Goal: Task Accomplishment & Management: Manage account settings

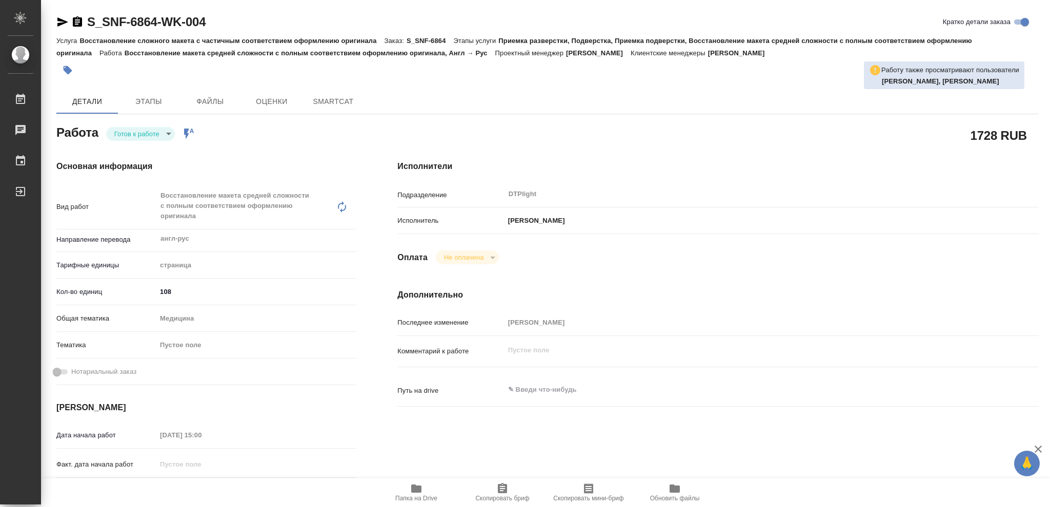
type textarea "x"
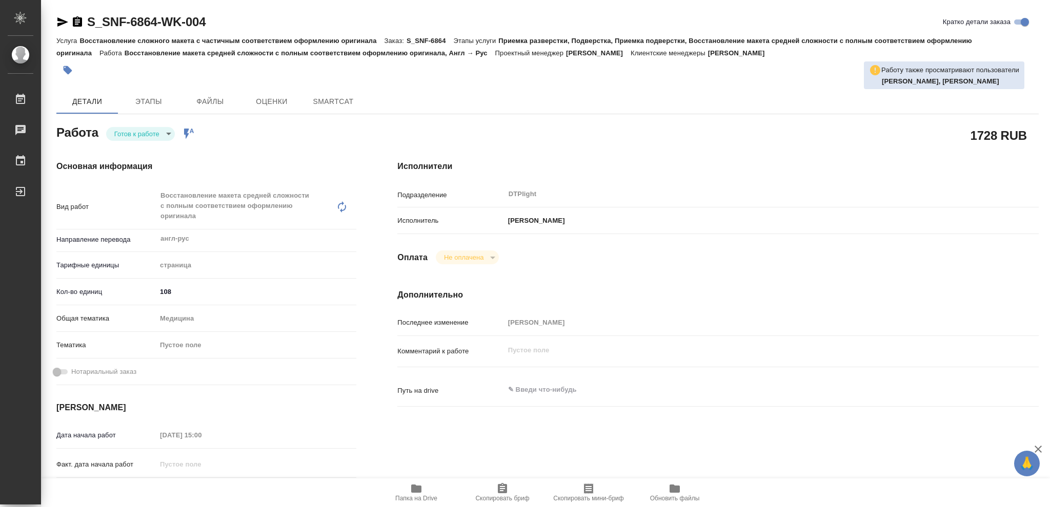
type textarea "x"
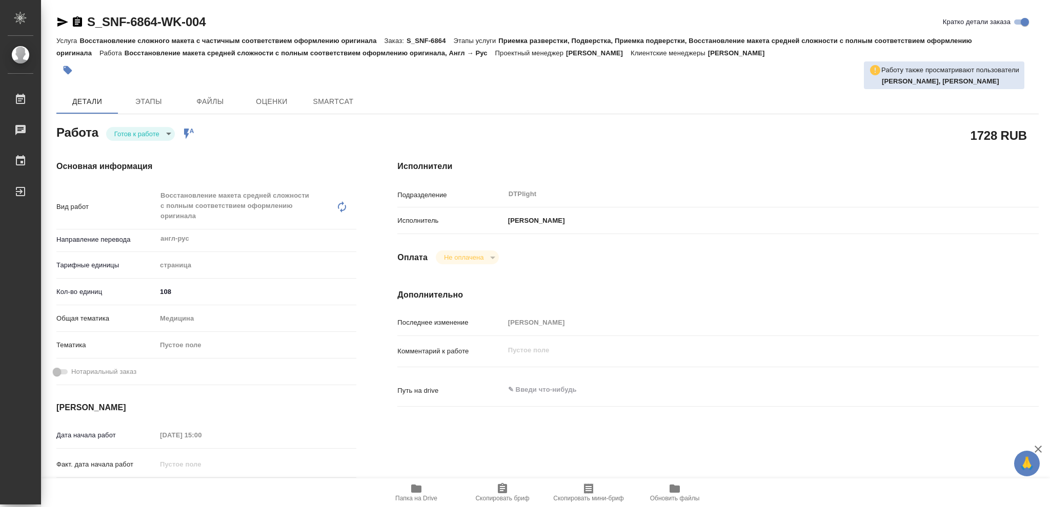
type textarea "x"
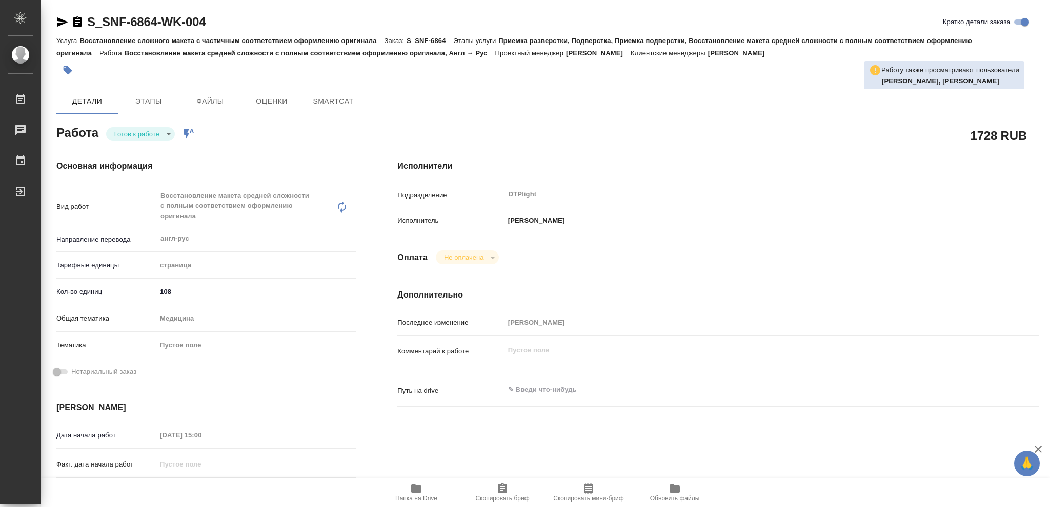
type textarea "x"
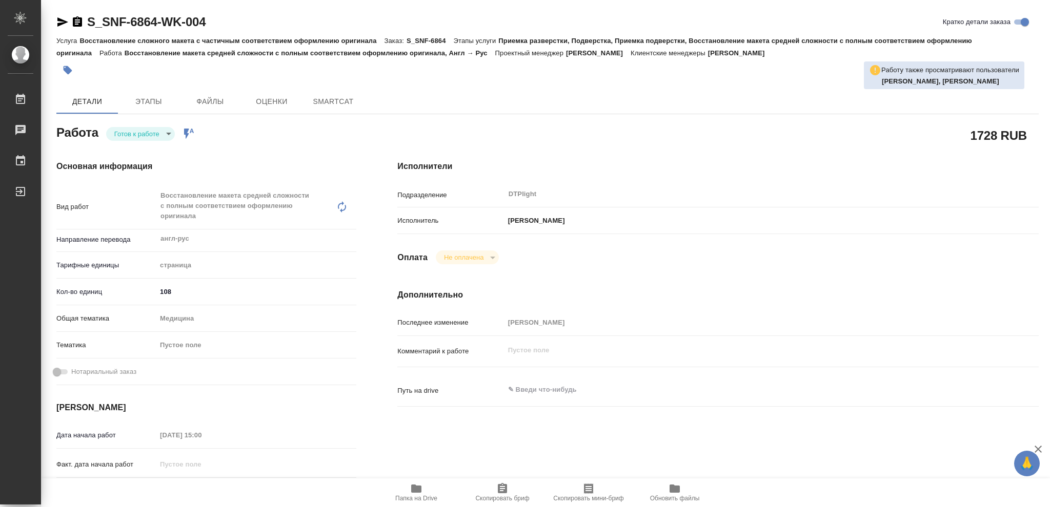
type textarea "x"
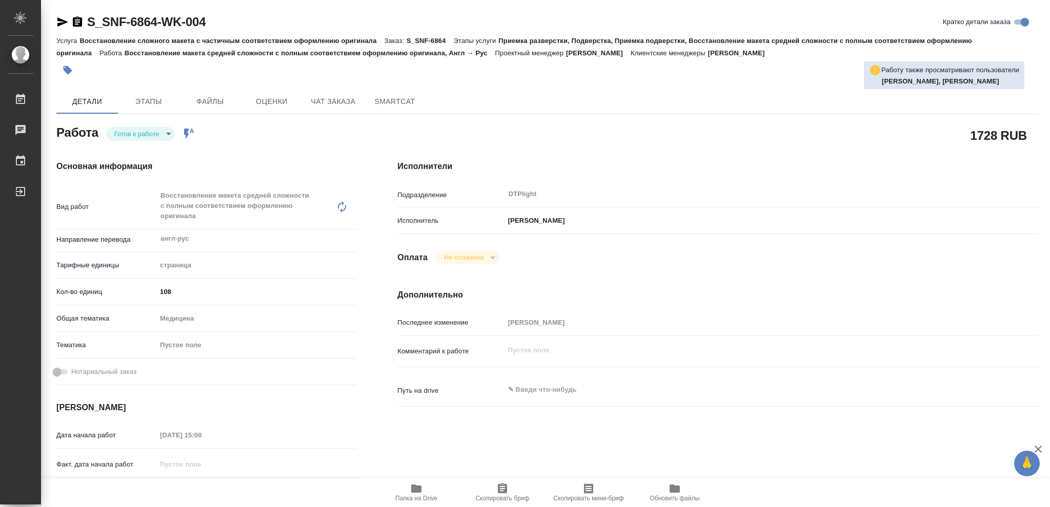
type textarea "x"
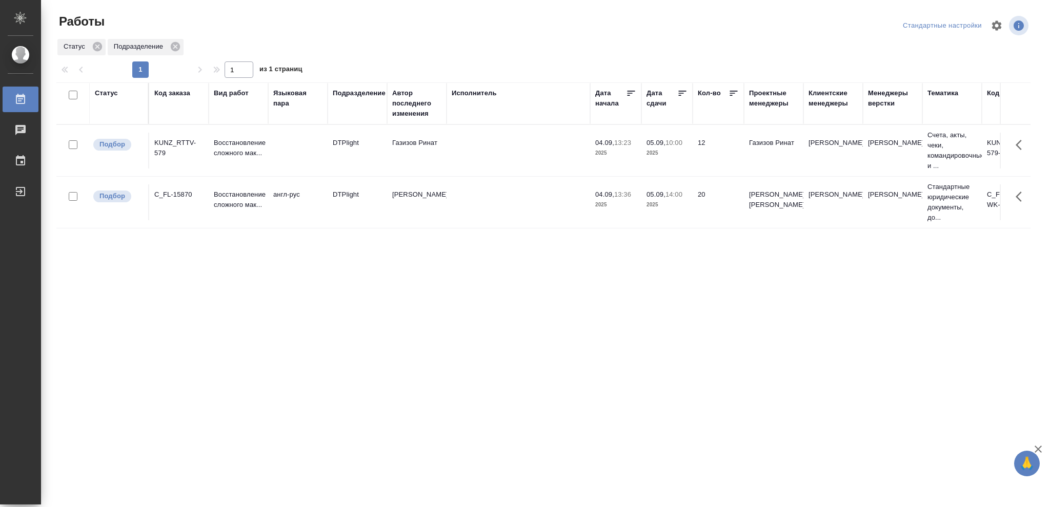
drag, startPoint x: 560, startPoint y: 392, endPoint x: 530, endPoint y: 467, distance: 81.2
click at [113, 97] on div "Статус" at bounding box center [106, 93] width 23 height 10
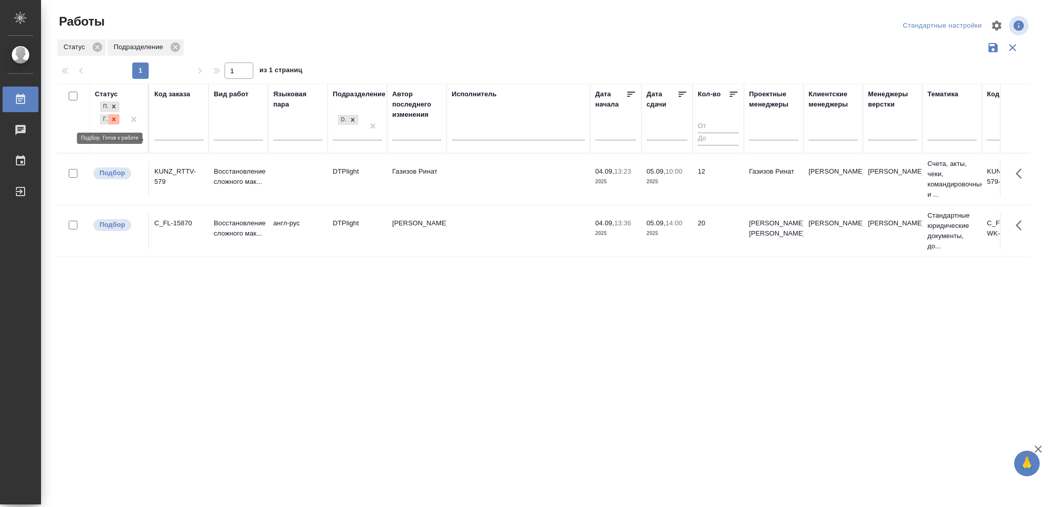
click at [111, 120] on icon at bounding box center [113, 119] width 7 height 7
click at [351, 119] on icon at bounding box center [352, 116] width 7 height 7
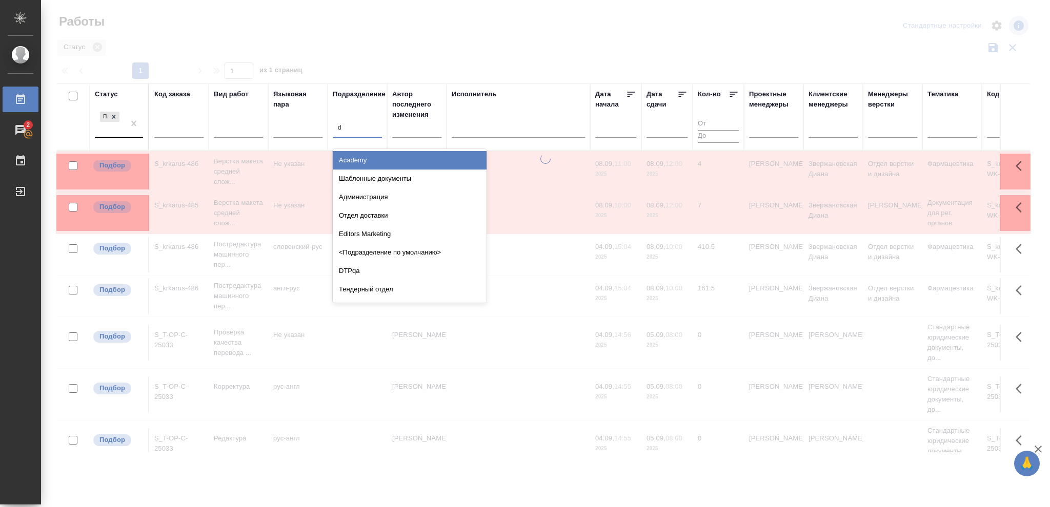
type input "dt"
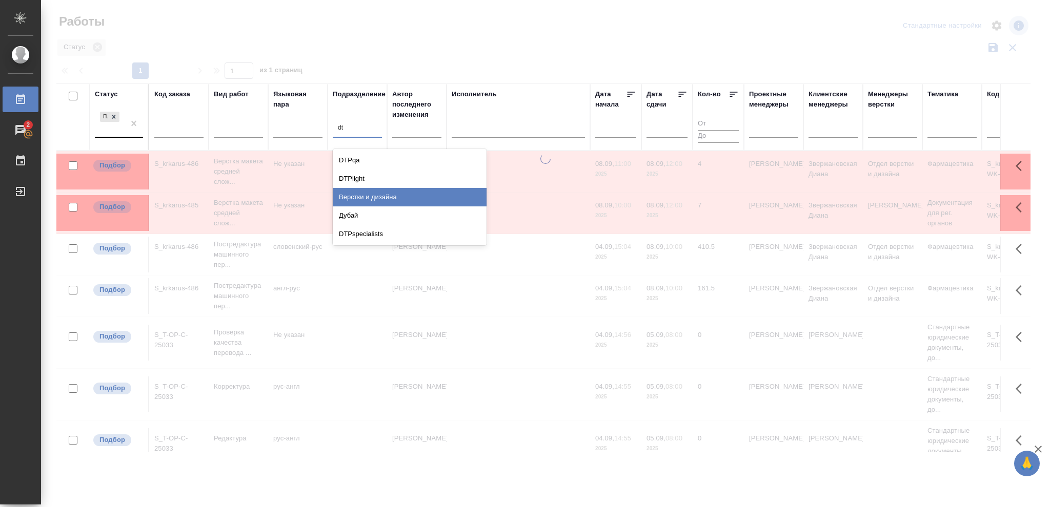
click at [384, 200] on div "Верстки и дизайна" at bounding box center [410, 197] width 154 height 18
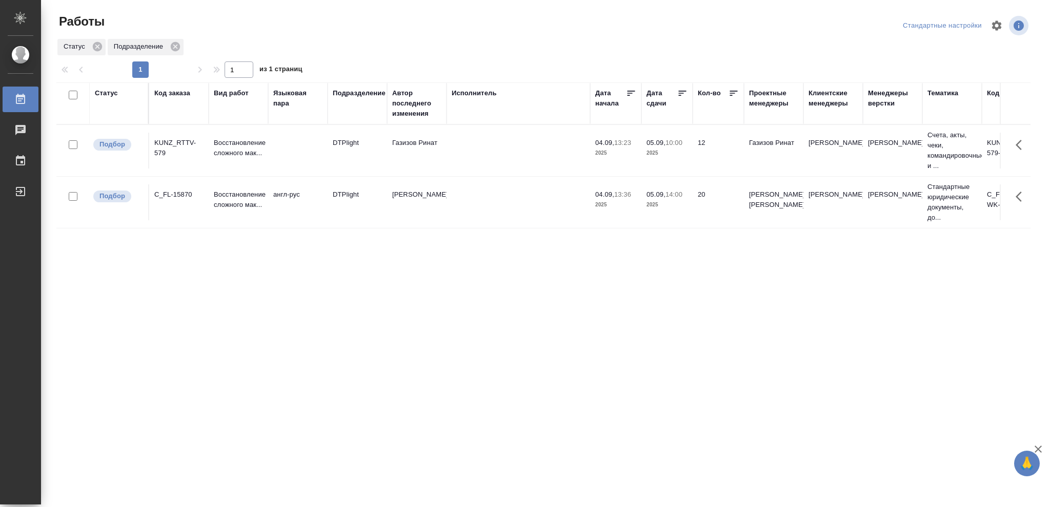
click at [116, 94] on div "Статус" at bounding box center [106, 93] width 23 height 10
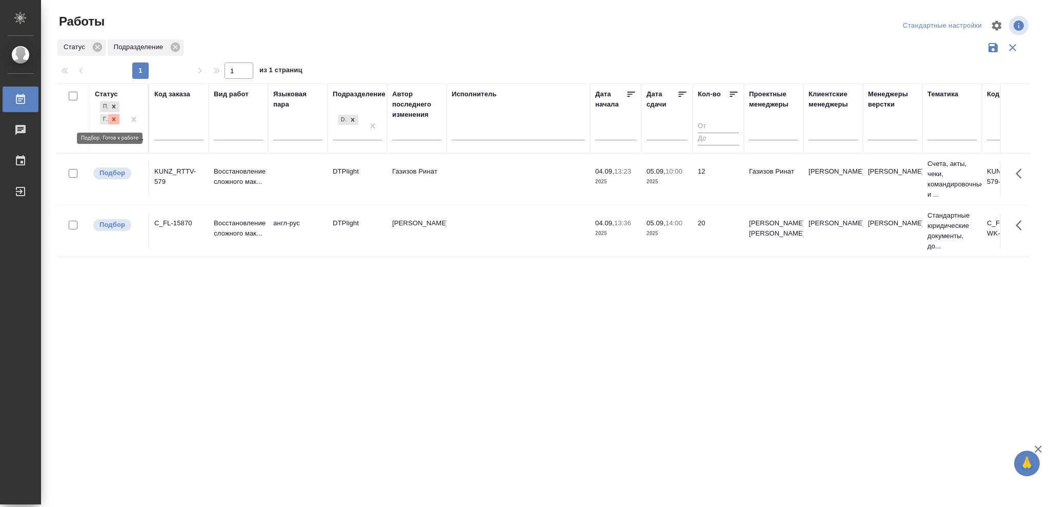
click at [116, 120] on icon at bounding box center [113, 119] width 7 height 7
click at [115, 115] on icon at bounding box center [114, 117] width 4 height 4
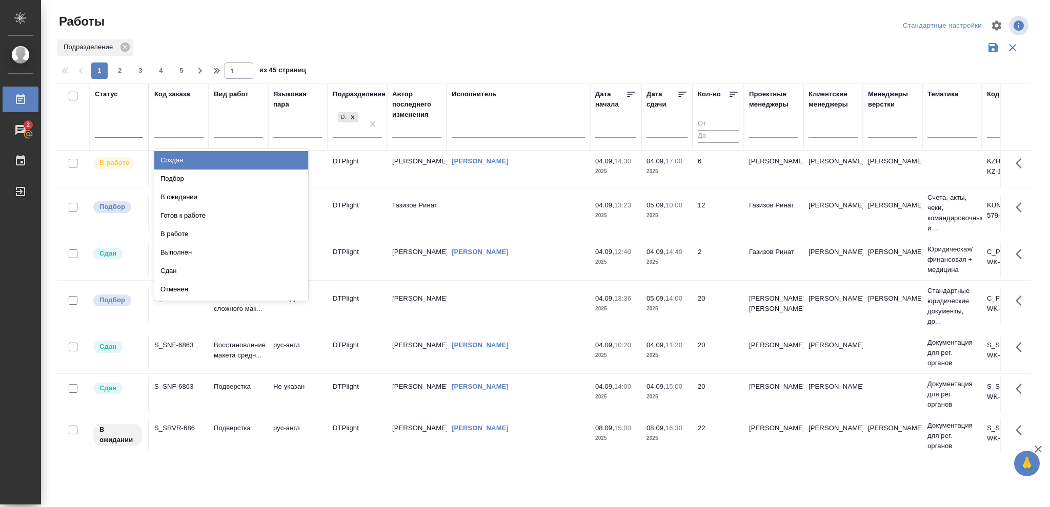
click at [115, 123] on div at bounding box center [119, 127] width 48 height 15
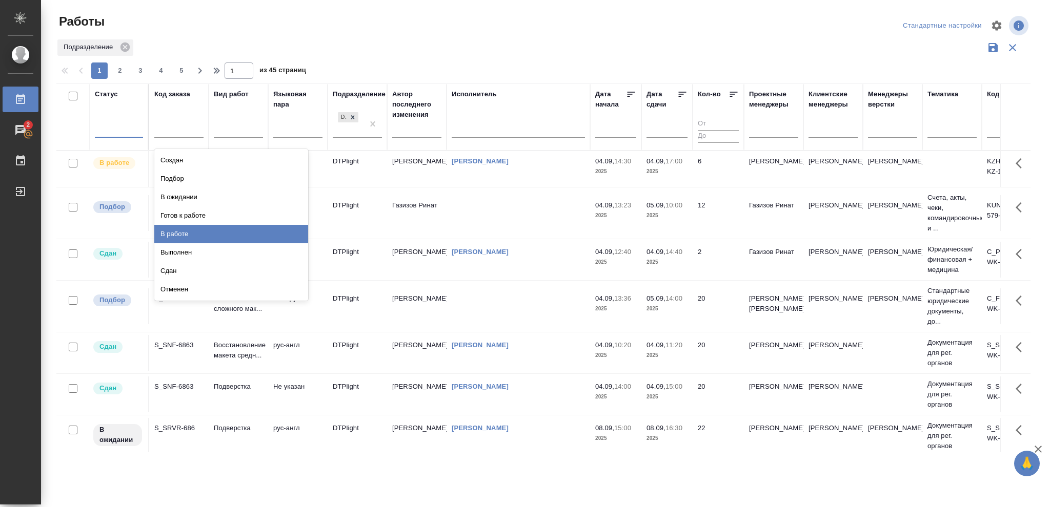
click at [176, 237] on div "В работе" at bounding box center [231, 234] width 154 height 18
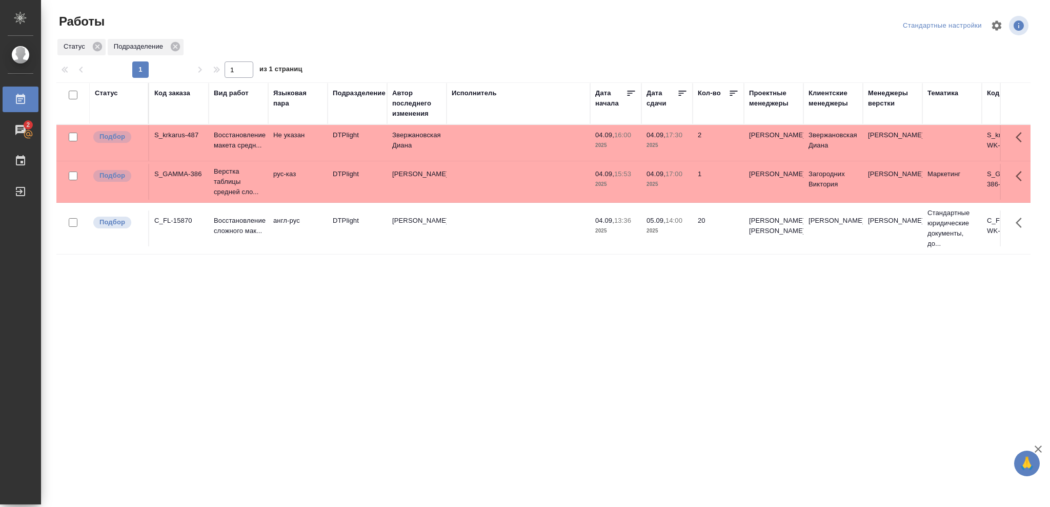
click at [101, 92] on div "Статус" at bounding box center [106, 93] width 23 height 10
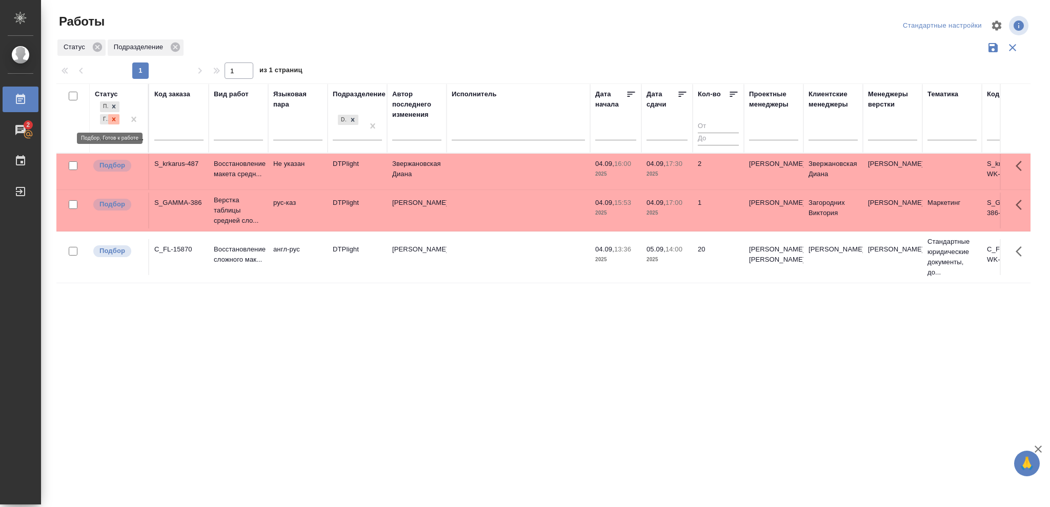
click at [112, 119] on icon at bounding box center [113, 119] width 7 height 7
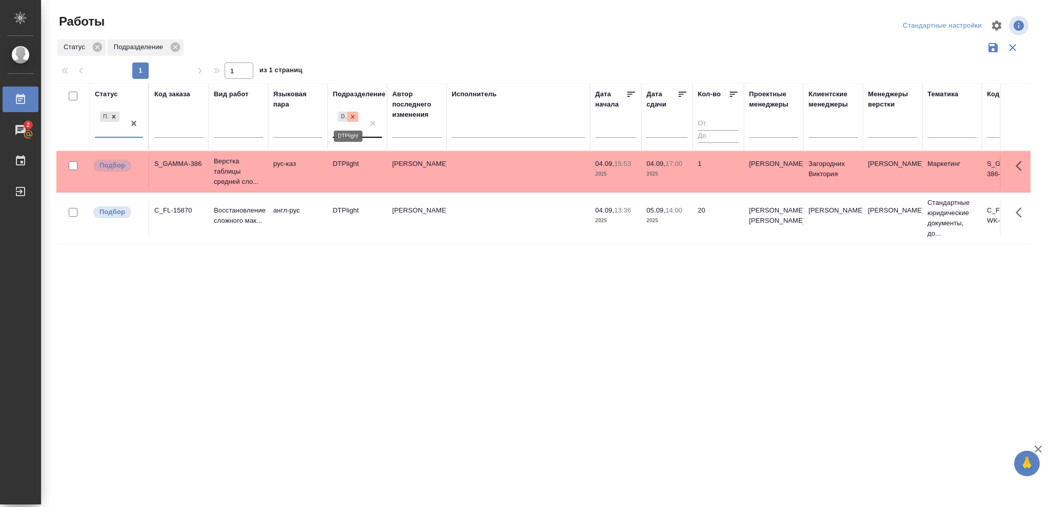
click at [350, 121] on div at bounding box center [352, 117] width 11 height 11
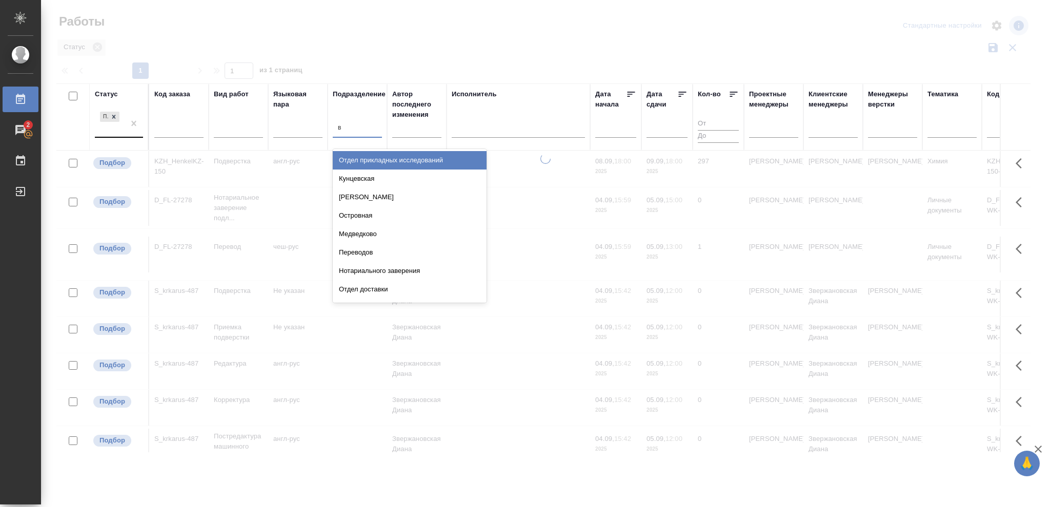
type input "ве"
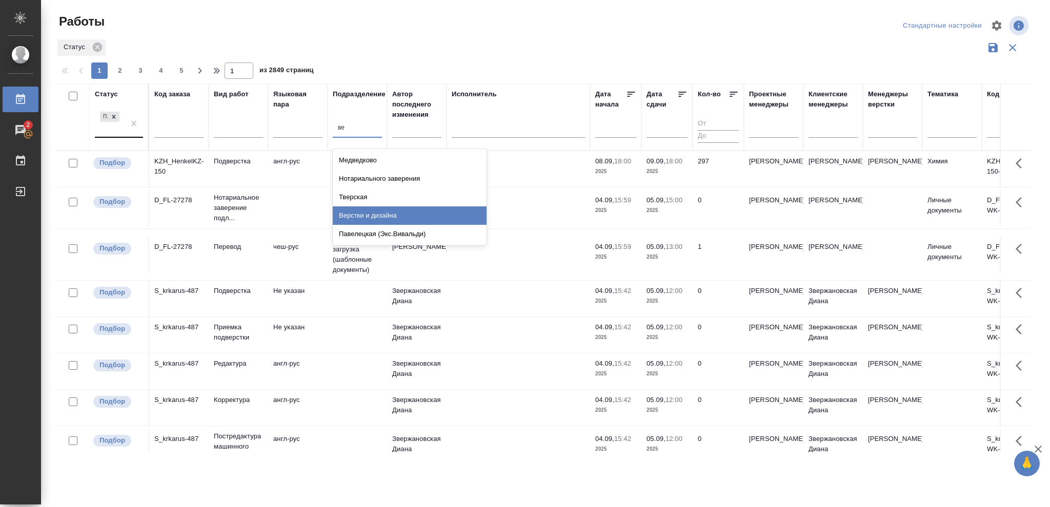
click at [381, 216] on div "Верстки и дизайна" at bounding box center [410, 216] width 154 height 18
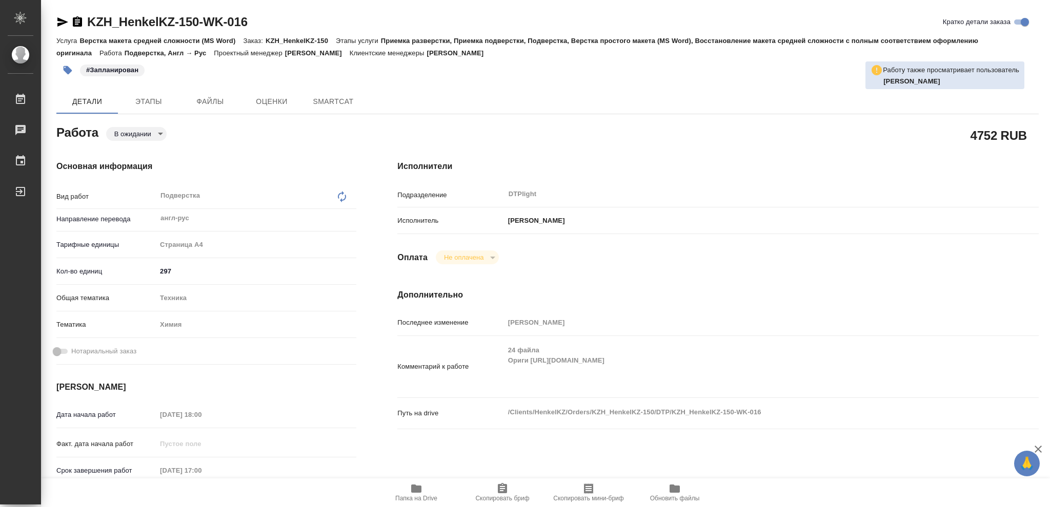
type textarea "x"
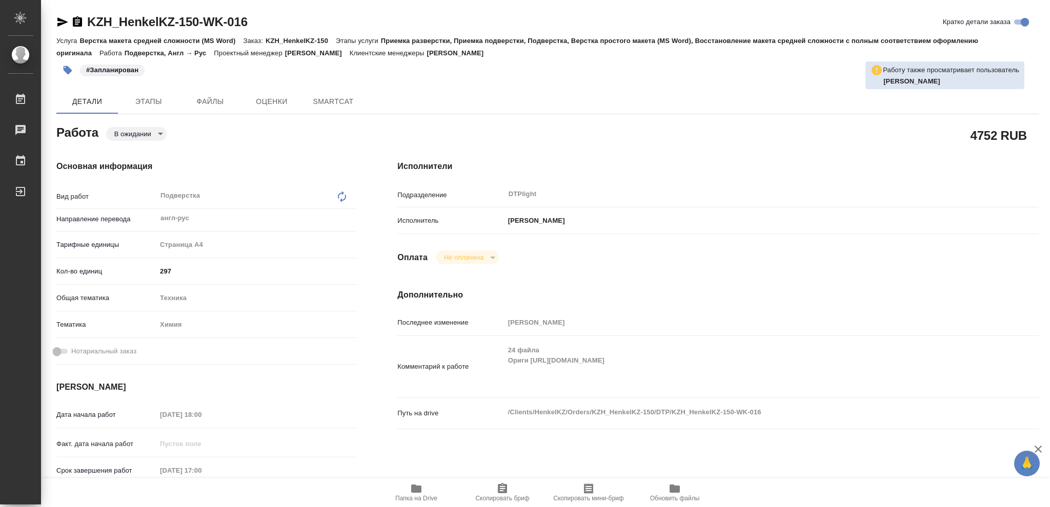
type textarea "x"
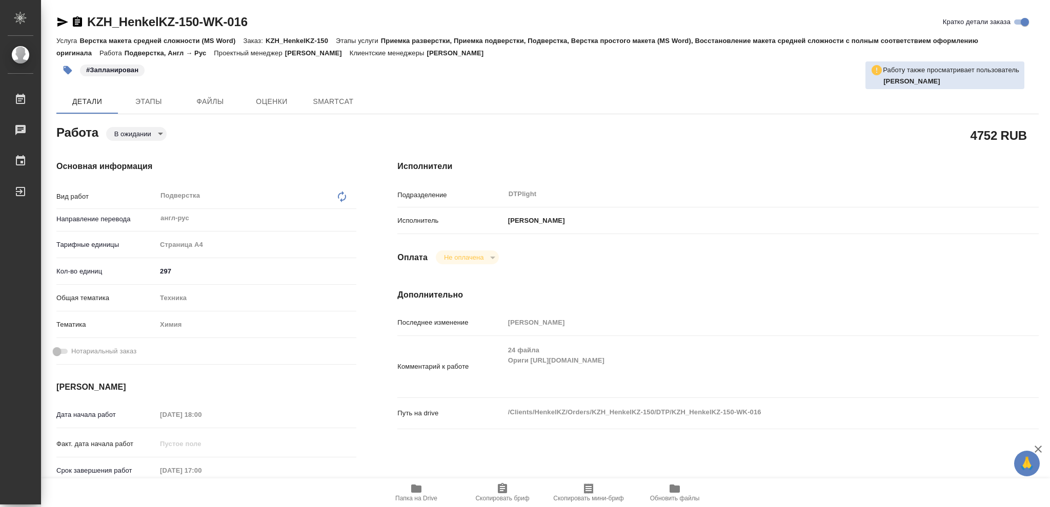
type textarea "x"
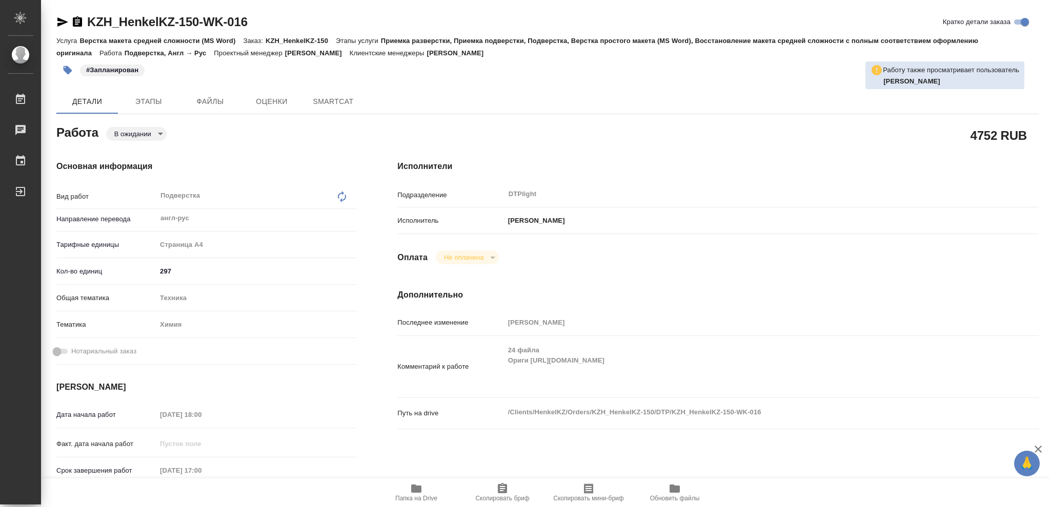
type textarea "x"
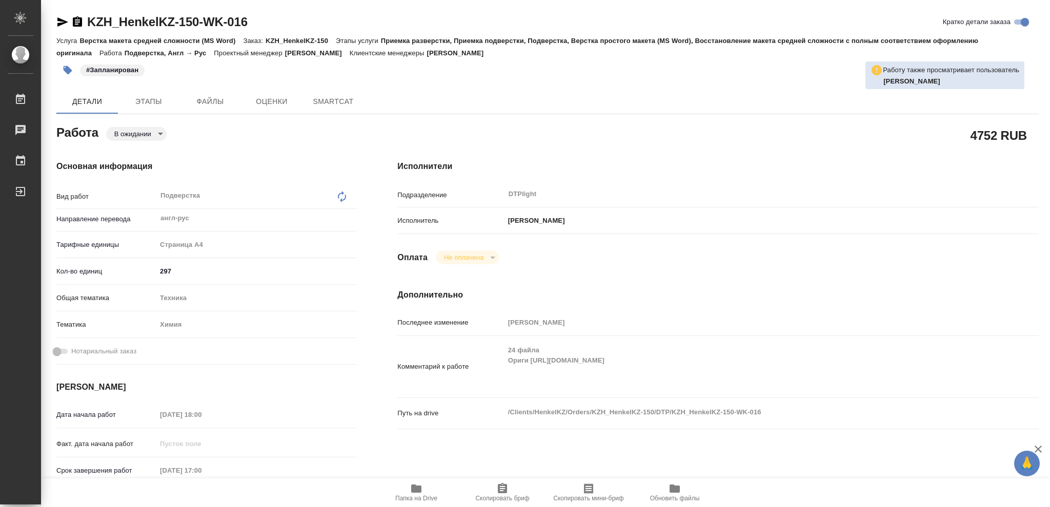
type textarea "x"
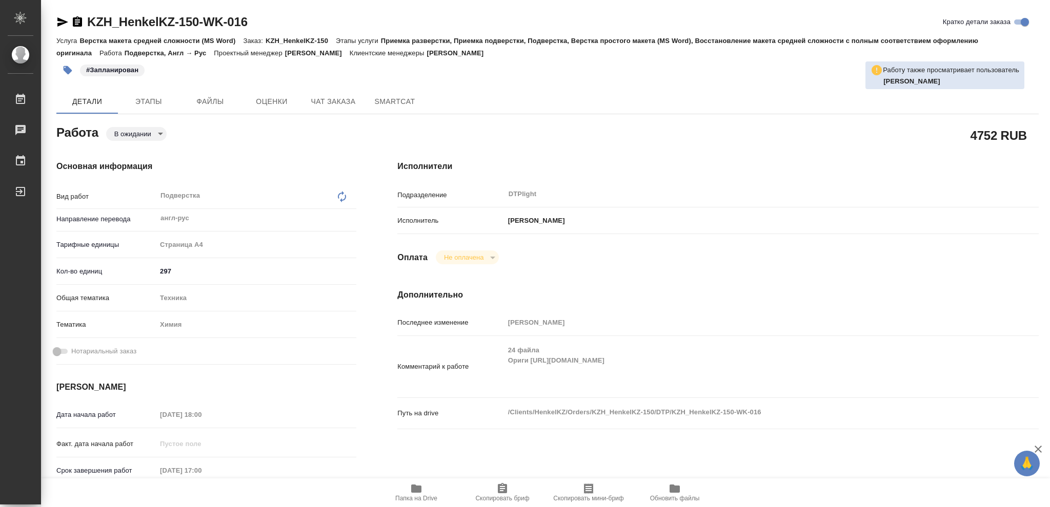
type textarea "x"
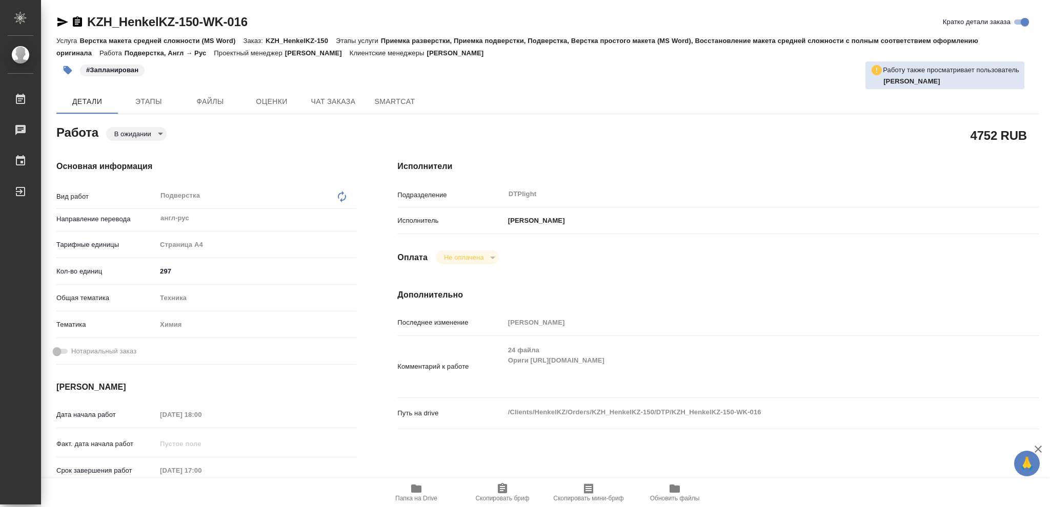
type textarea "x"
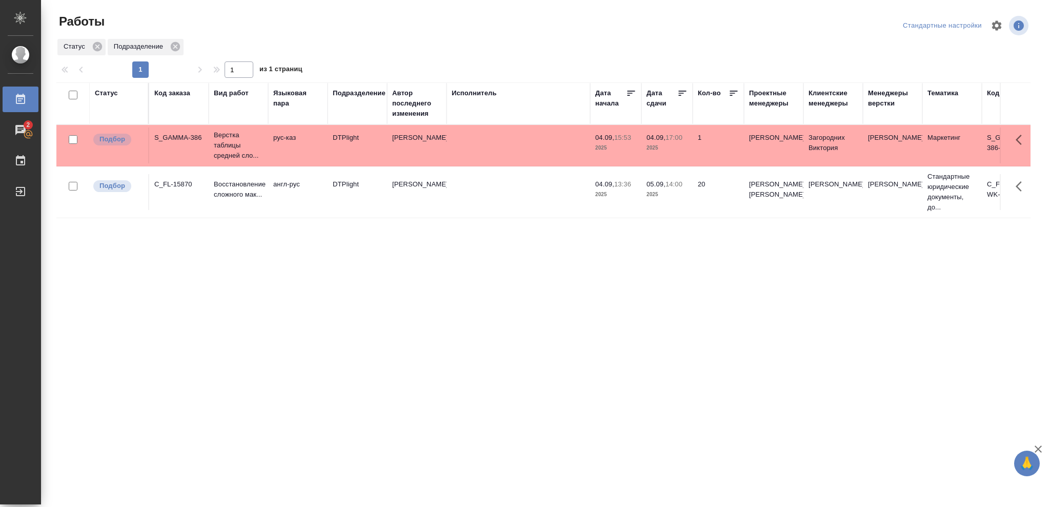
click at [99, 94] on div "Статус" at bounding box center [106, 93] width 23 height 10
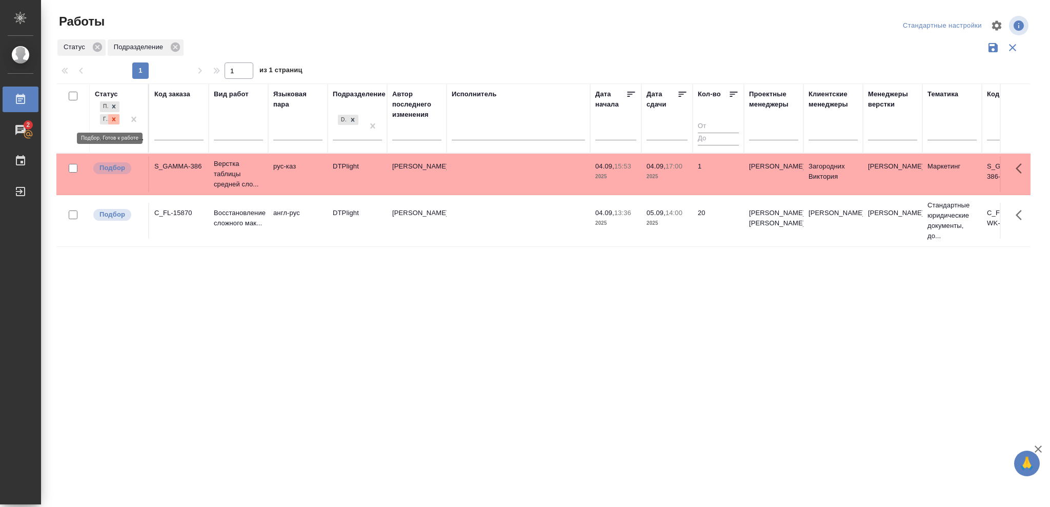
click at [114, 120] on icon at bounding box center [113, 119] width 7 height 7
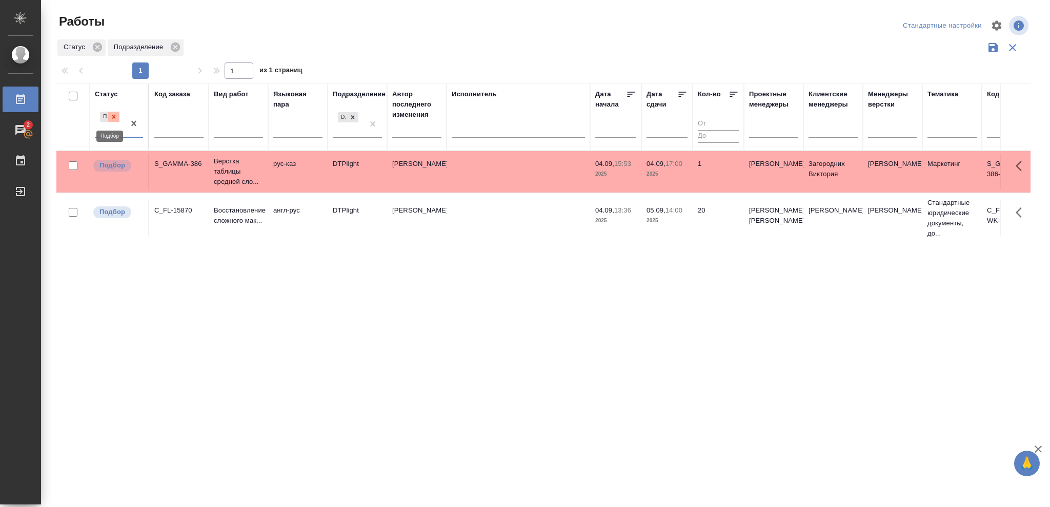
click at [114, 119] on icon at bounding box center [113, 116] width 7 height 7
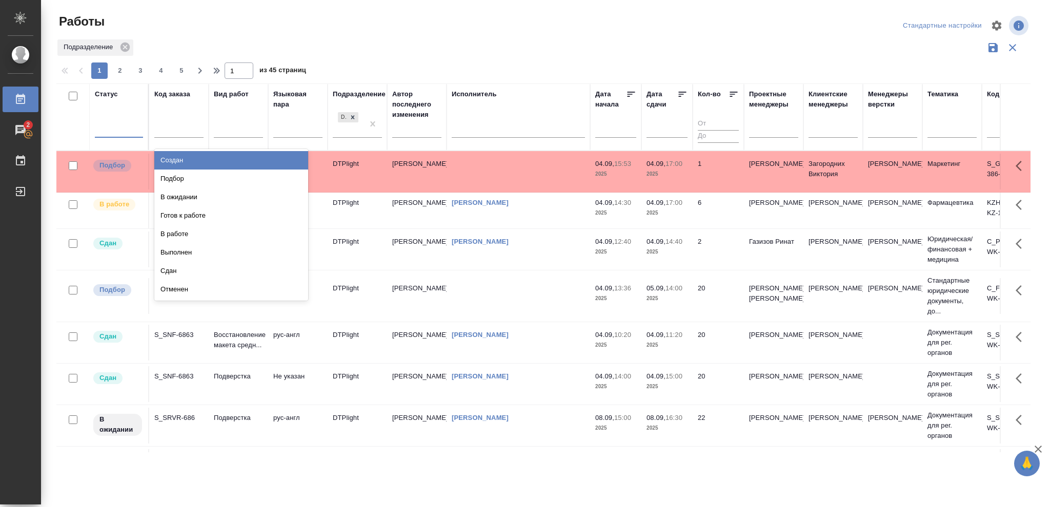
click at [113, 129] on div at bounding box center [119, 127] width 48 height 15
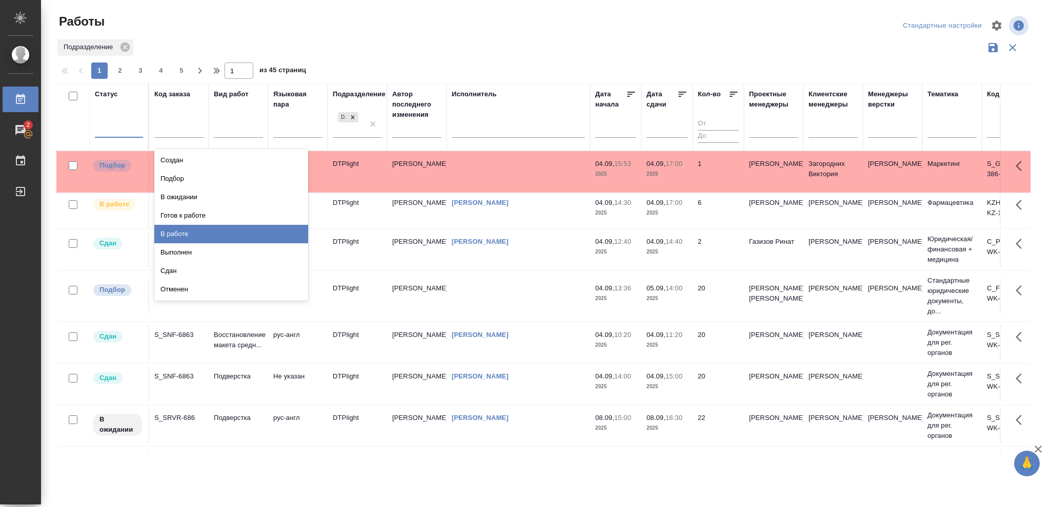
click at [177, 234] on div "В работе" at bounding box center [231, 234] width 154 height 18
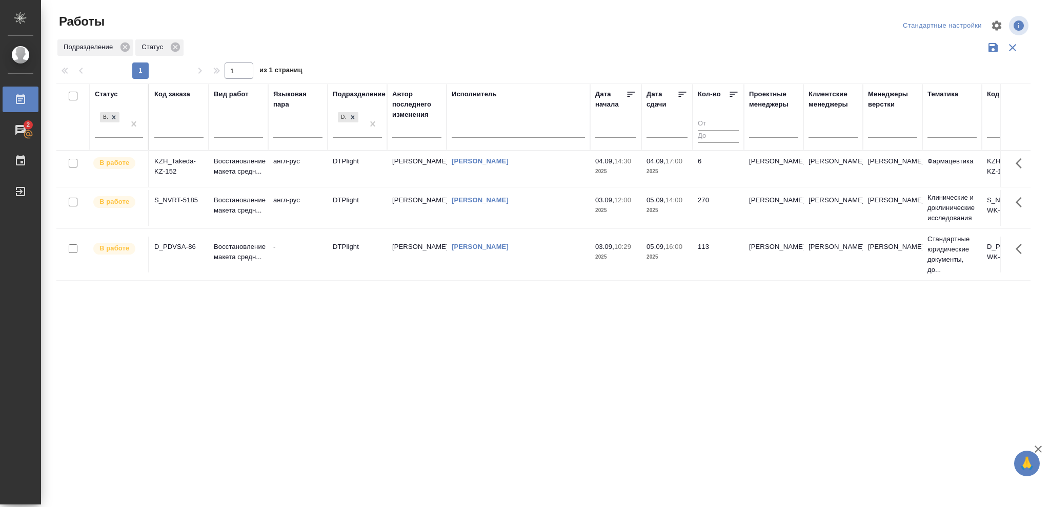
click at [668, 175] on p "2025" at bounding box center [666, 172] width 41 height 10
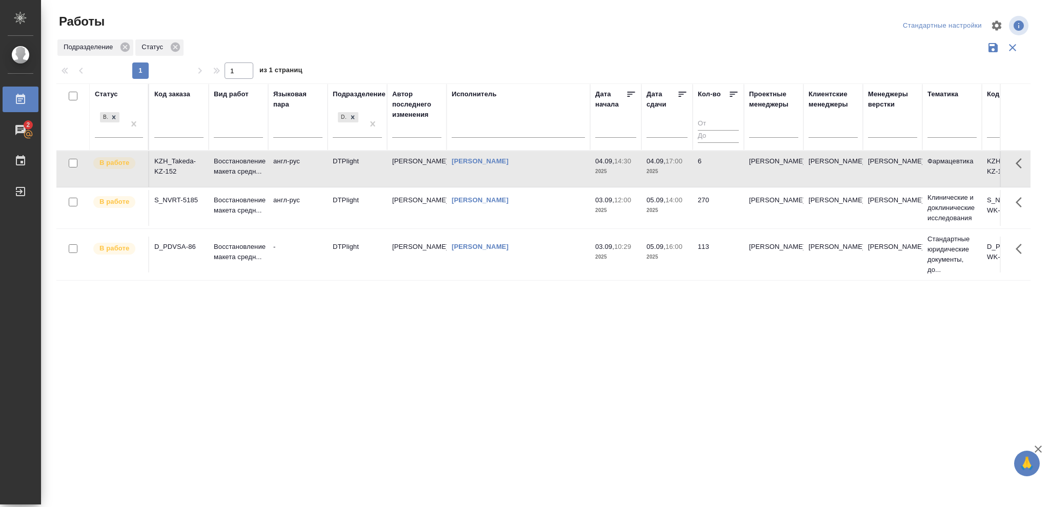
click at [668, 175] on p "2025" at bounding box center [666, 172] width 41 height 10
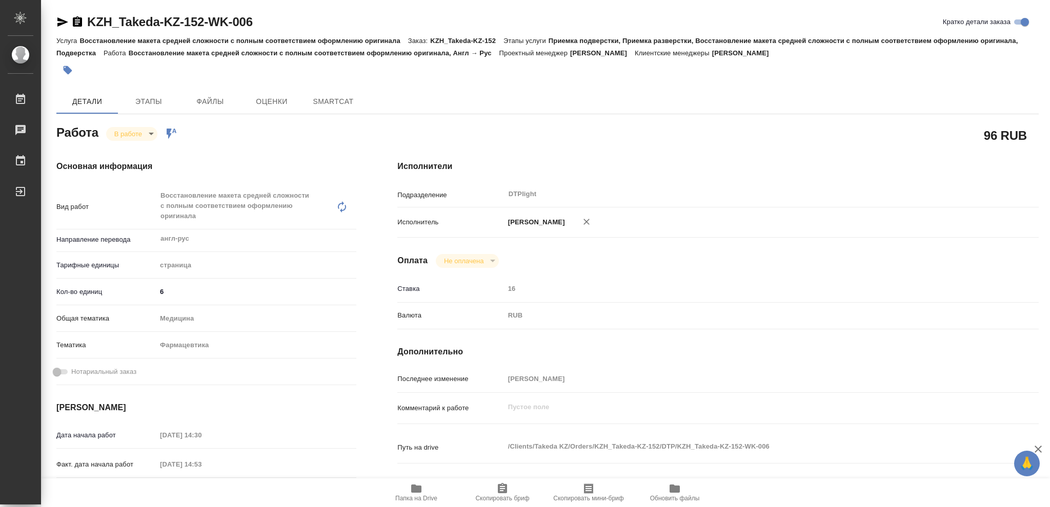
type textarea "x"
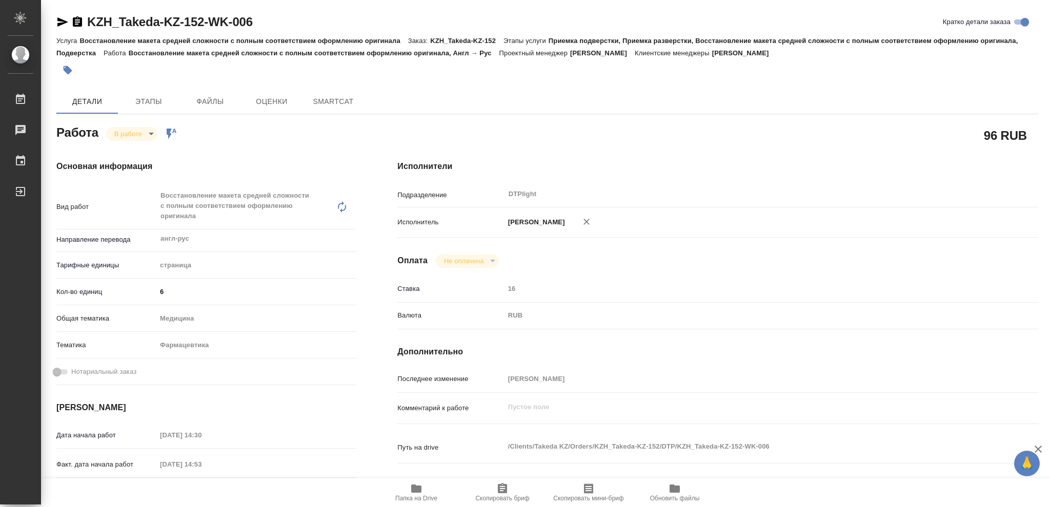
type textarea "x"
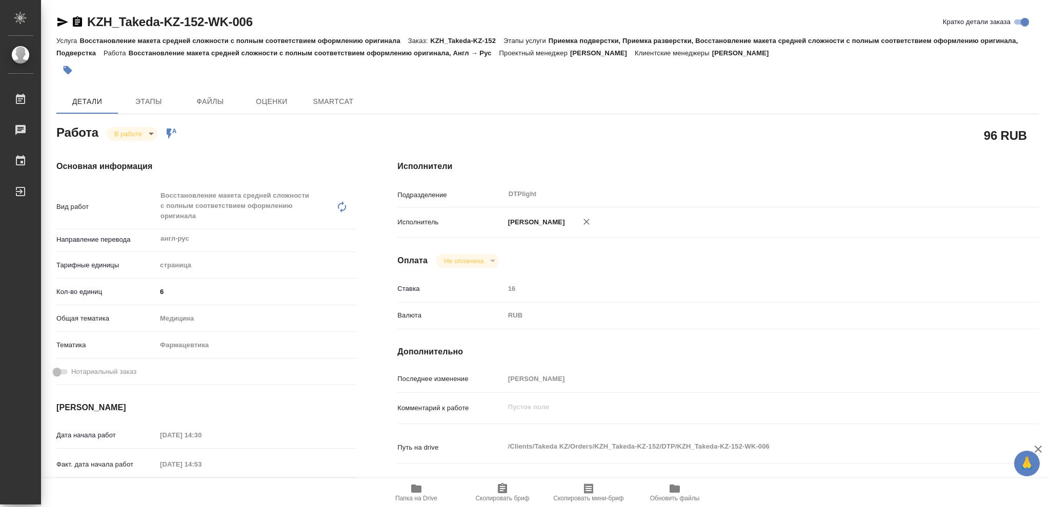
type textarea "x"
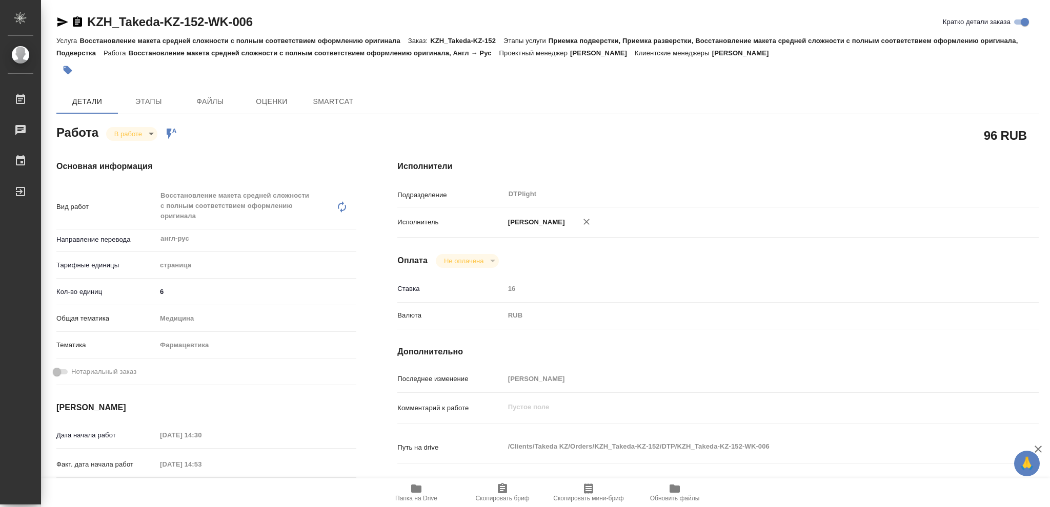
type textarea "x"
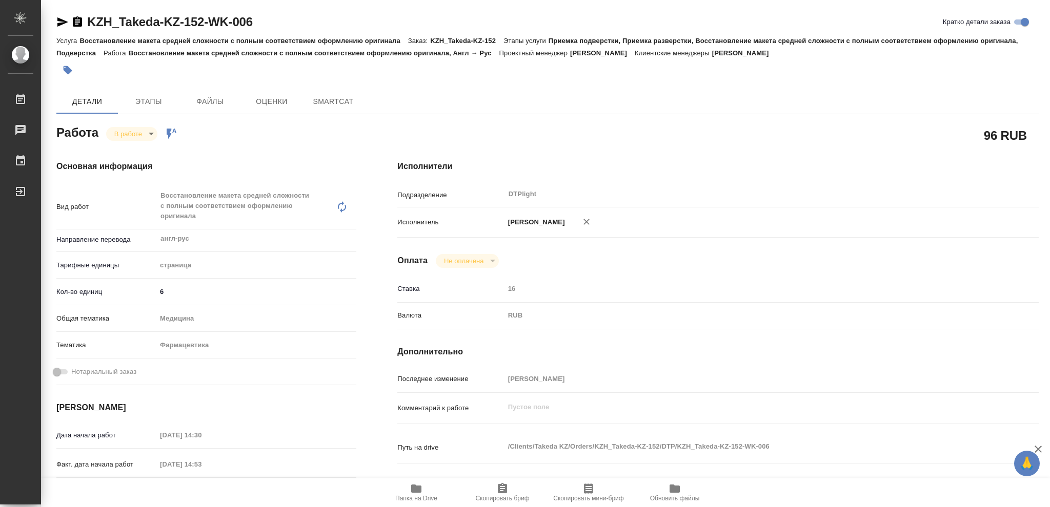
type textarea "x"
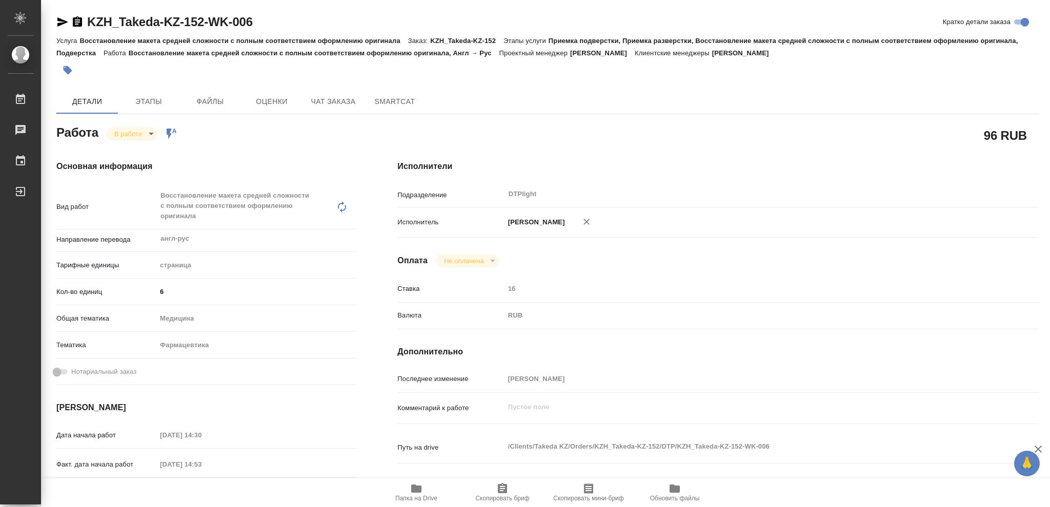
click at [419, 491] on icon "button" at bounding box center [416, 489] width 10 height 8
type textarea "x"
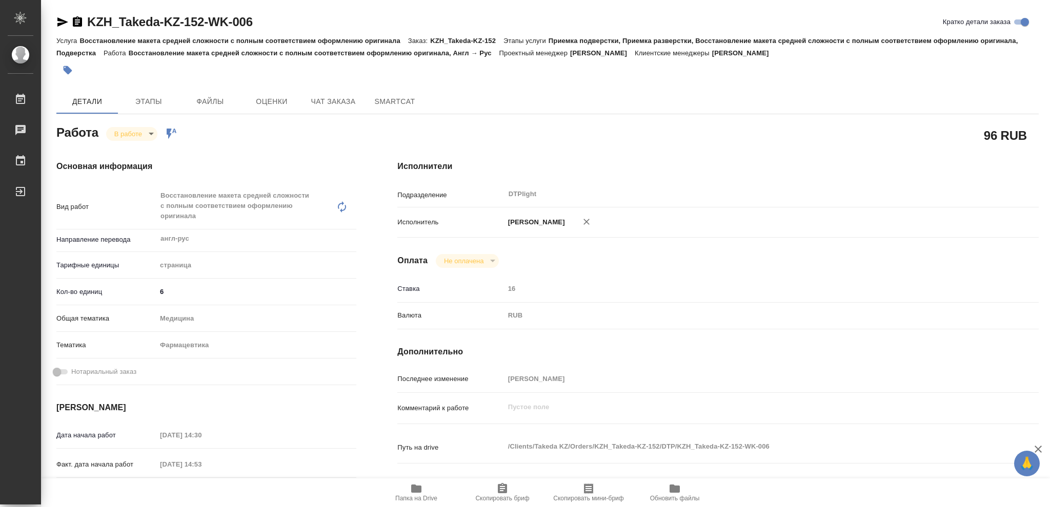
type textarea "x"
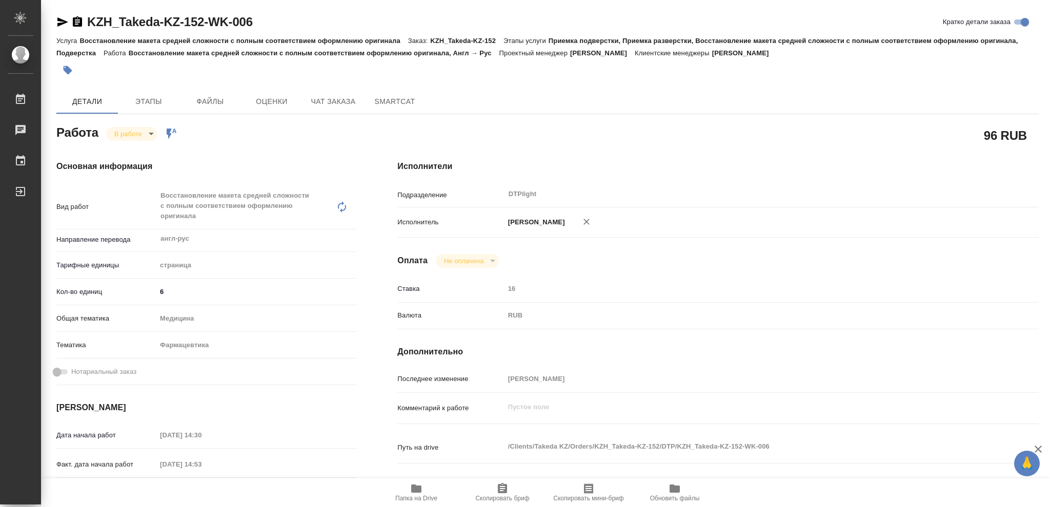
type textarea "x"
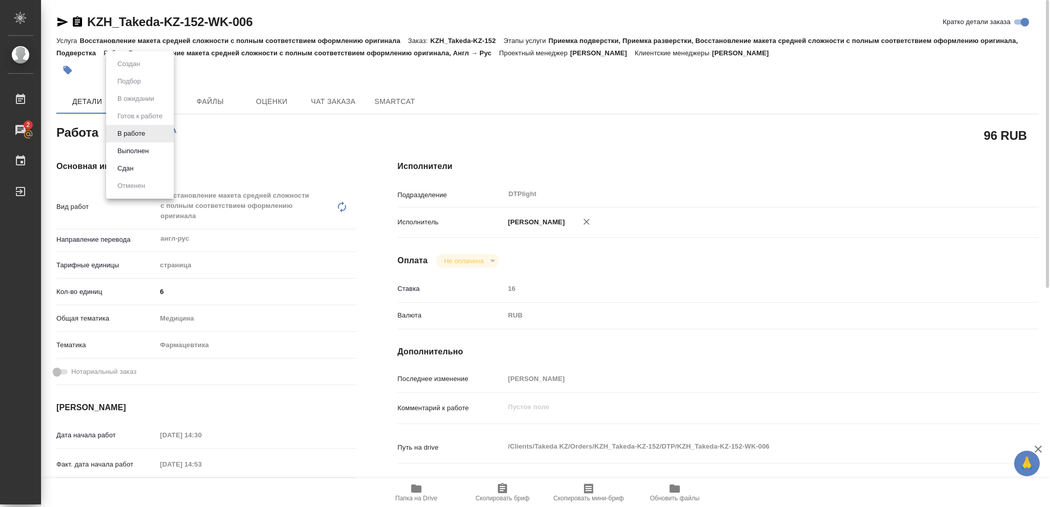
click at [151, 134] on body "🙏 .cls-1 fill:#fff; AWATERA Vasileva Olga Работы 2 Чаты График Выйти KZH_Takeda…" at bounding box center [525, 253] width 1050 height 507
click at [143, 149] on button "Выполнен" at bounding box center [132, 151] width 37 height 11
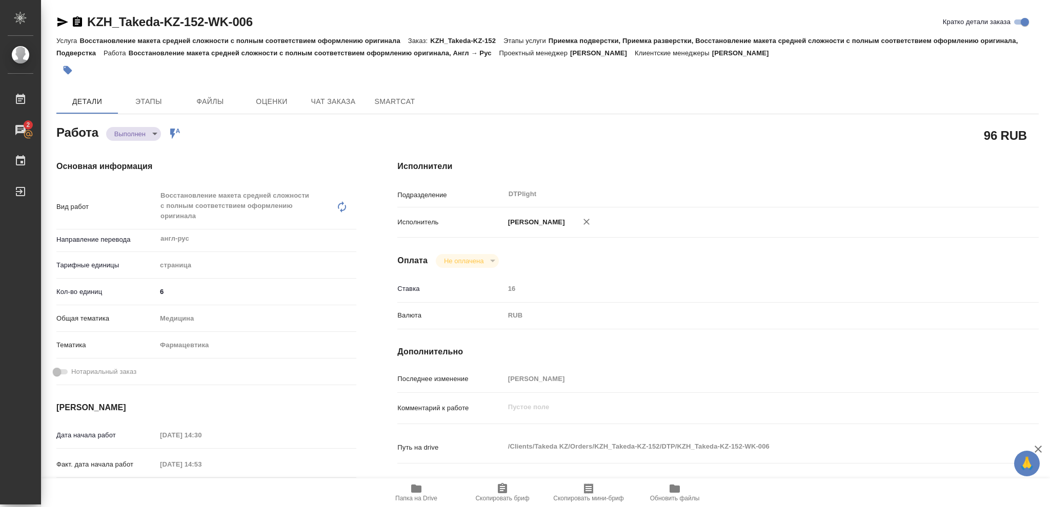
type textarea "x"
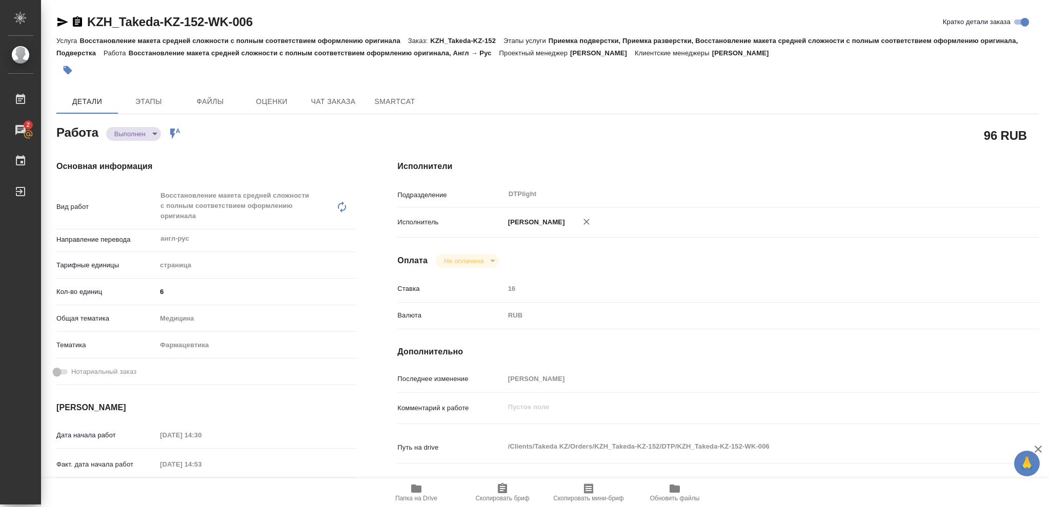
type textarea "x"
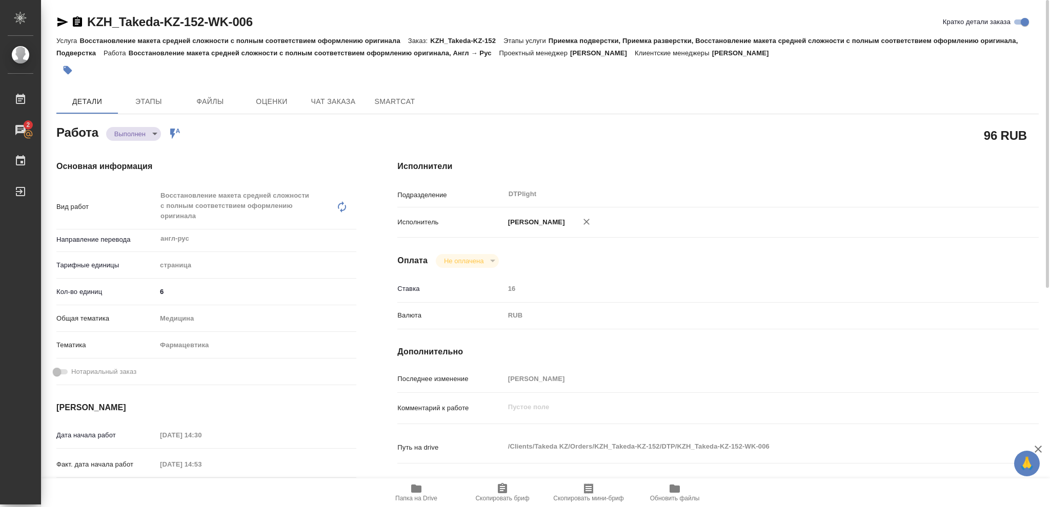
type textarea "x"
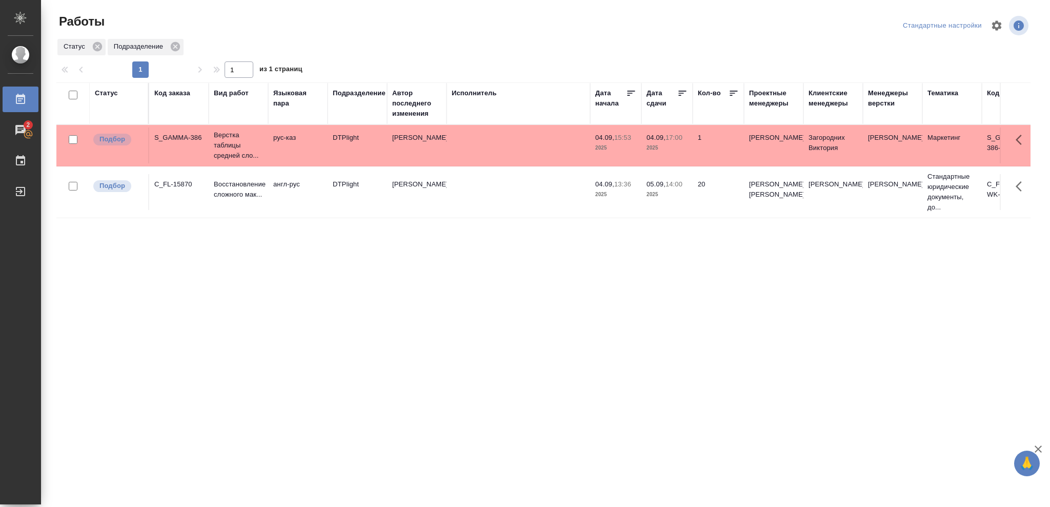
click at [115, 89] on div "Статус" at bounding box center [106, 93] width 23 height 10
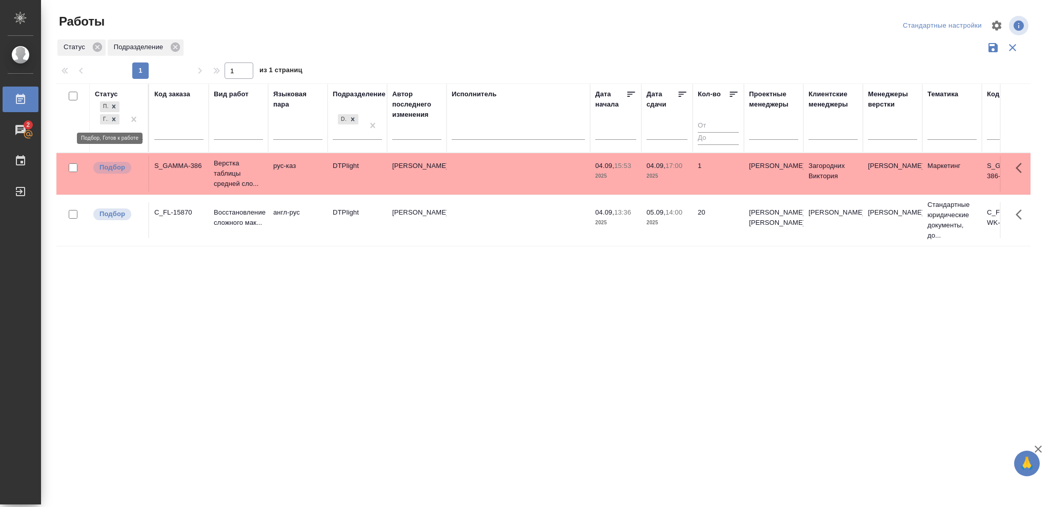
drag, startPoint x: 113, startPoint y: 121, endPoint x: 276, endPoint y: 142, distance: 164.4
click at [115, 121] on icon at bounding box center [113, 119] width 7 height 7
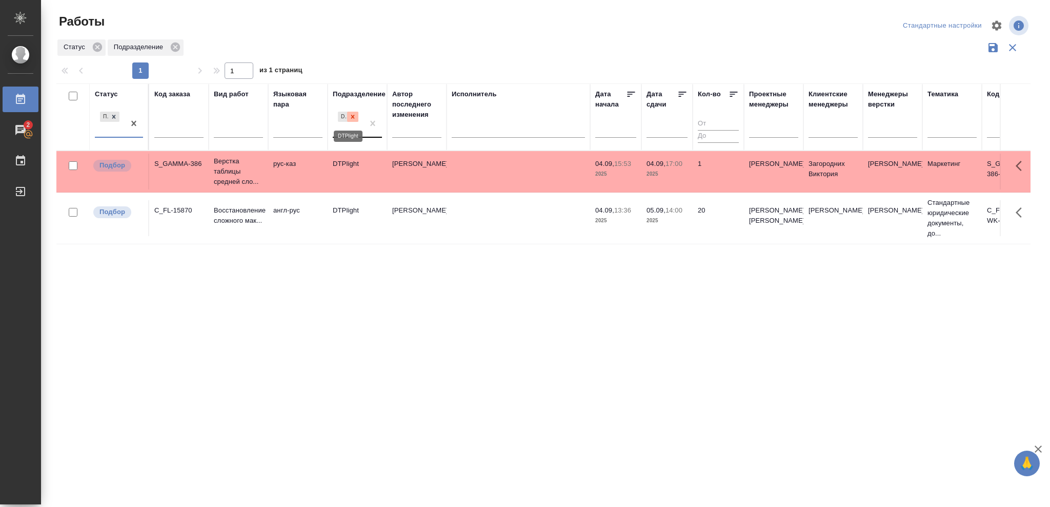
click at [351, 118] on icon at bounding box center [352, 116] width 7 height 7
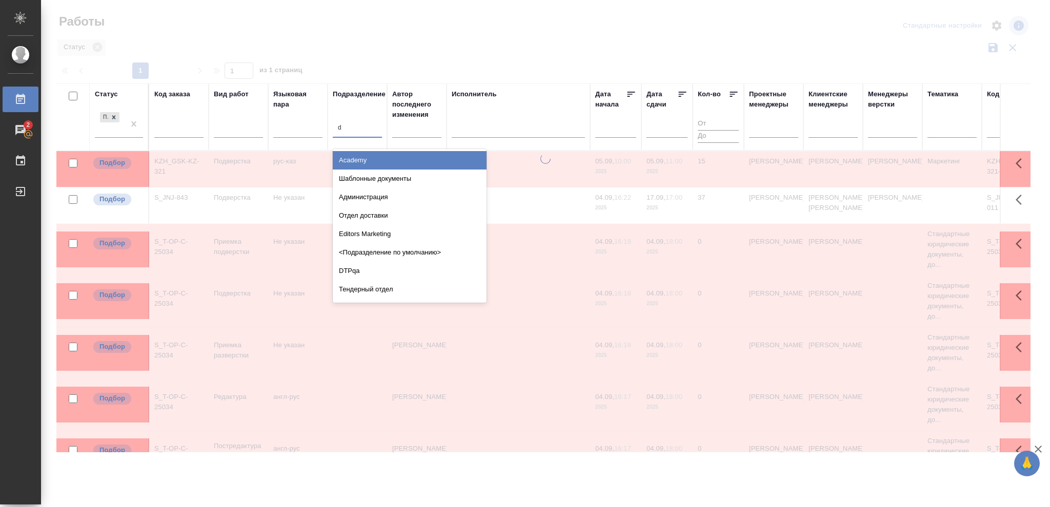
type input "dt"
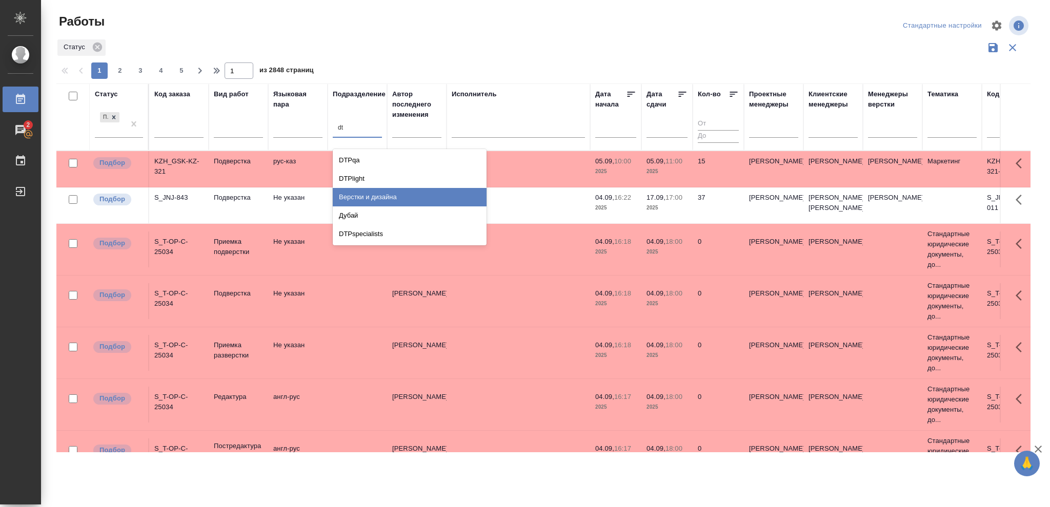
click at [385, 193] on div "Верстки и дизайна" at bounding box center [410, 197] width 154 height 18
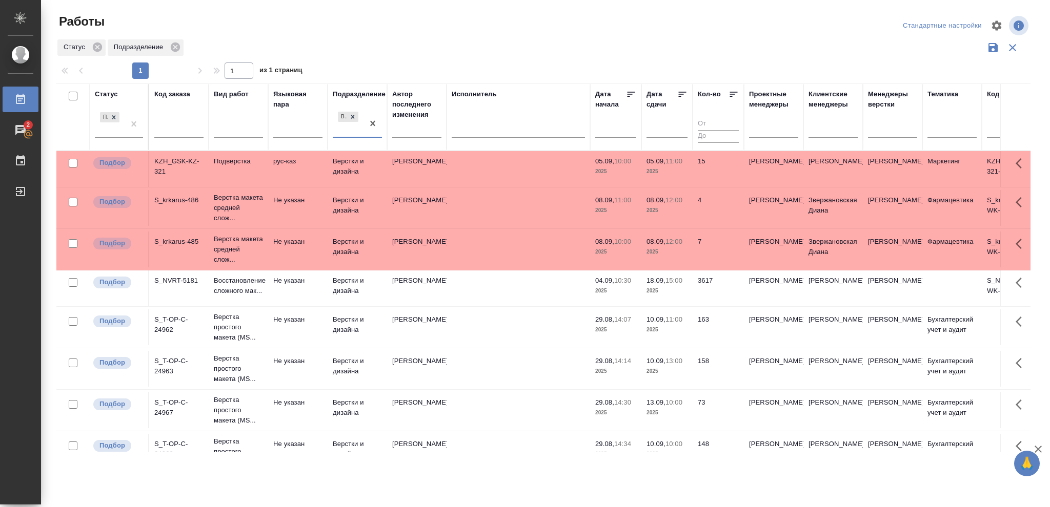
scroll to position [104, 0]
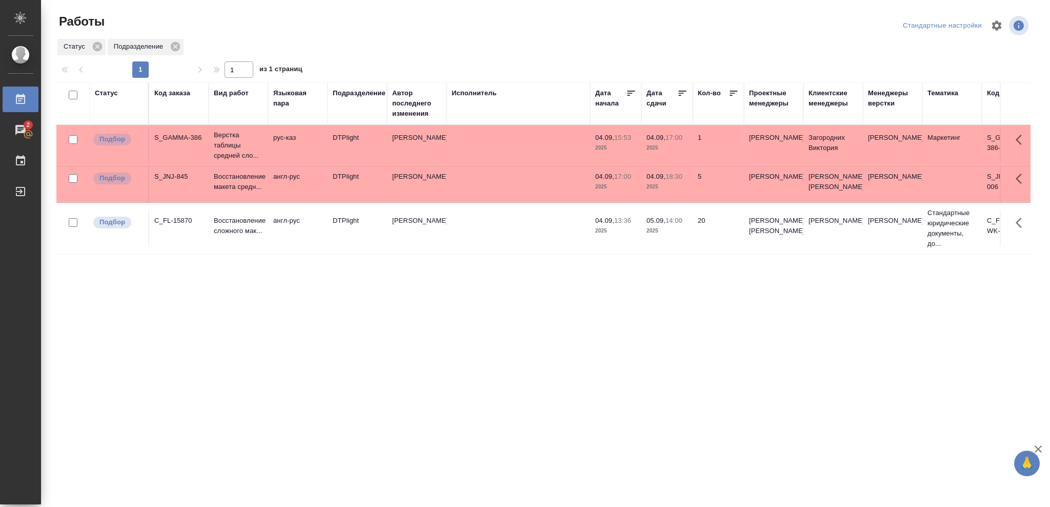
click at [674, 192] on p "2025" at bounding box center [666, 187] width 41 height 10
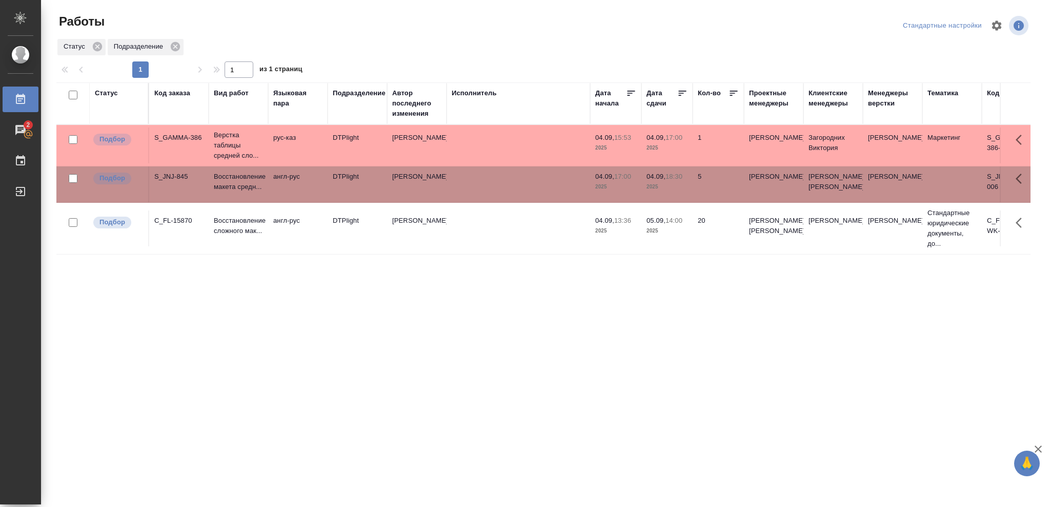
click at [674, 192] on p "2025" at bounding box center [666, 187] width 41 height 10
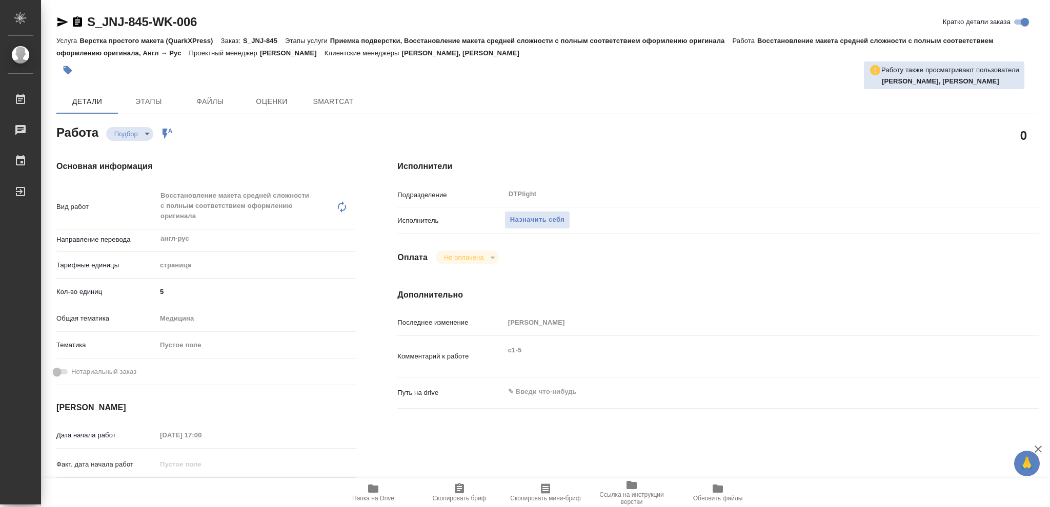
type textarea "x"
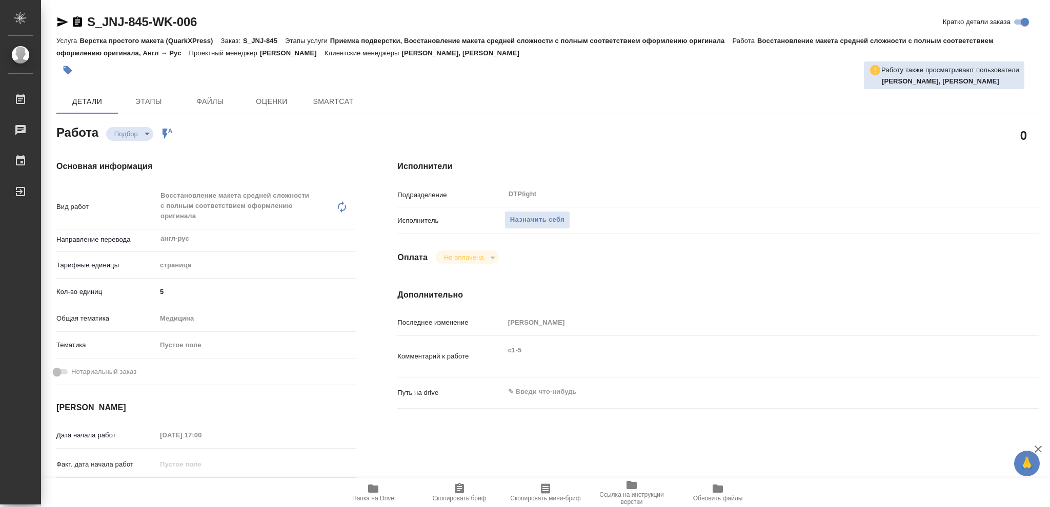
type textarea "x"
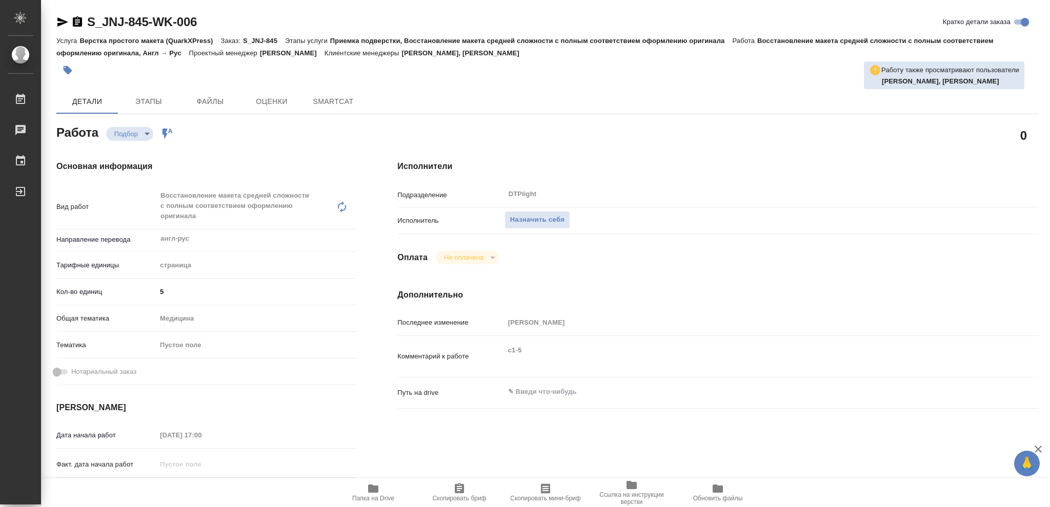
type textarea "x"
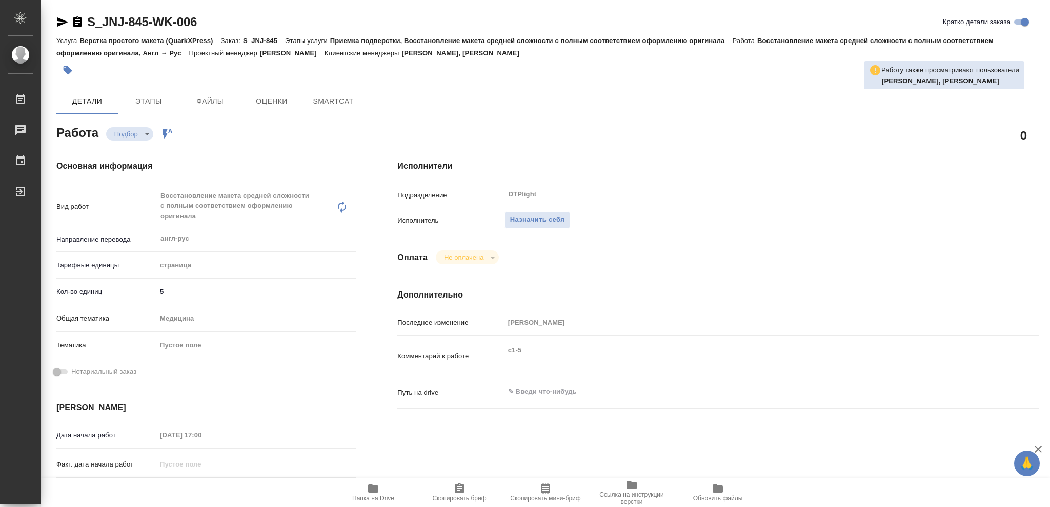
type textarea "x"
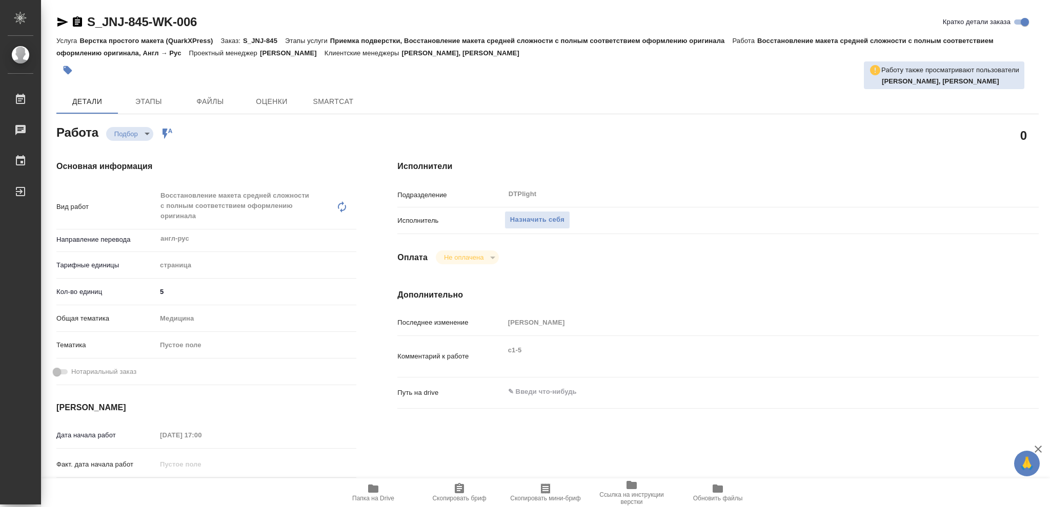
type textarea "x"
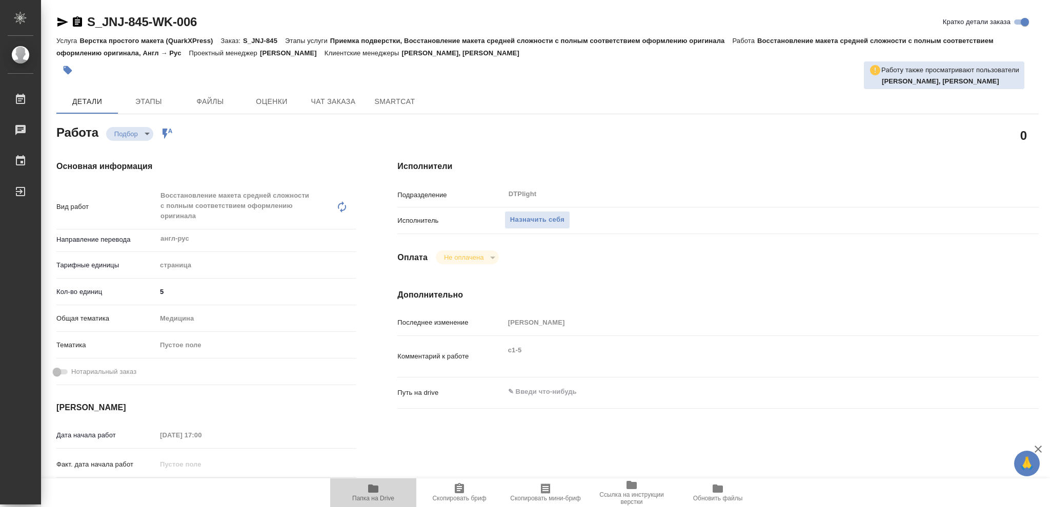
drag, startPoint x: 373, startPoint y: 493, endPoint x: 503, endPoint y: 472, distance: 131.9
click at [372, 493] on icon "button" at bounding box center [373, 489] width 10 height 8
type textarea "x"
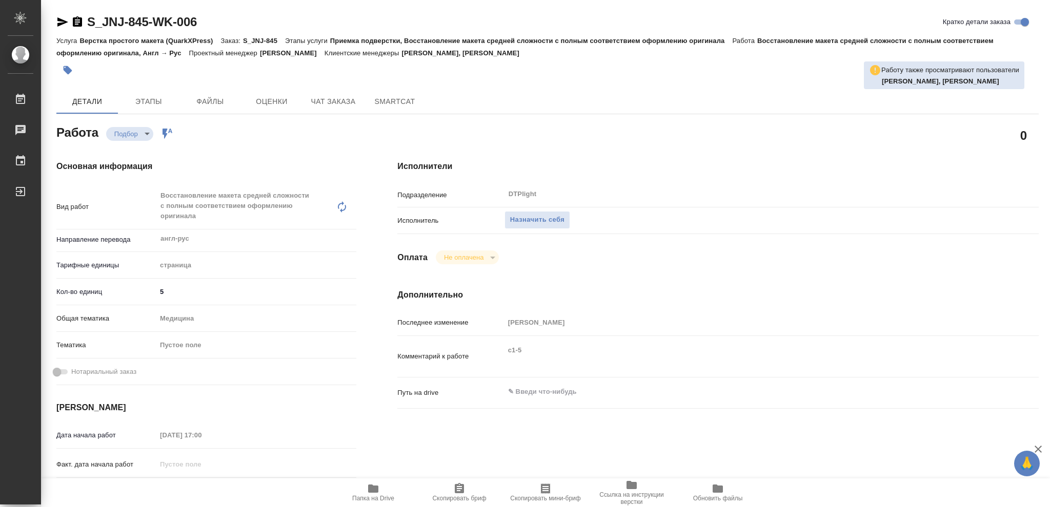
type textarea "x"
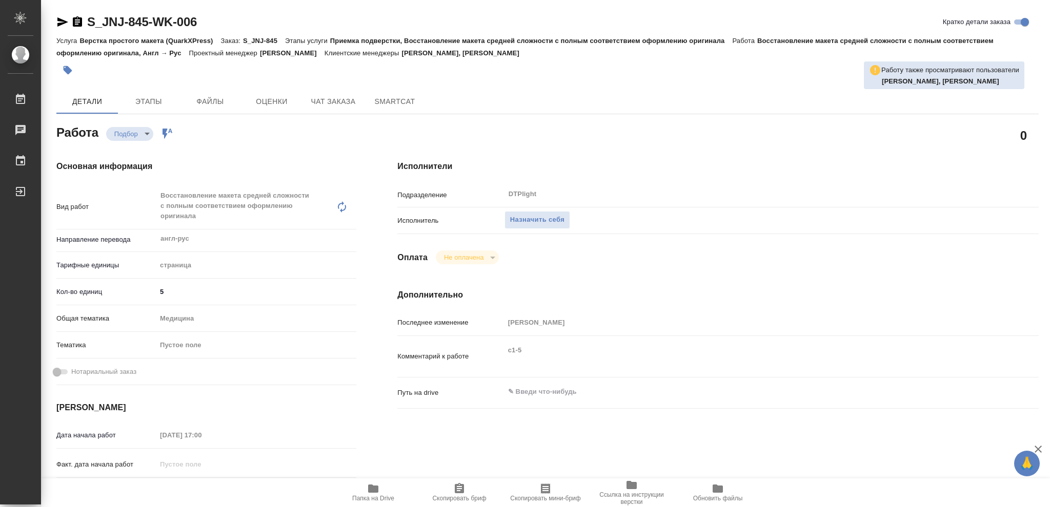
type textarea "x"
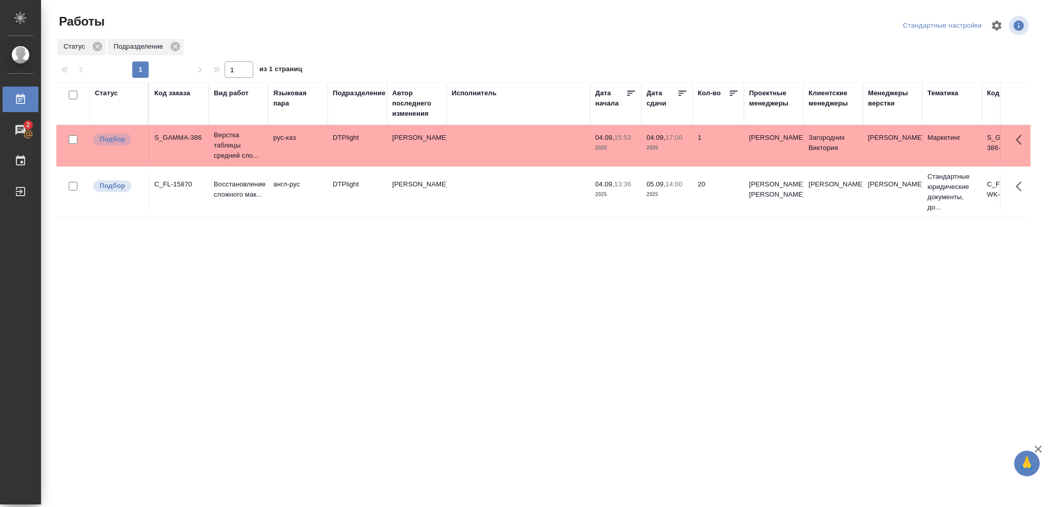
click at [105, 93] on div "Статус" at bounding box center [106, 93] width 23 height 10
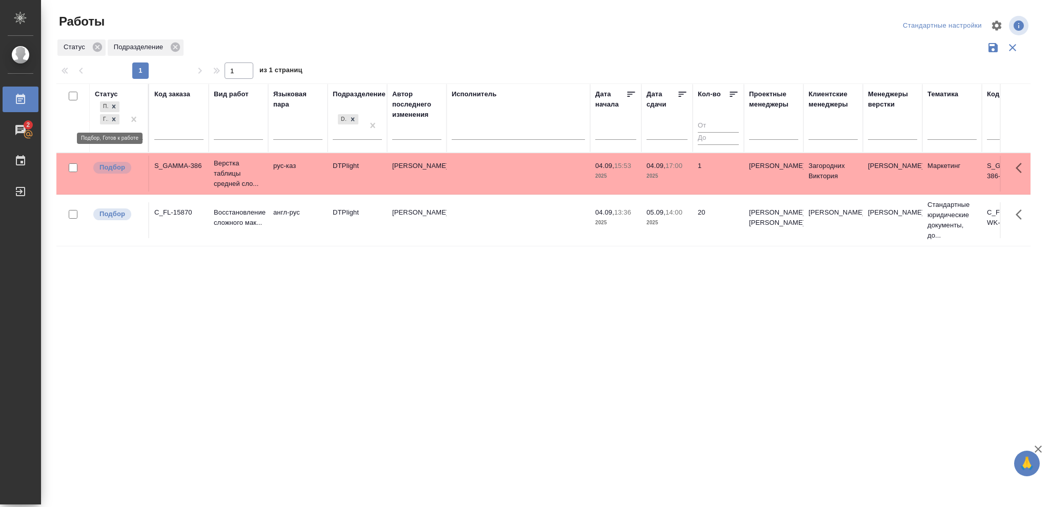
drag, startPoint x: 111, startPoint y: 118, endPoint x: 266, endPoint y: 141, distance: 156.5
click at [112, 119] on icon at bounding box center [113, 119] width 7 height 7
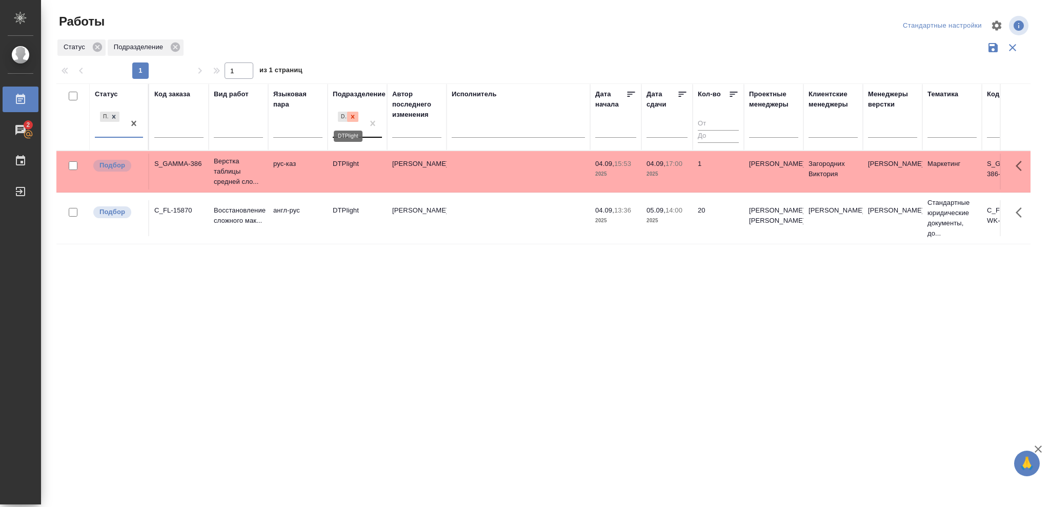
click at [348, 117] on div at bounding box center [352, 117] width 11 height 11
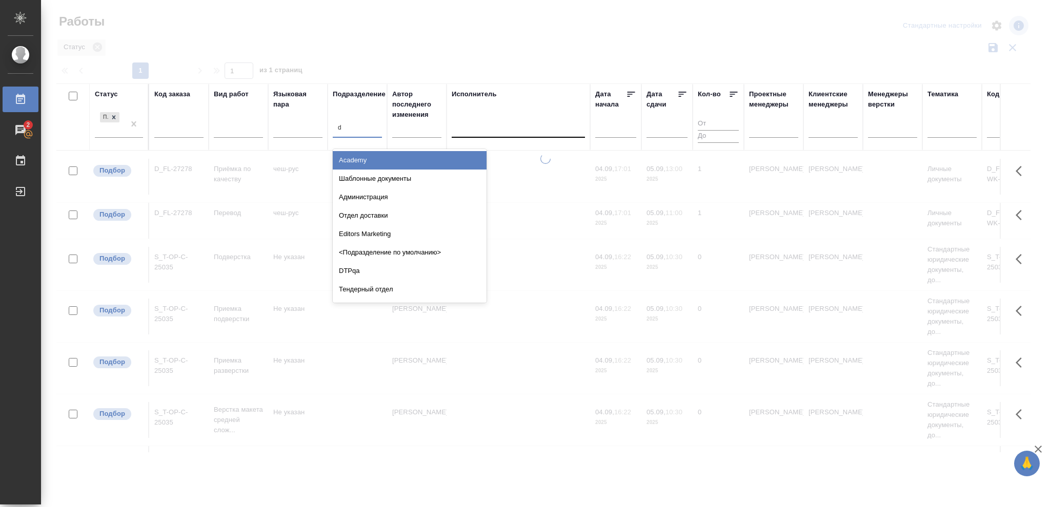
type input "dt"
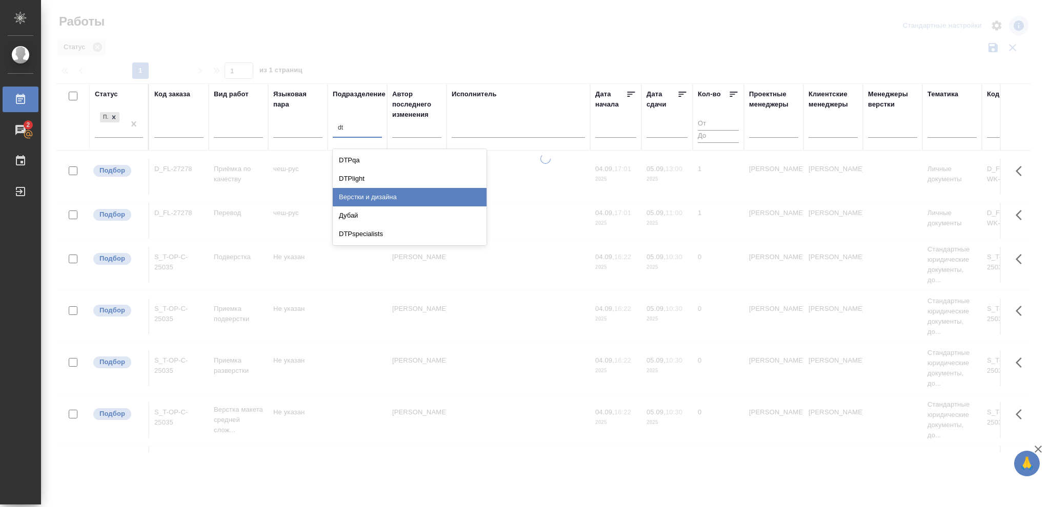
click at [374, 197] on div "Верстки и дизайна" at bounding box center [410, 197] width 154 height 18
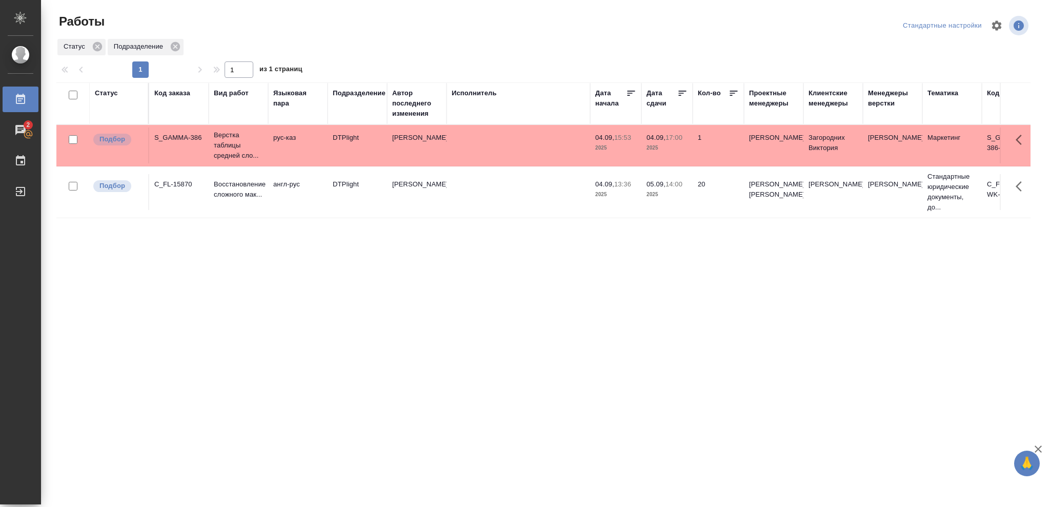
click at [105, 93] on div "Статус" at bounding box center [106, 93] width 23 height 10
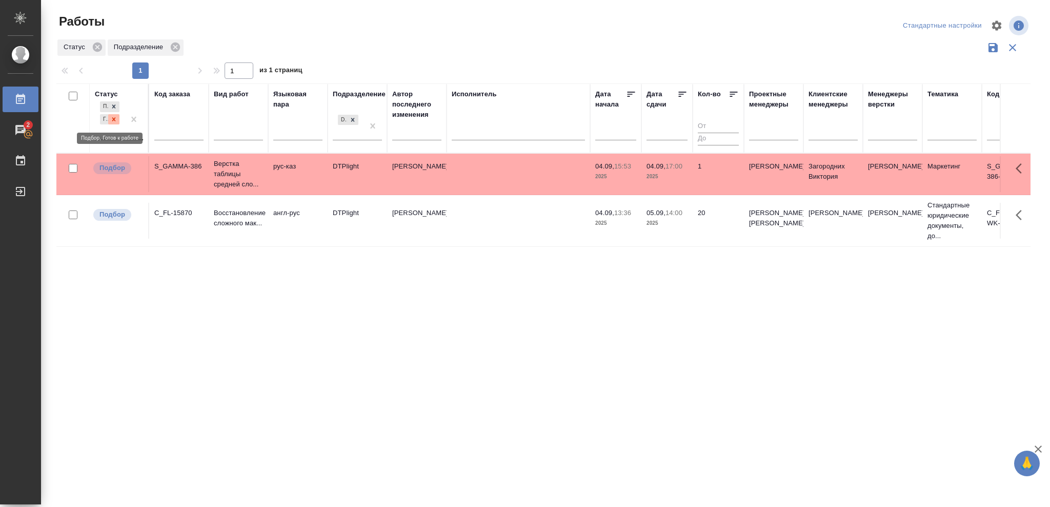
drag, startPoint x: 110, startPoint y: 119, endPoint x: 115, endPoint y: 127, distance: 9.2
click at [111, 119] on icon at bounding box center [113, 119] width 7 height 7
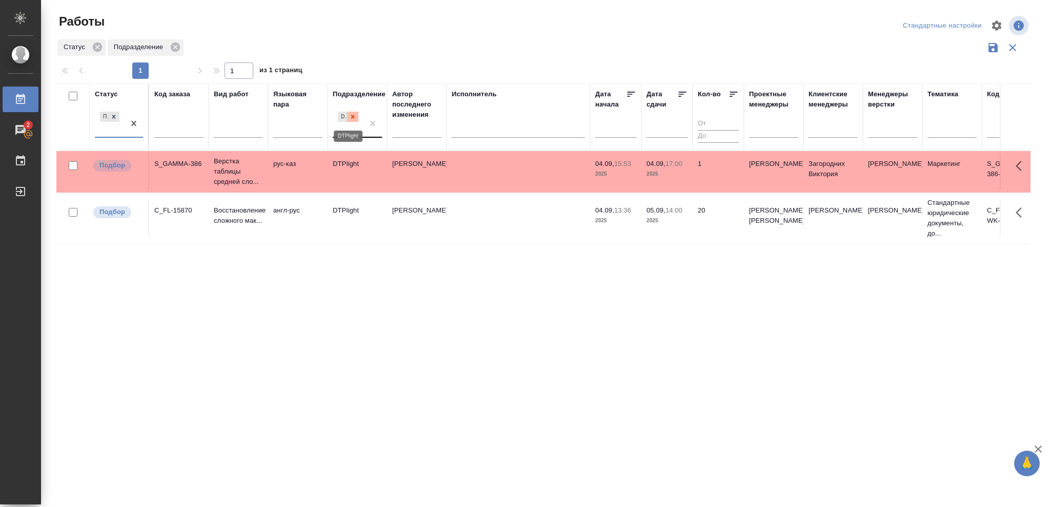
click at [351, 117] on icon at bounding box center [352, 116] width 7 height 7
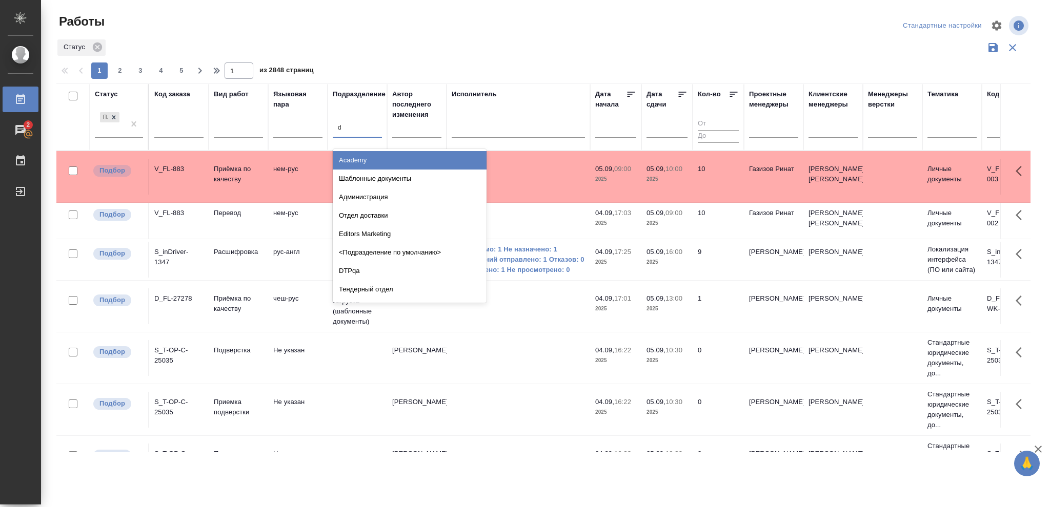
type input "dt"
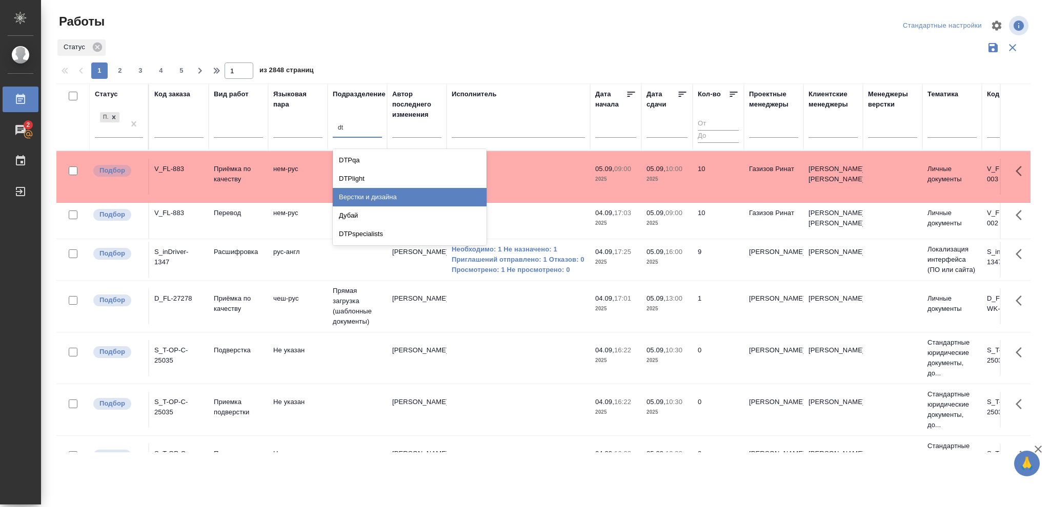
click at [382, 193] on div "Верстки и дизайна" at bounding box center [410, 197] width 154 height 18
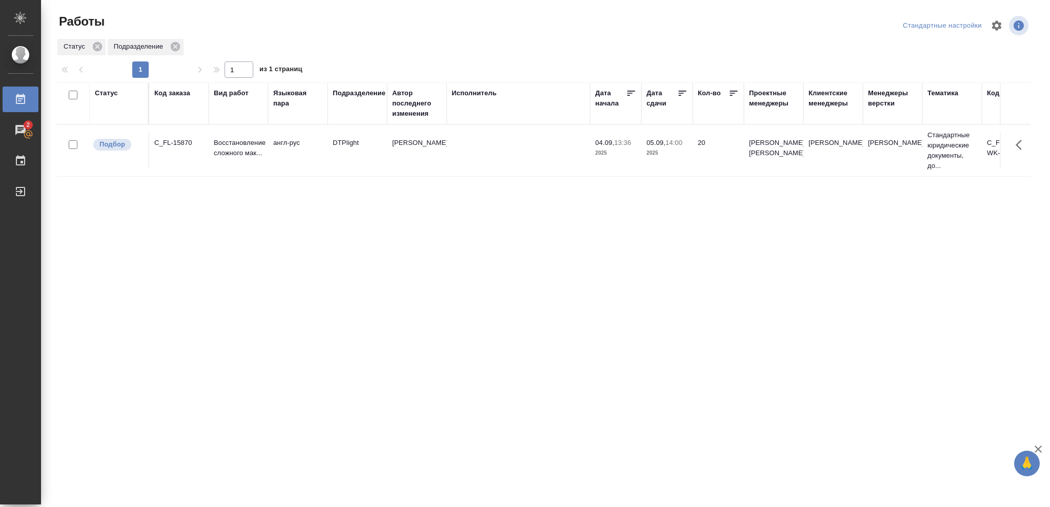
click at [110, 93] on div "Статус" at bounding box center [106, 93] width 23 height 10
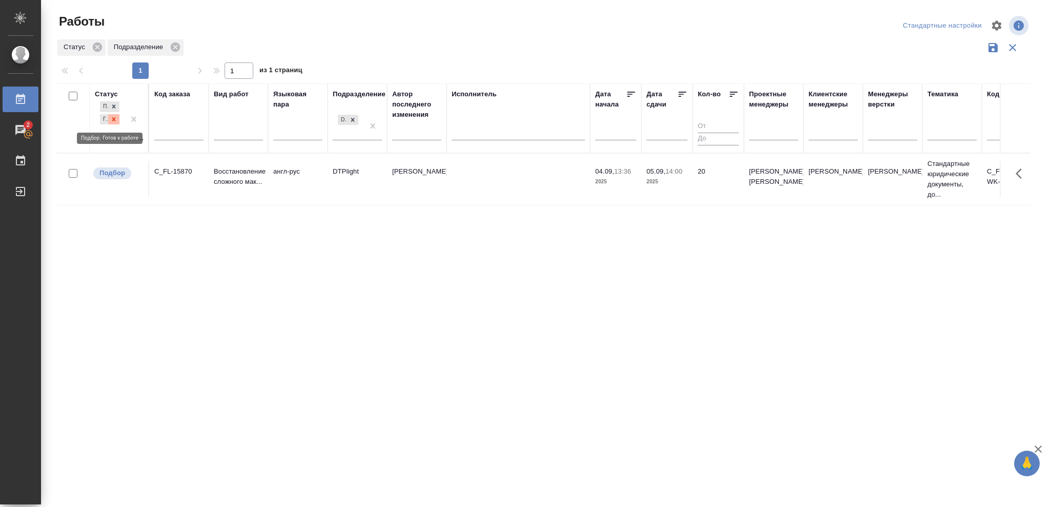
click at [113, 121] on icon at bounding box center [113, 119] width 7 height 7
click at [351, 118] on icon at bounding box center [352, 116] width 7 height 7
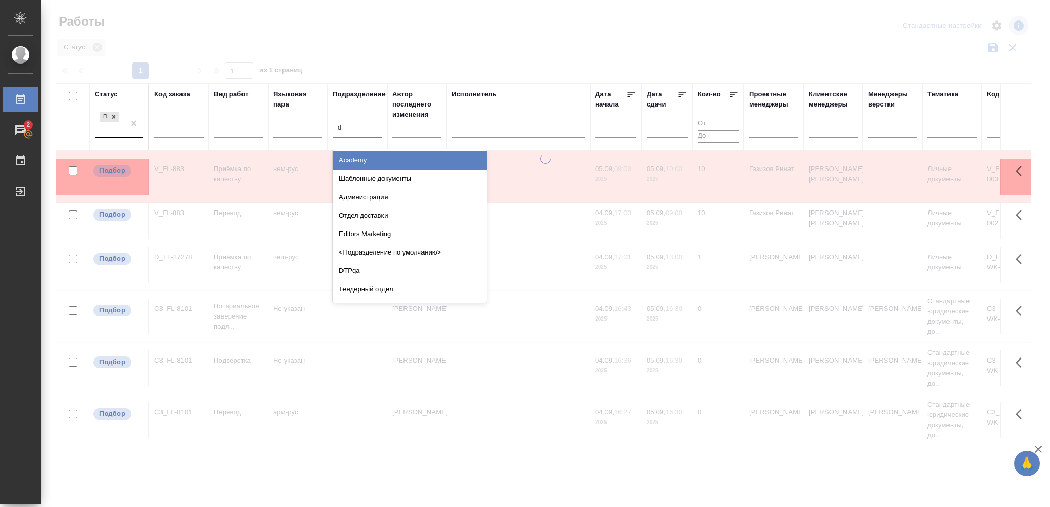
type input "dt"
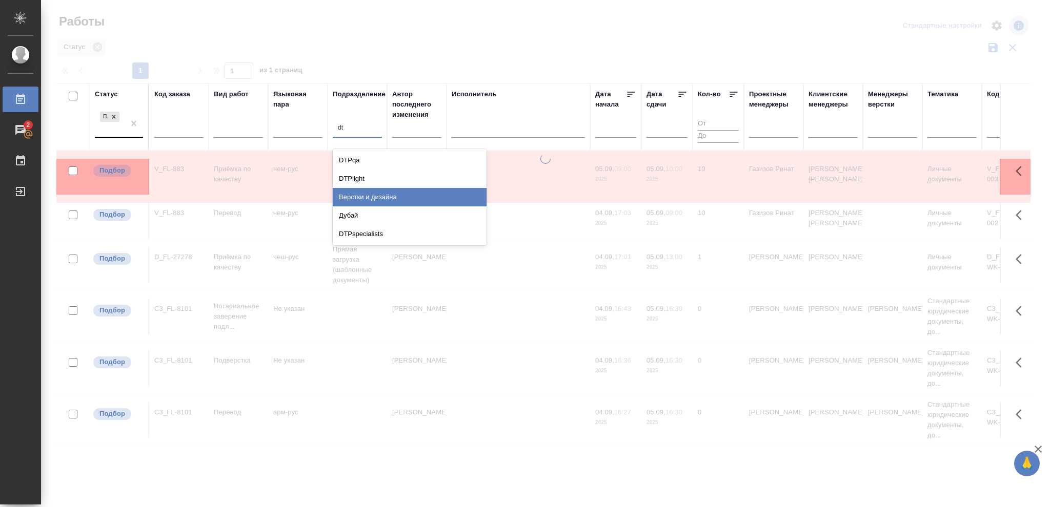
click at [373, 191] on div "Верстки и дизайна" at bounding box center [410, 197] width 154 height 18
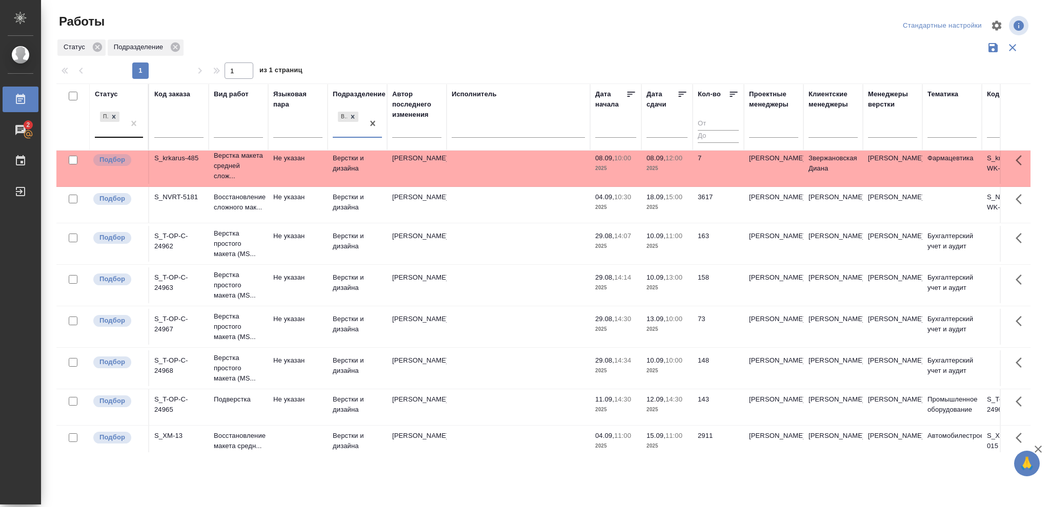
scroll to position [68, 0]
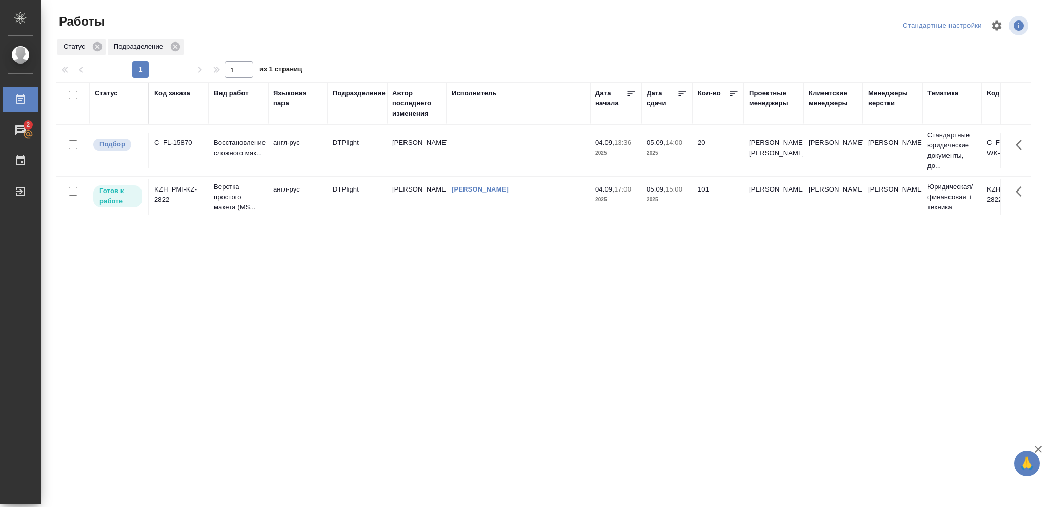
click at [682, 203] on p "2025" at bounding box center [666, 200] width 41 height 10
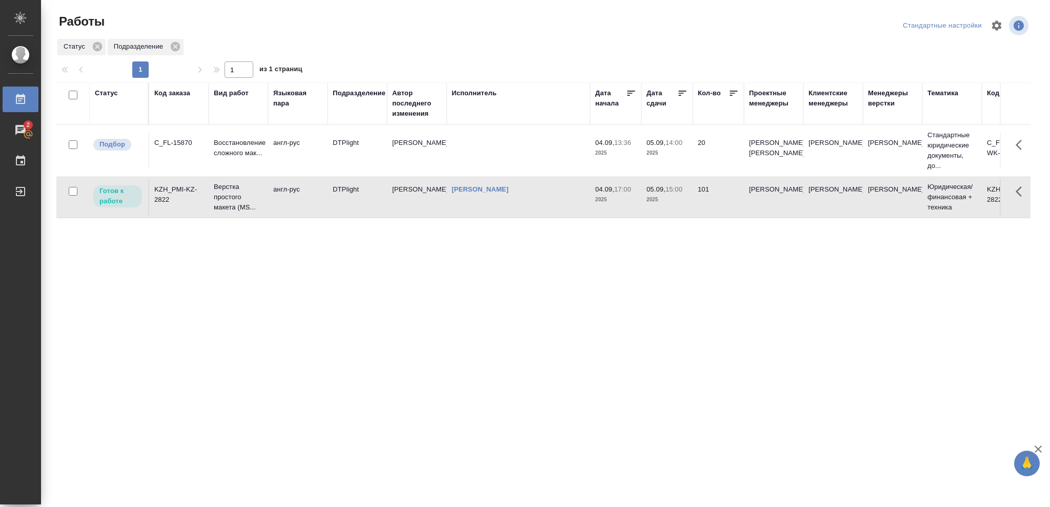
click at [682, 203] on p "2025" at bounding box center [666, 200] width 41 height 10
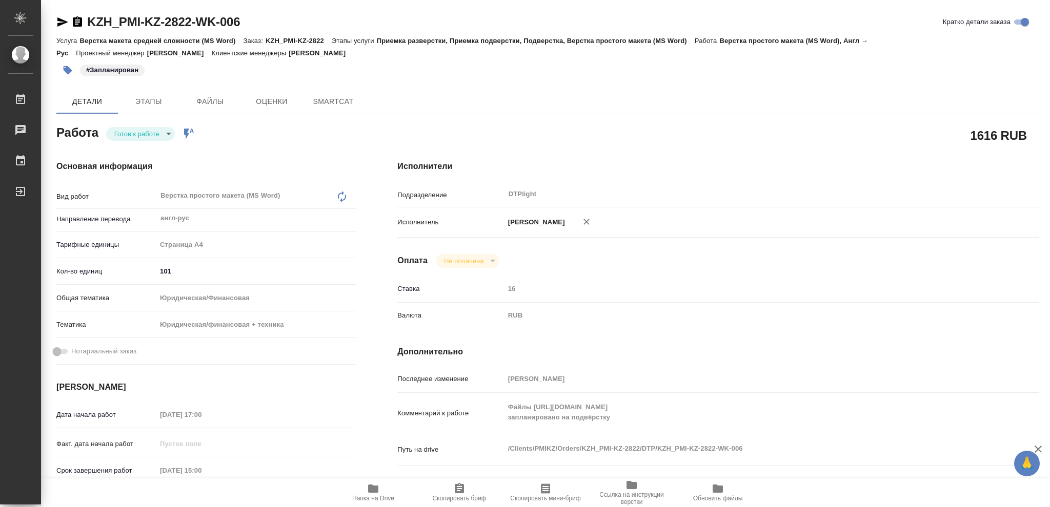
type textarea "x"
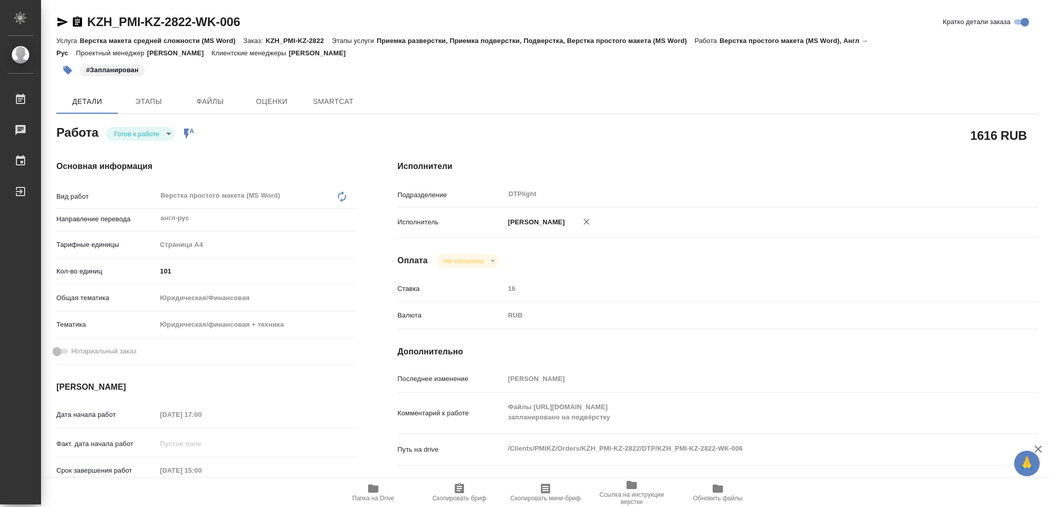
type textarea "x"
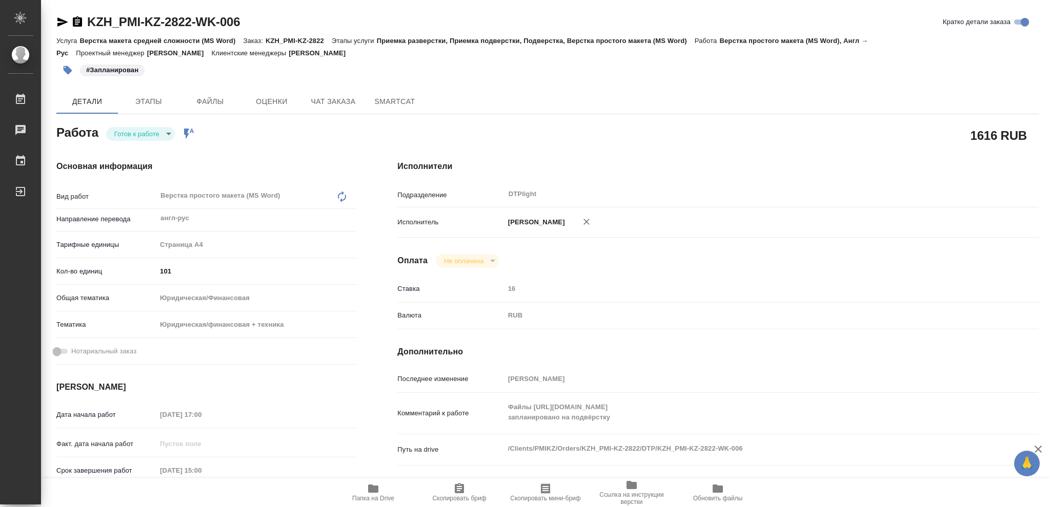
type textarea "x"
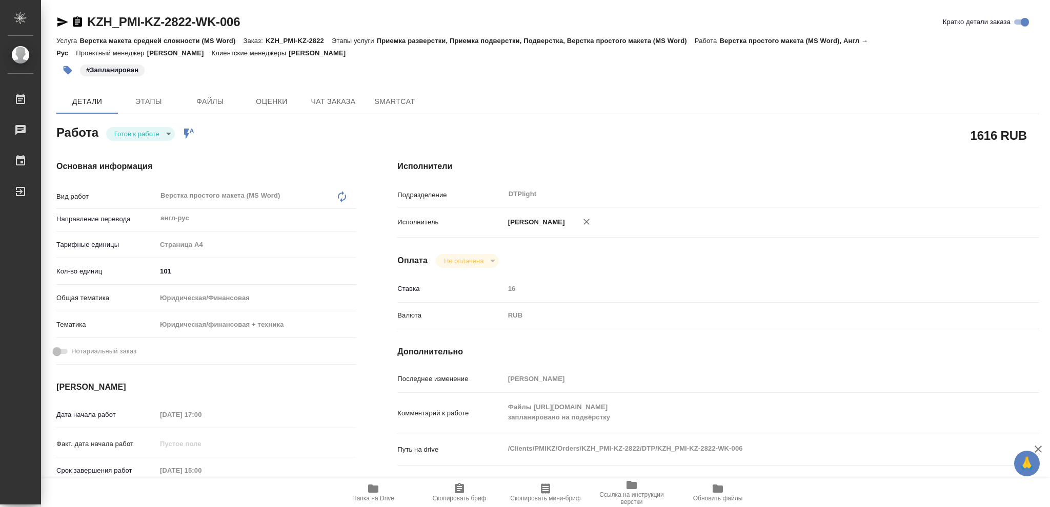
type textarea "x"
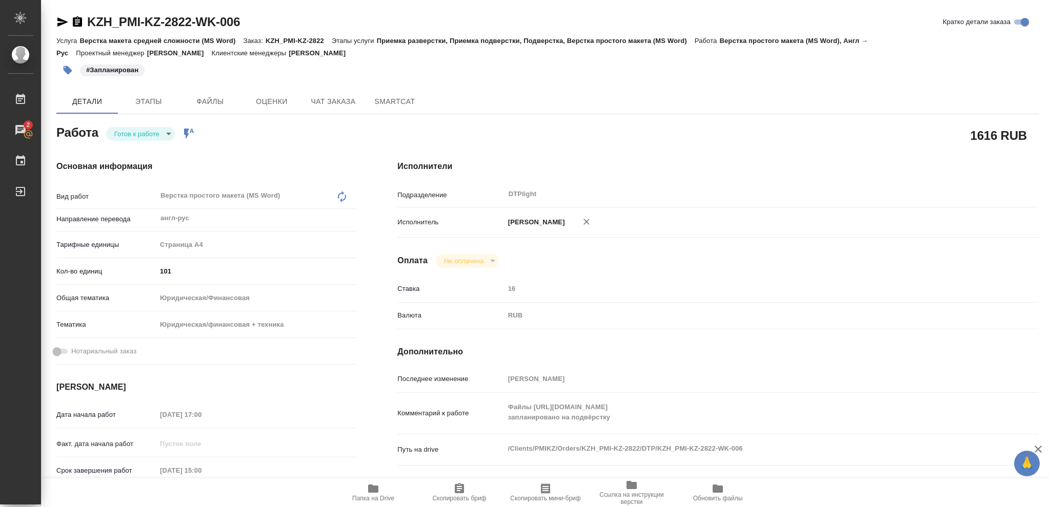
click at [167, 132] on body "🙏 .cls-1 fill:#fff; AWATERA Vasileva Olga Работы 2 Чаты График Выйти KZH_PMI-KZ…" at bounding box center [525, 253] width 1050 height 507
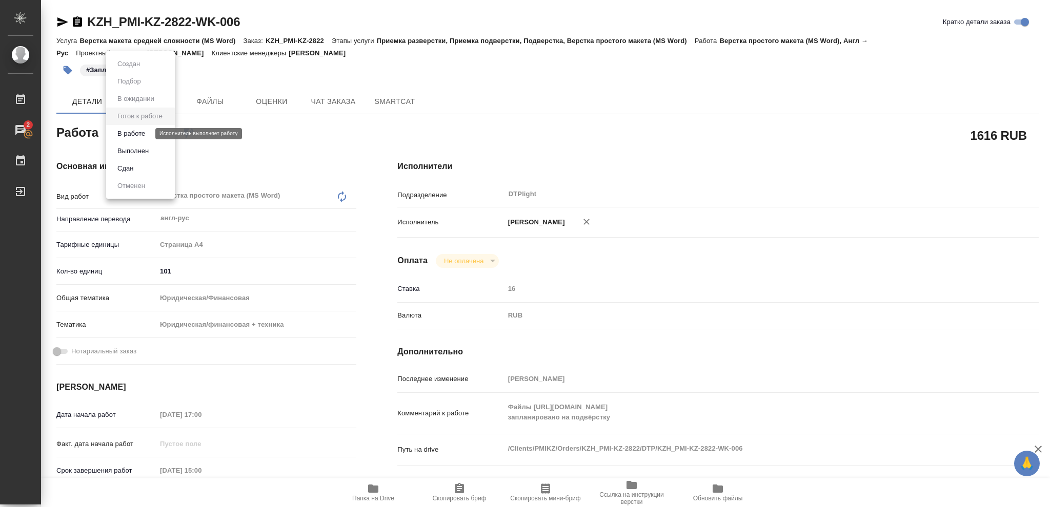
click at [140, 135] on button "В работе" at bounding box center [131, 133] width 34 height 11
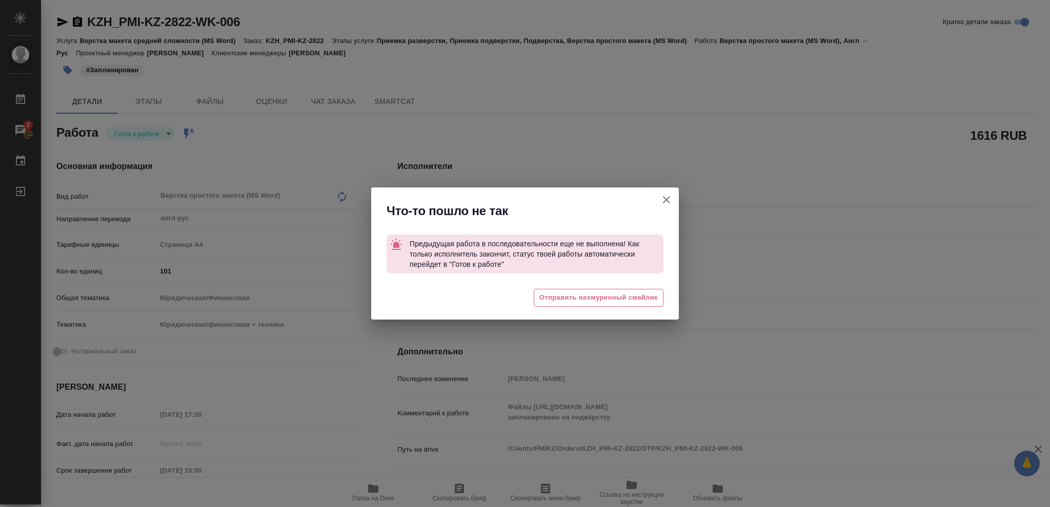
type textarea "x"
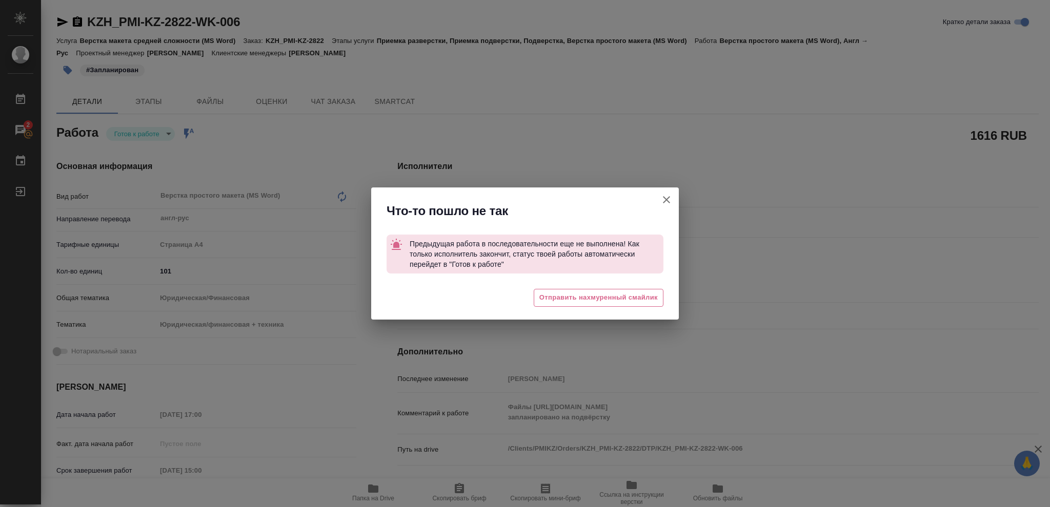
type textarea "x"
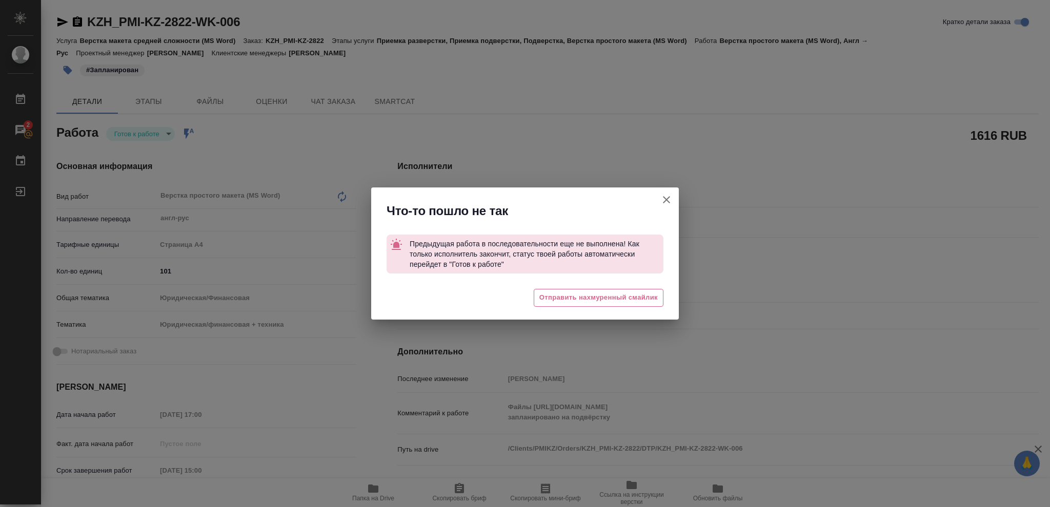
type textarea "x"
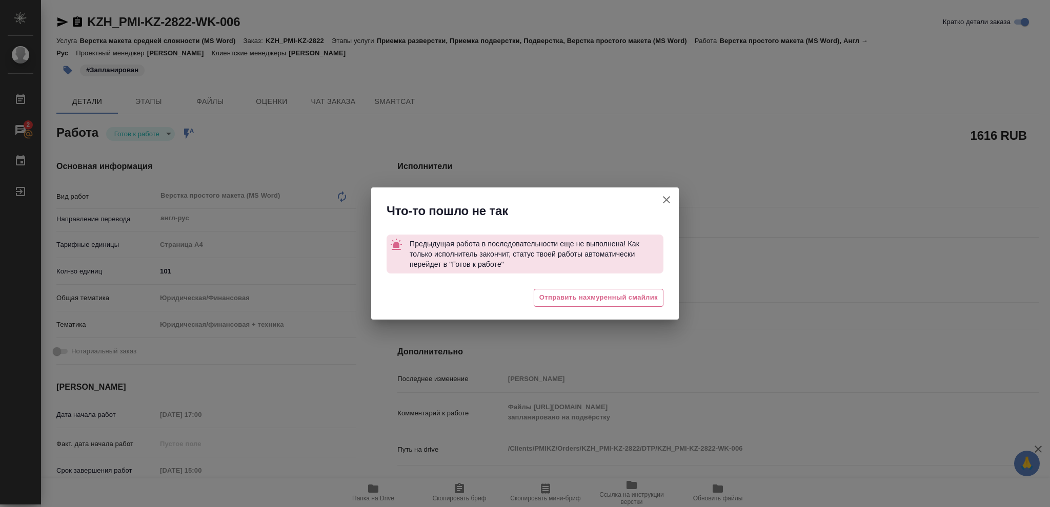
type textarea "x"
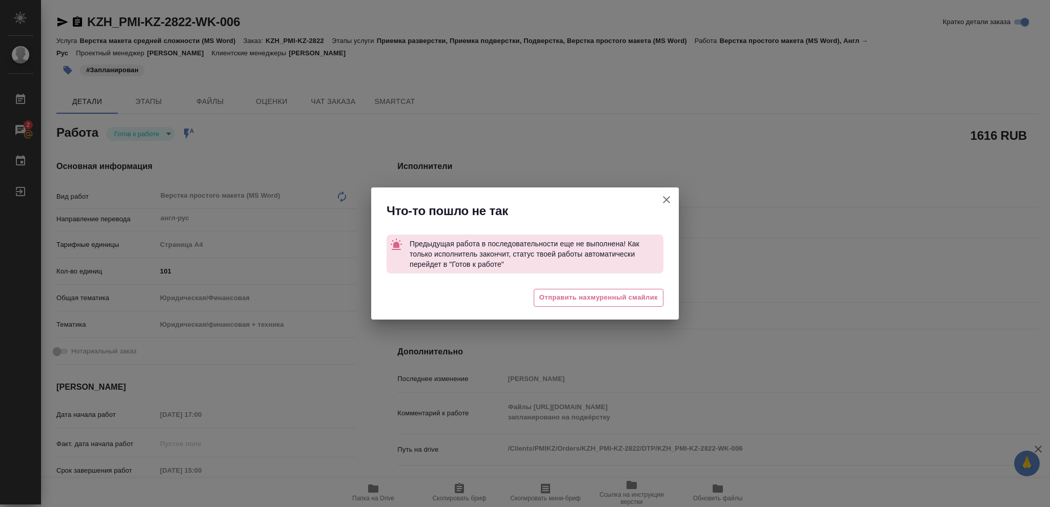
click at [667, 200] on icon "button" at bounding box center [666, 199] width 7 height 7
type textarea "x"
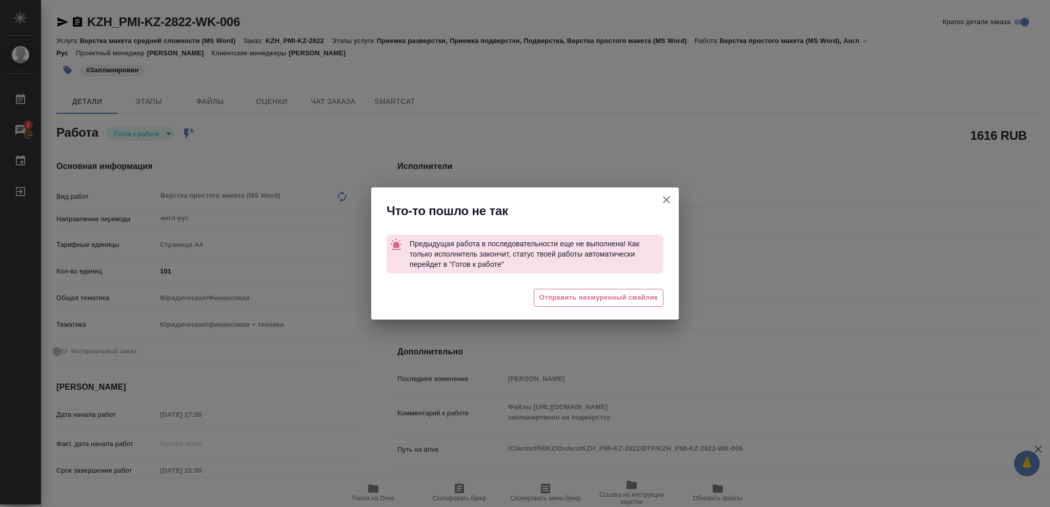
type textarea "x"
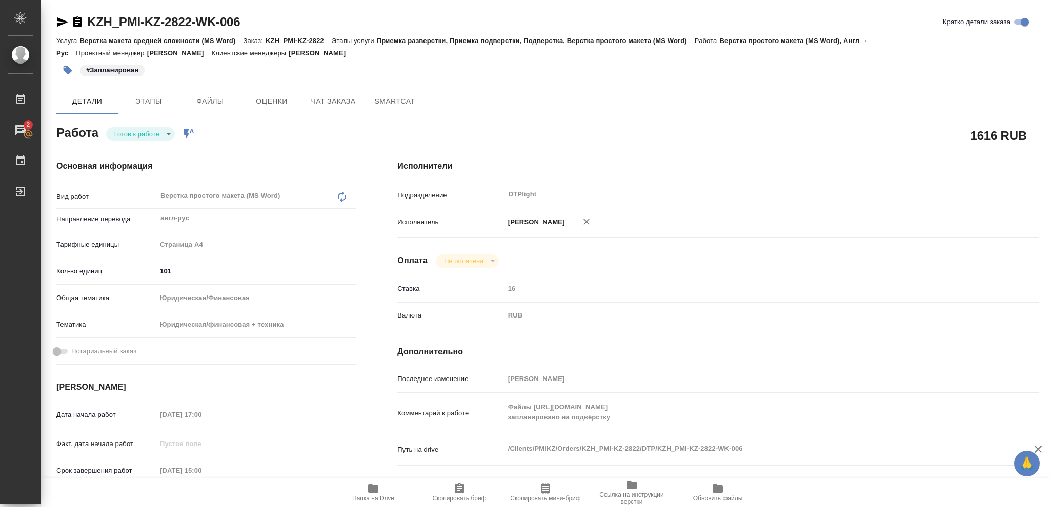
click at [76, 23] on icon "button" at bounding box center [77, 21] width 9 height 10
click at [168, 134] on body "🙏 .cls-1 fill:#fff; AWATERA Vasileva Olga Работы 2 Чаты График Выйти KZH_PMI-KZ…" at bounding box center [525, 253] width 1050 height 507
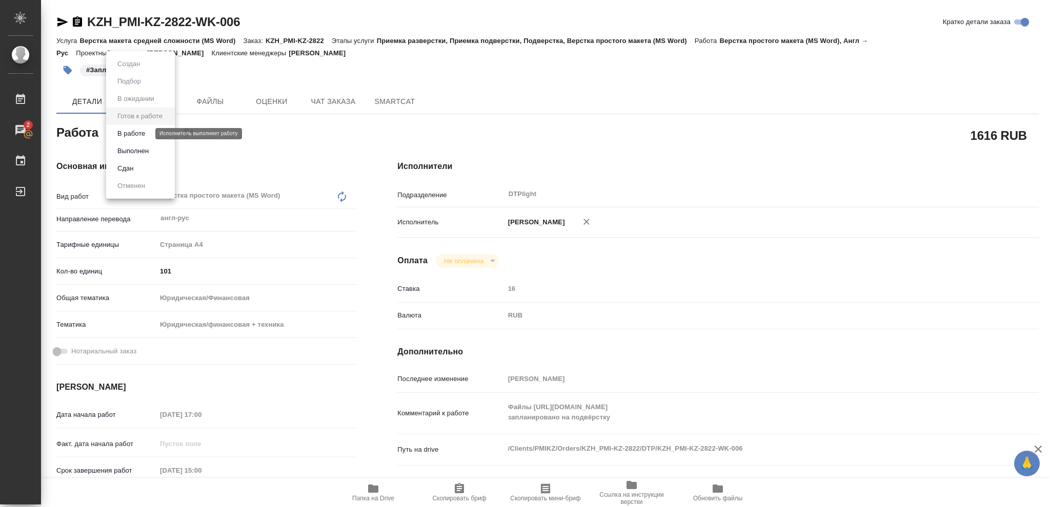
click at [147, 133] on button "В работе" at bounding box center [131, 133] width 34 height 11
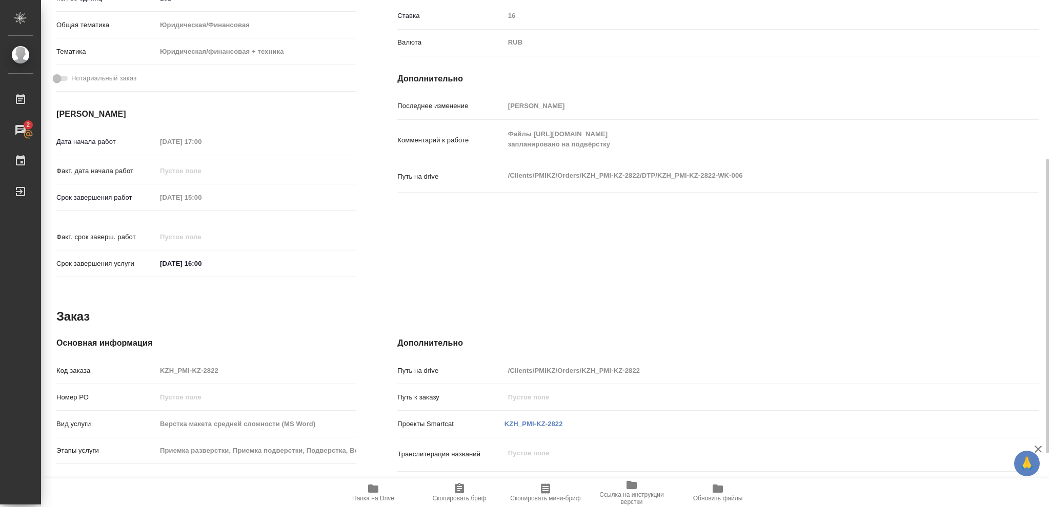
scroll to position [366, 0]
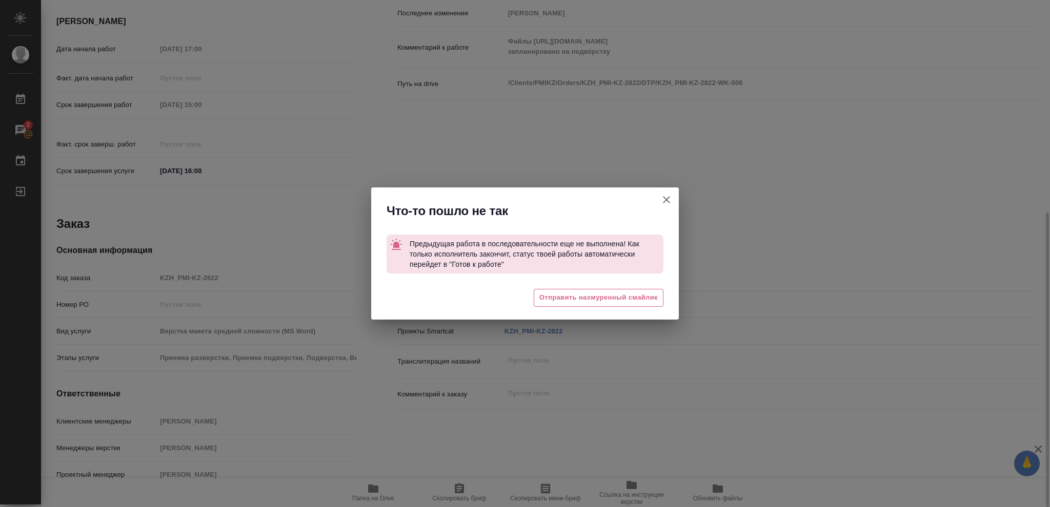
type textarea "x"
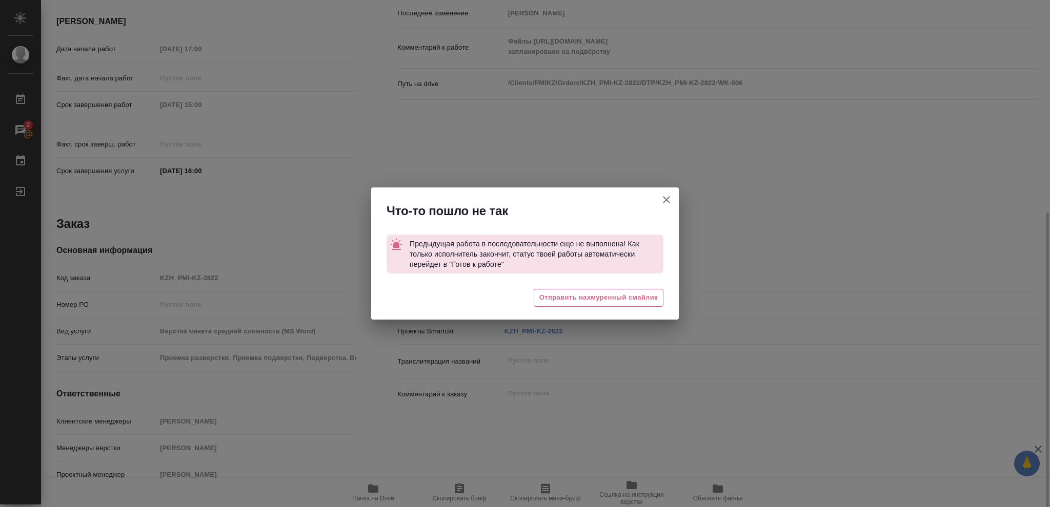
type textarea "x"
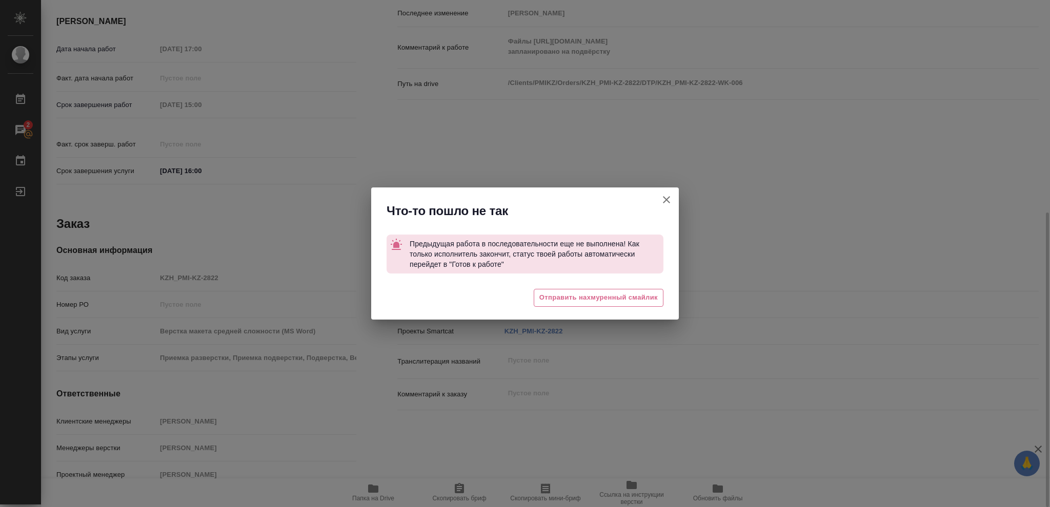
type textarea "x"
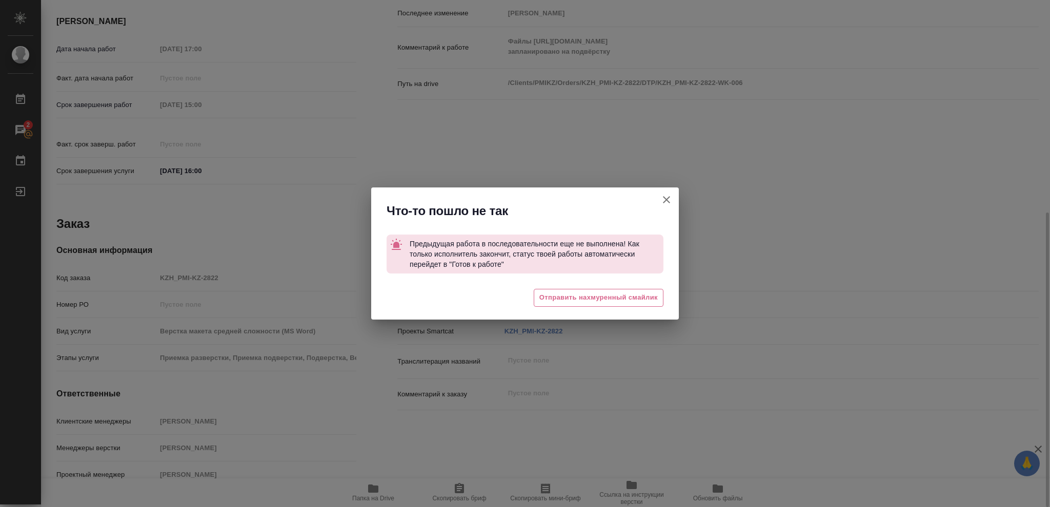
click at [668, 197] on icon "button" at bounding box center [666, 199] width 7 height 7
type textarea "x"
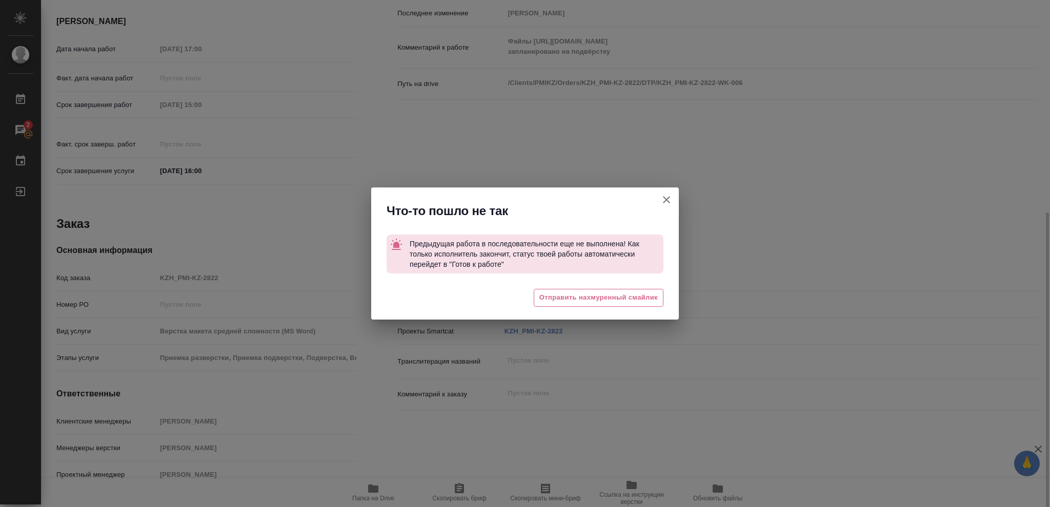
type textarea "x"
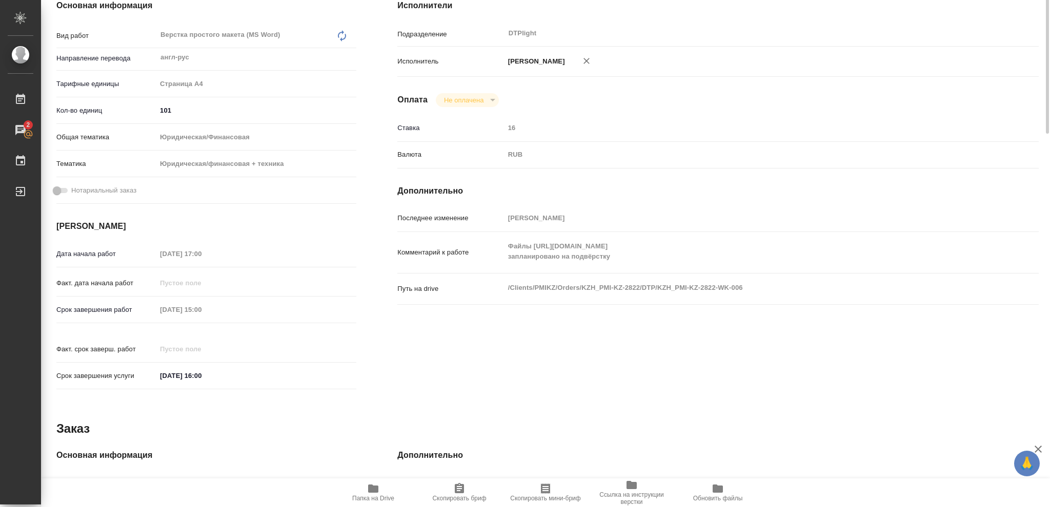
scroll to position [0, 0]
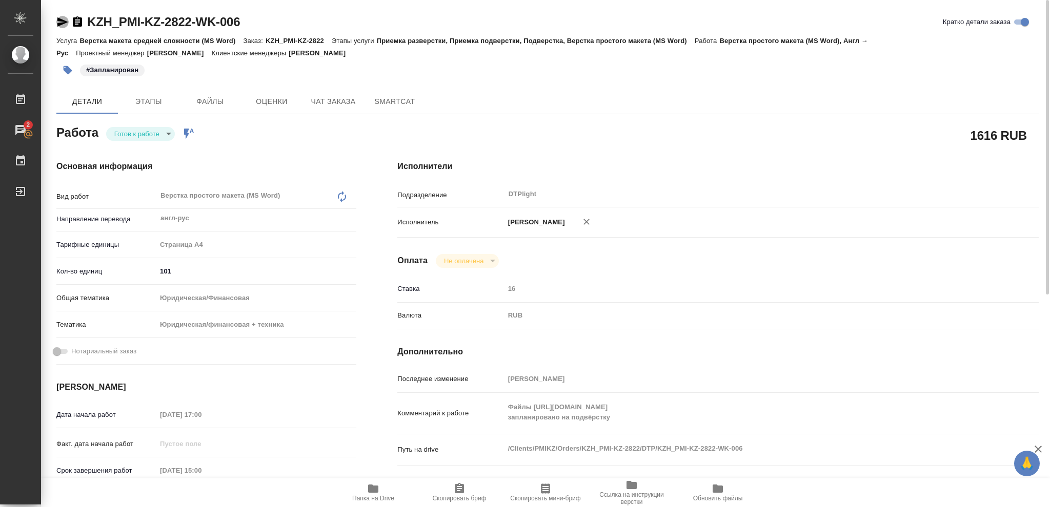
click at [62, 22] on icon "button" at bounding box center [62, 22] width 12 height 12
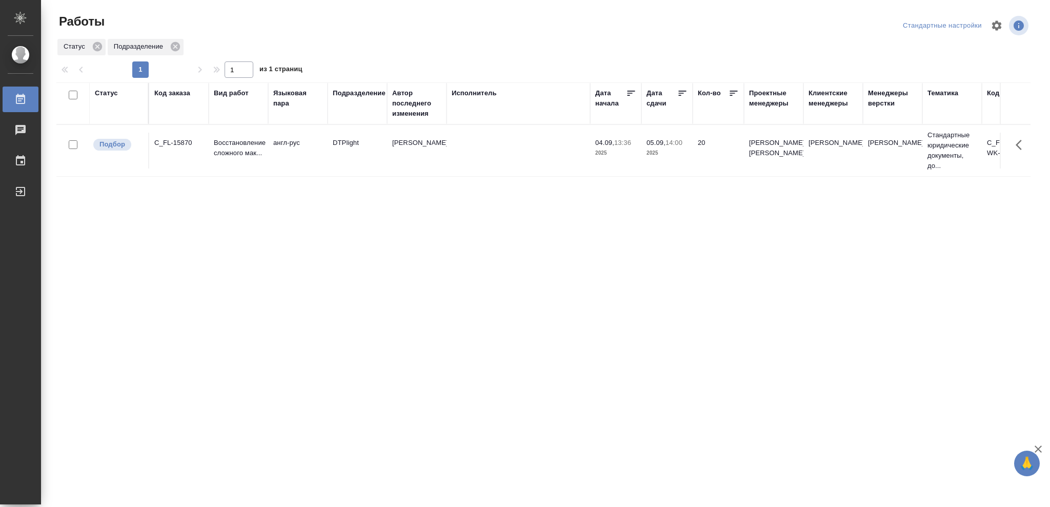
click at [117, 91] on div "Статус" at bounding box center [106, 93] width 23 height 10
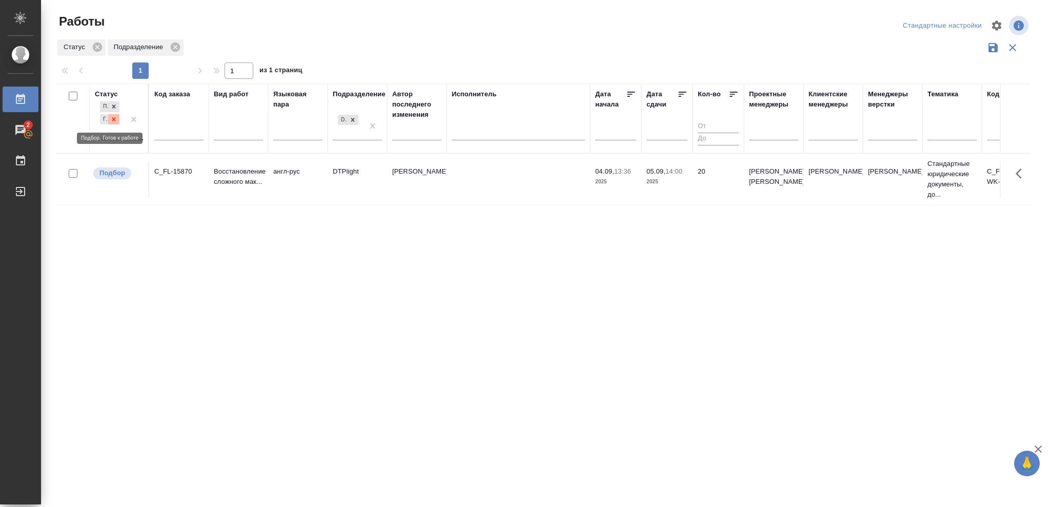
click at [110, 120] on icon at bounding box center [113, 119] width 7 height 7
click at [115, 117] on icon at bounding box center [113, 116] width 7 height 7
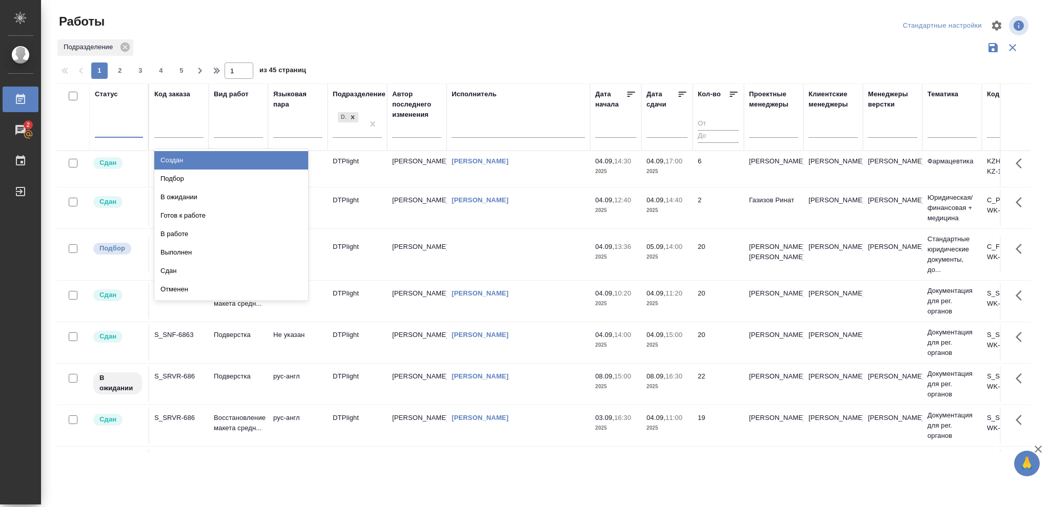
click at [112, 127] on div at bounding box center [119, 127] width 48 height 15
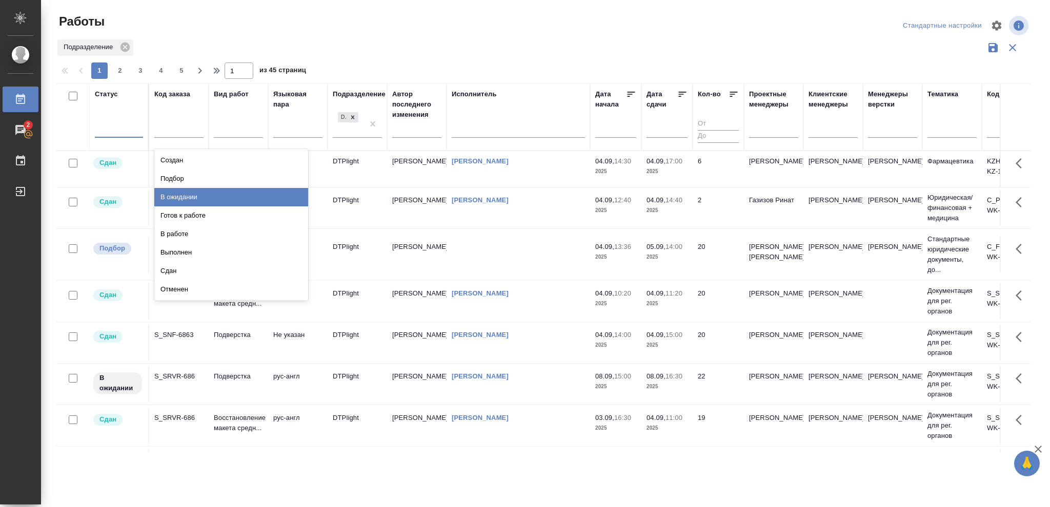
click at [177, 200] on div "В ожидании" at bounding box center [231, 197] width 154 height 18
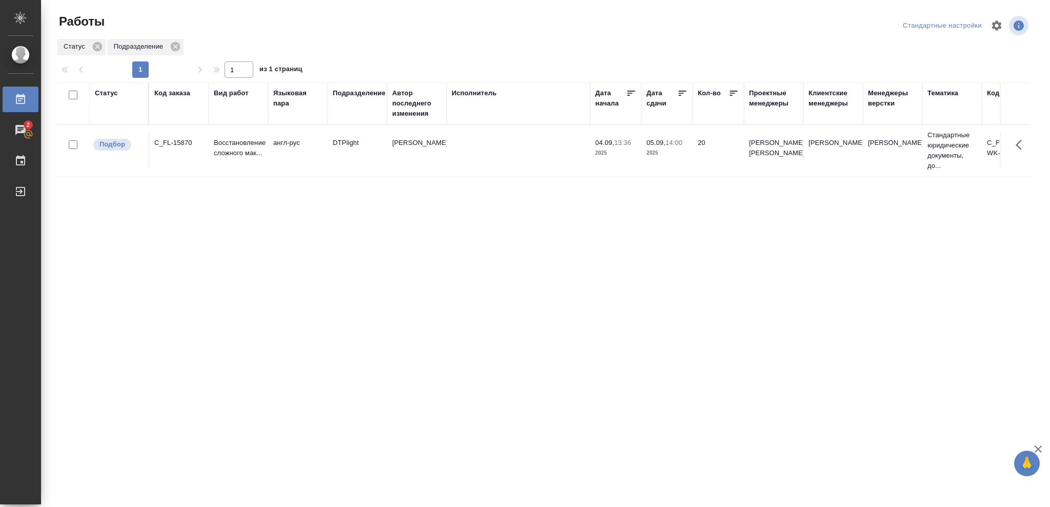
click at [109, 94] on div "Статус" at bounding box center [106, 93] width 23 height 10
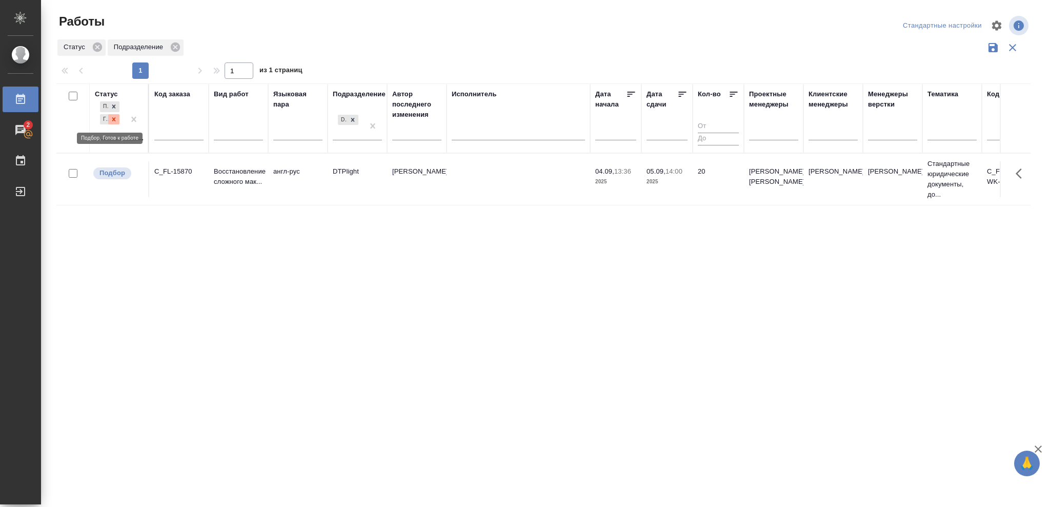
click at [113, 123] on div at bounding box center [113, 119] width 11 height 11
click at [114, 119] on icon at bounding box center [113, 116] width 7 height 7
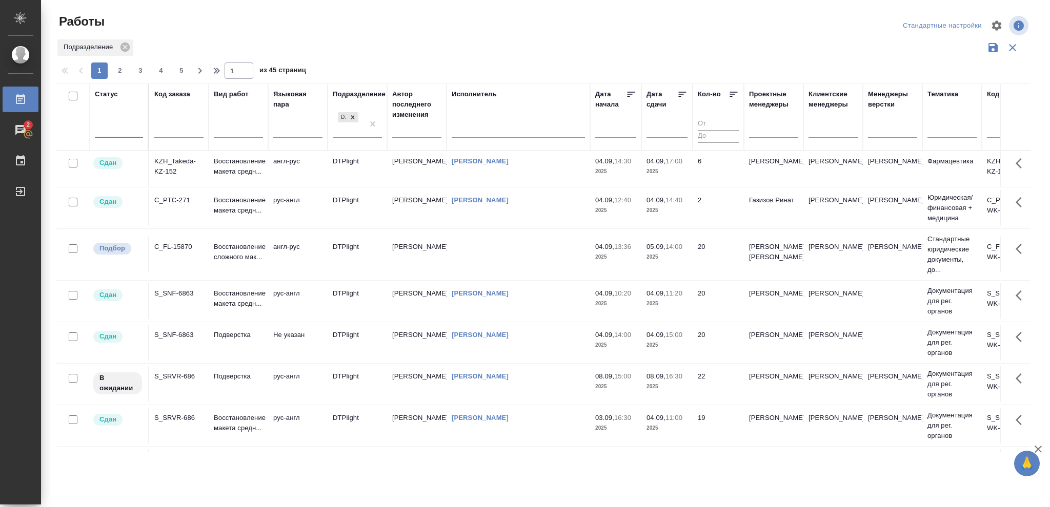
click at [114, 128] on div at bounding box center [119, 127] width 48 height 15
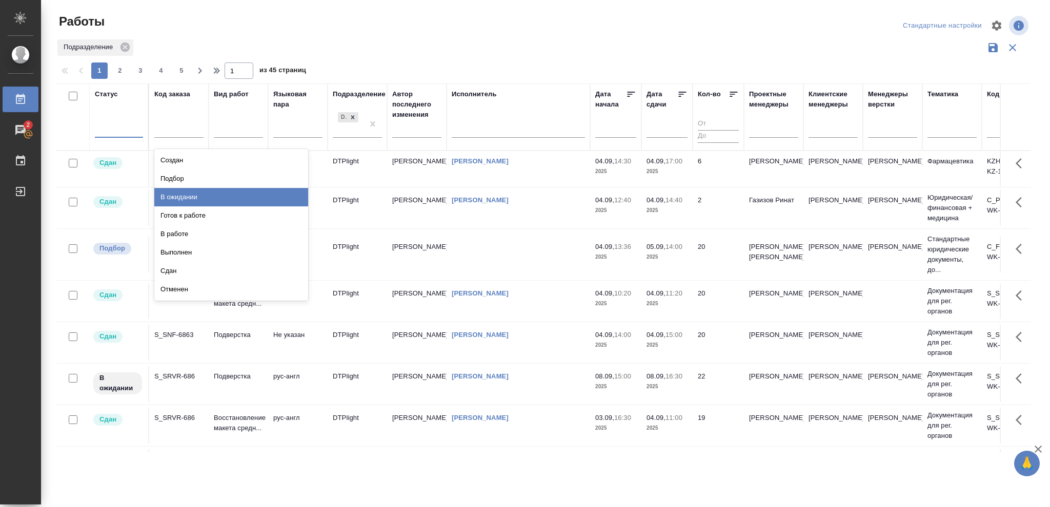
drag, startPoint x: 178, startPoint y: 200, endPoint x: 208, endPoint y: 204, distance: 30.0
click at [177, 200] on div "В ожидании" at bounding box center [231, 197] width 154 height 18
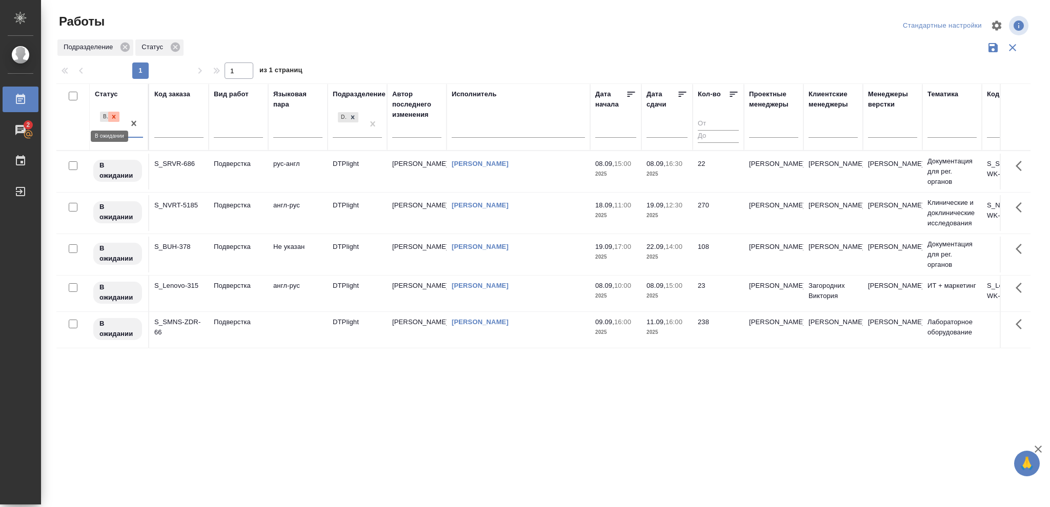
click at [117, 116] on icon at bounding box center [113, 116] width 7 height 7
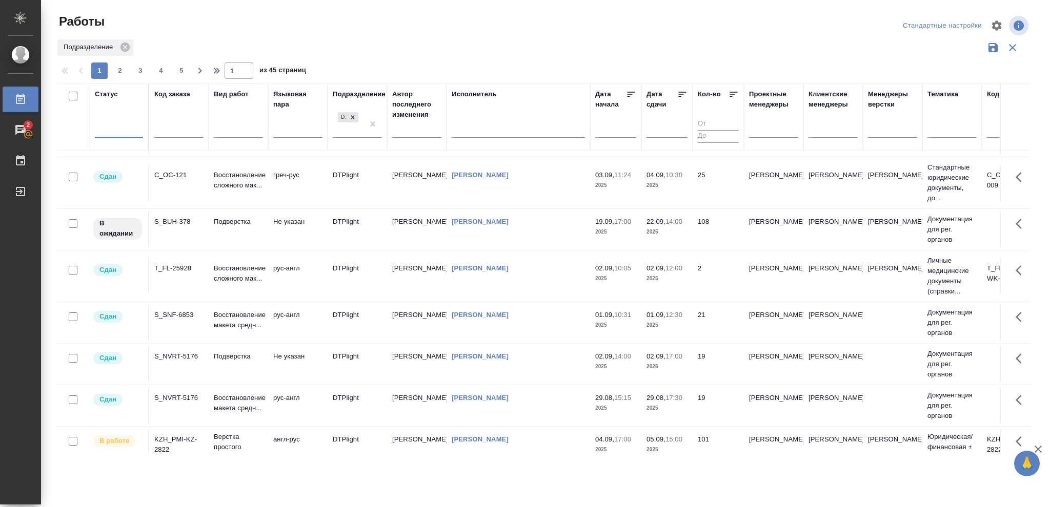
scroll to position [809, 0]
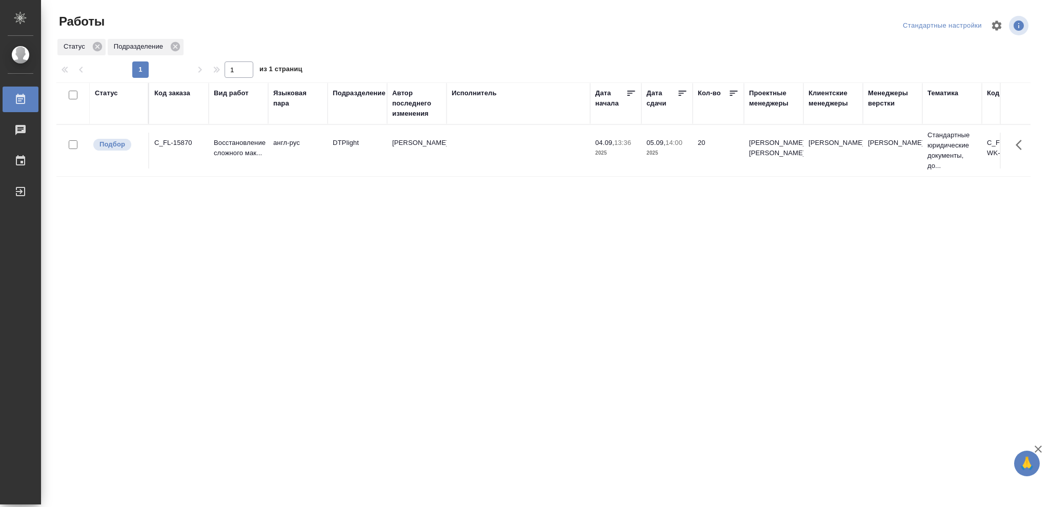
click at [111, 94] on div "Статус" at bounding box center [106, 93] width 23 height 10
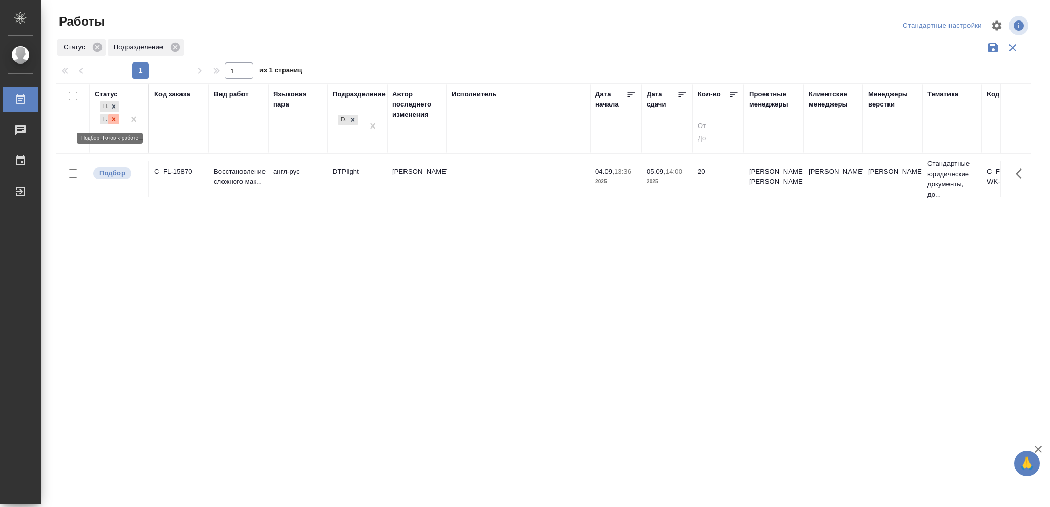
click at [112, 120] on icon at bounding box center [113, 119] width 7 height 7
click at [115, 113] on icon at bounding box center [113, 116] width 7 height 7
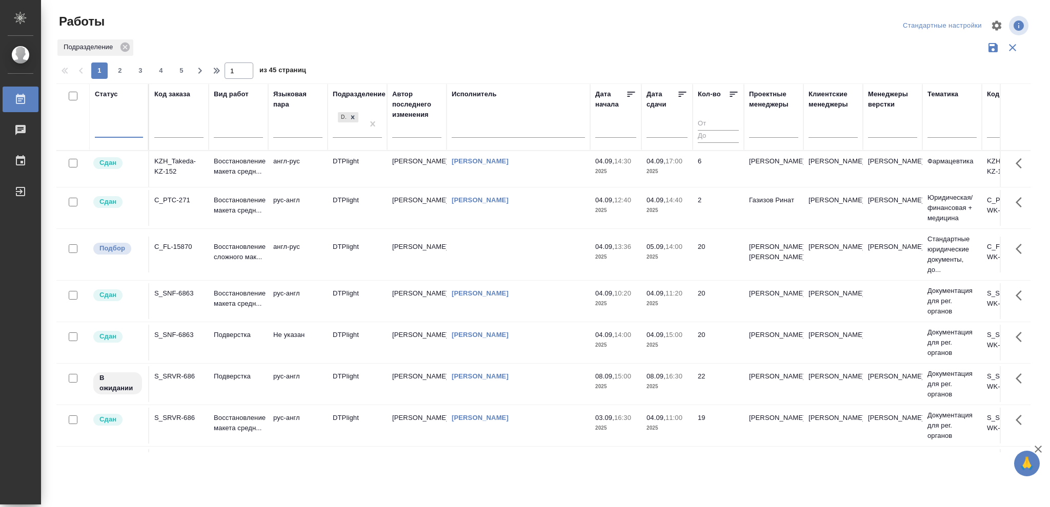
click at [115, 126] on div at bounding box center [119, 127] width 48 height 15
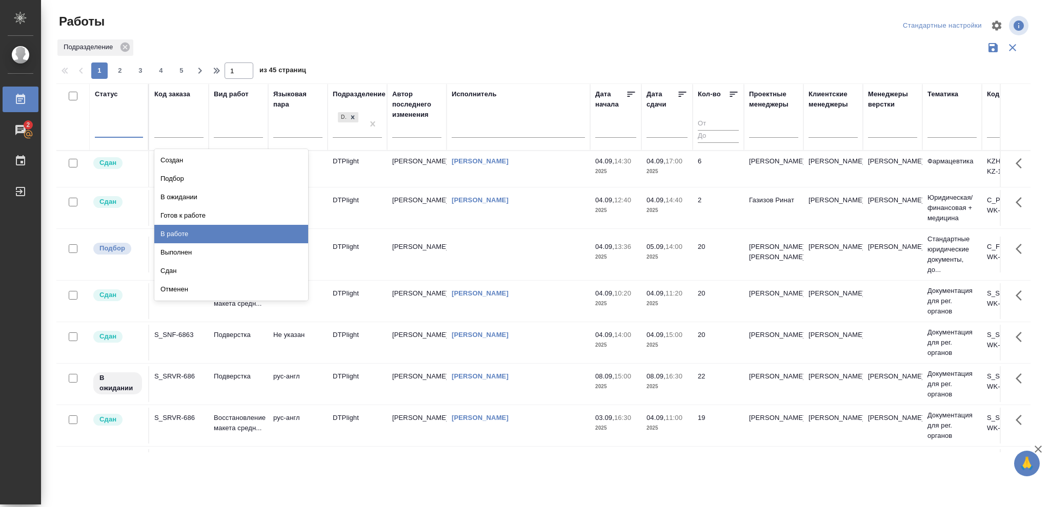
click at [182, 232] on div "В работе" at bounding box center [231, 234] width 154 height 18
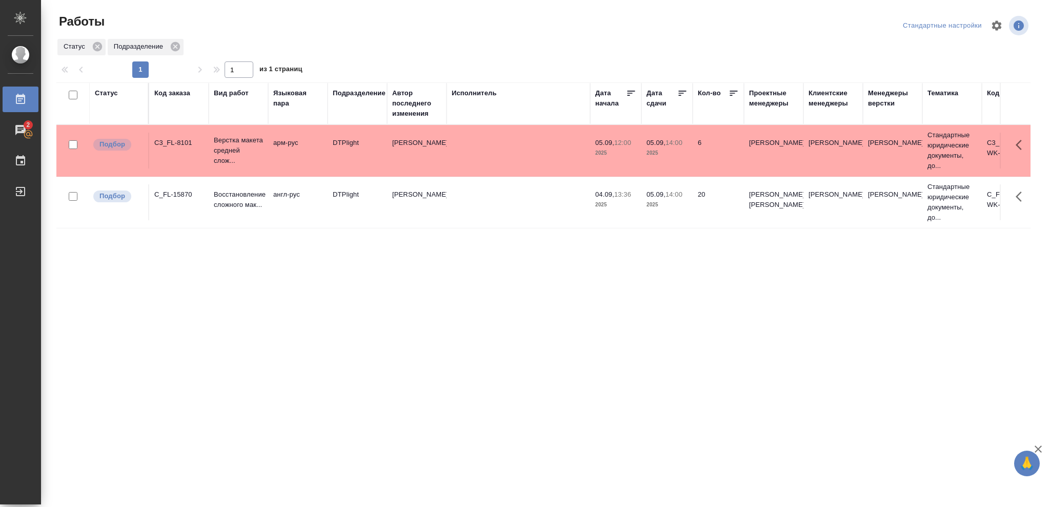
click at [672, 150] on p "2025" at bounding box center [666, 153] width 41 height 10
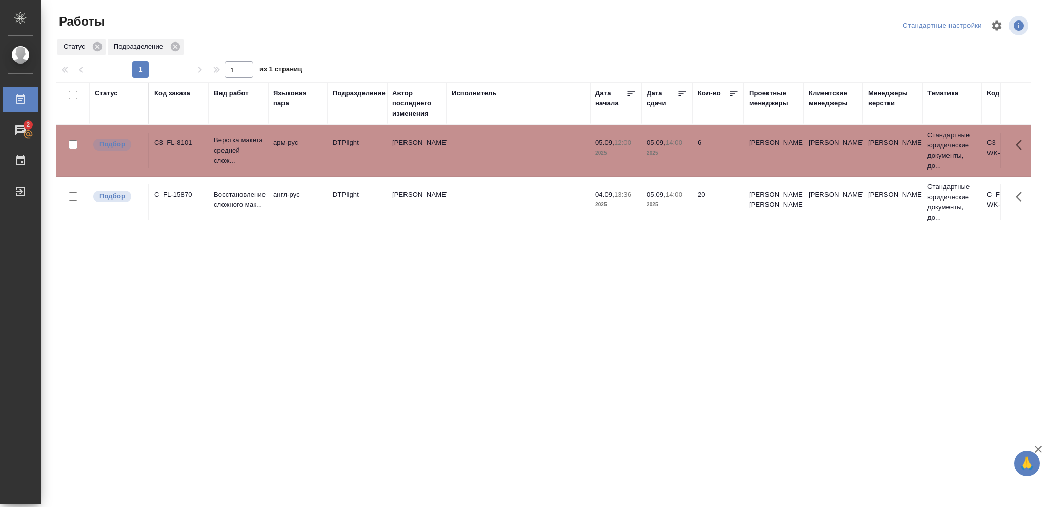
click at [672, 150] on p "2025" at bounding box center [666, 153] width 41 height 10
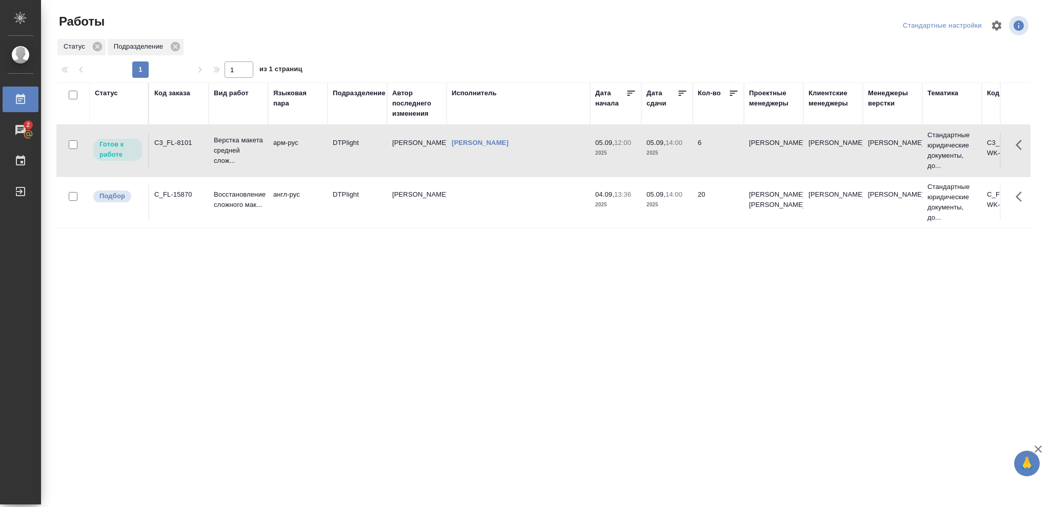
click at [554, 158] on td "Васильева Ольга Николаевна" at bounding box center [518, 151] width 144 height 36
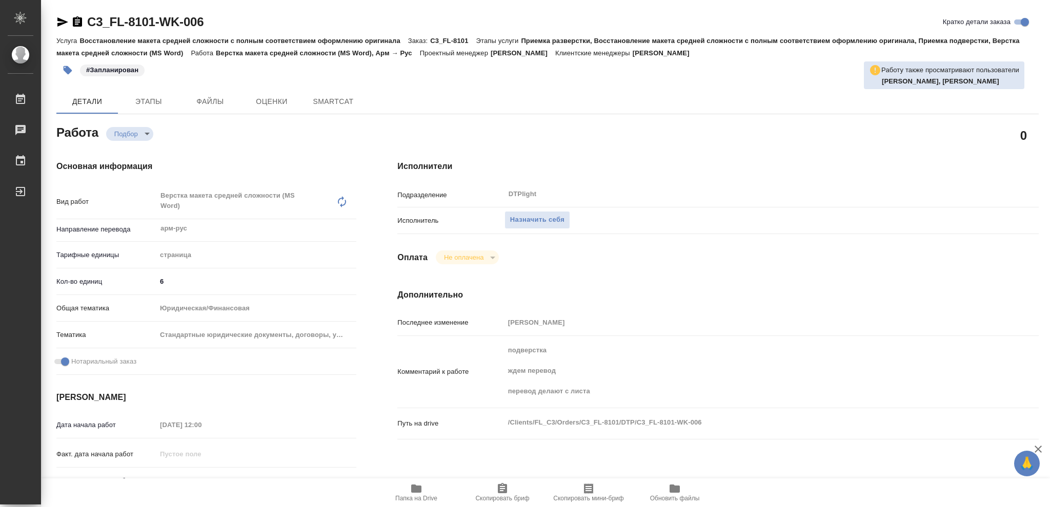
type textarea "x"
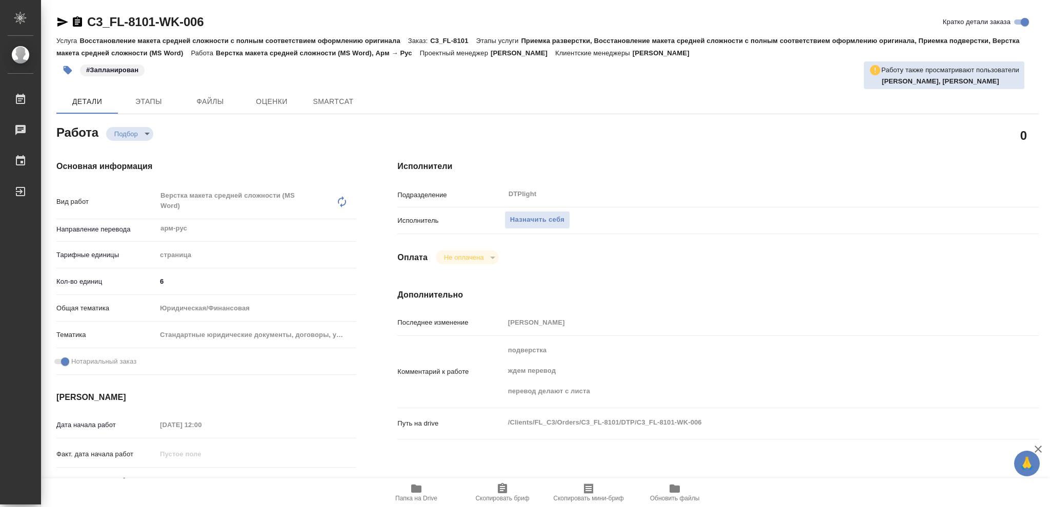
type textarea "x"
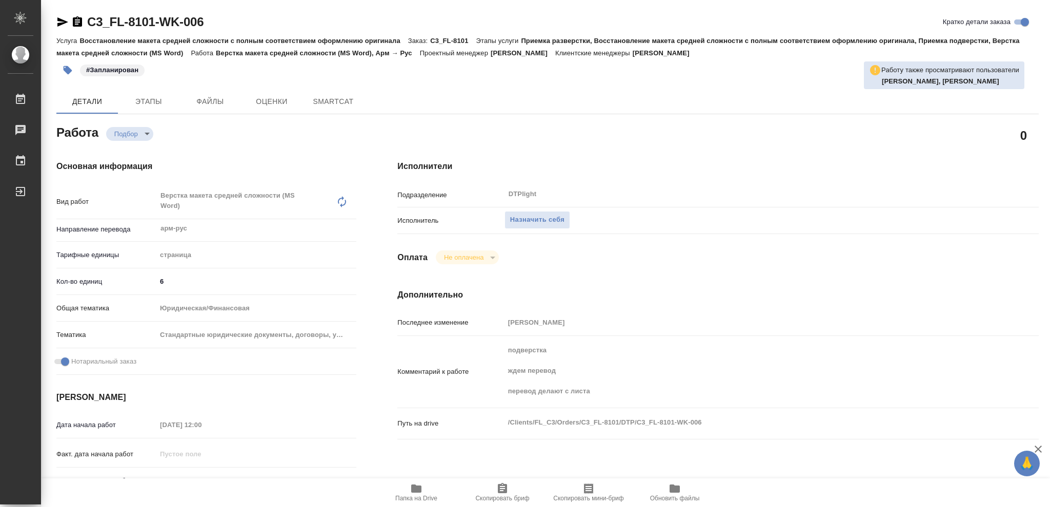
type textarea "x"
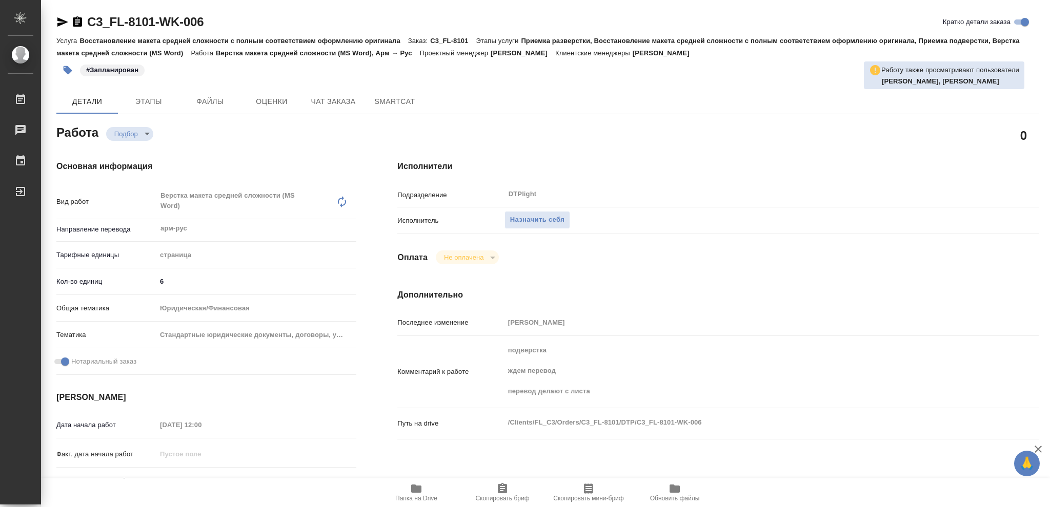
type textarea "x"
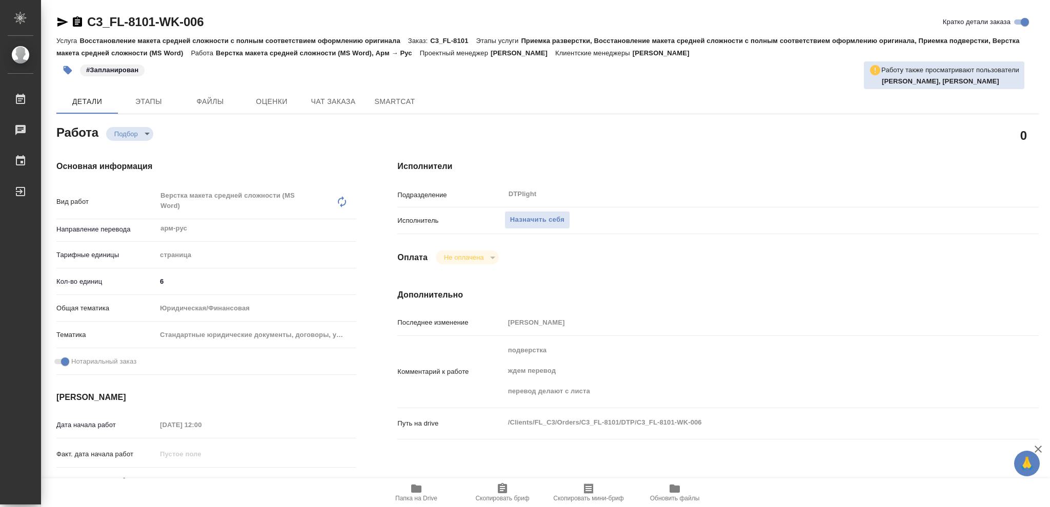
type textarea "x"
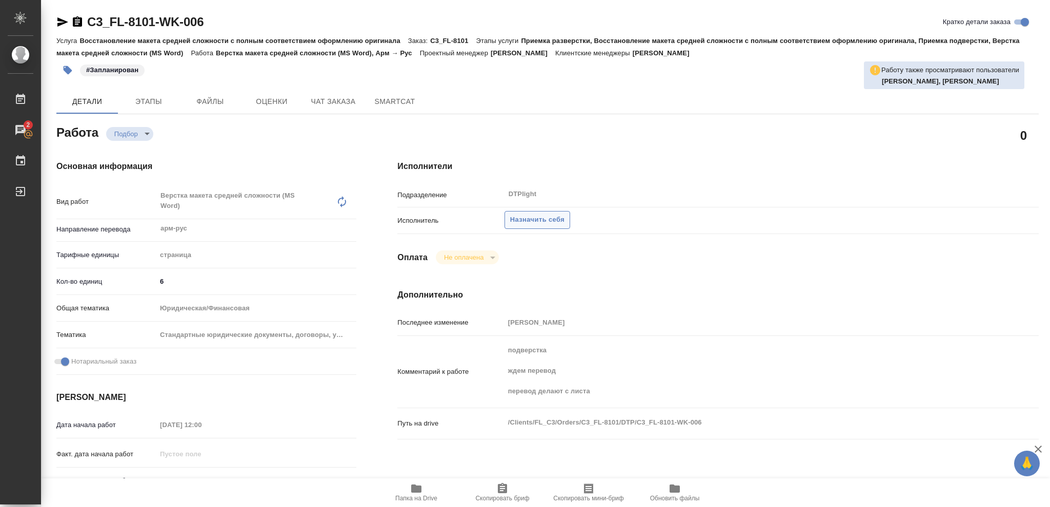
click at [547, 219] on span "Назначить себя" at bounding box center [537, 220] width 54 height 12
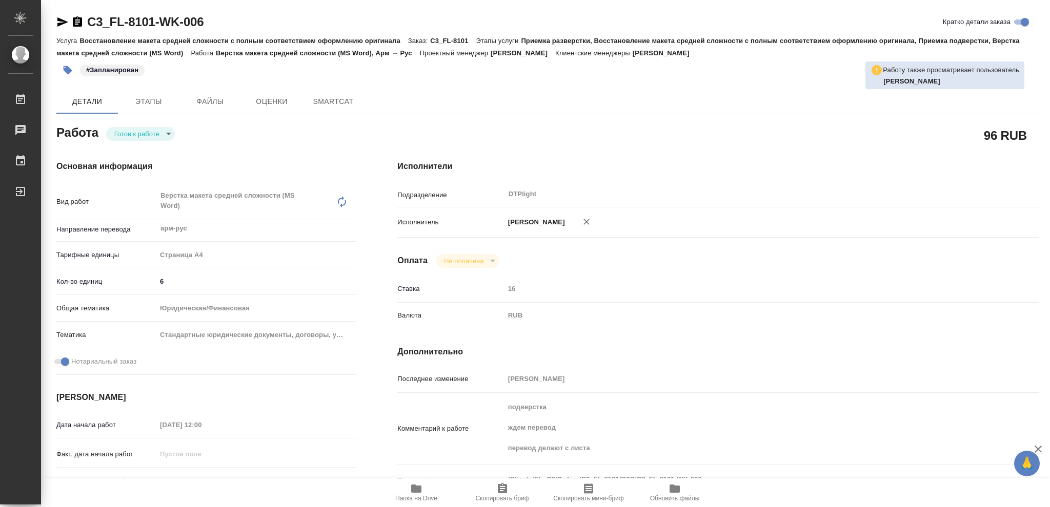
type textarea "x"
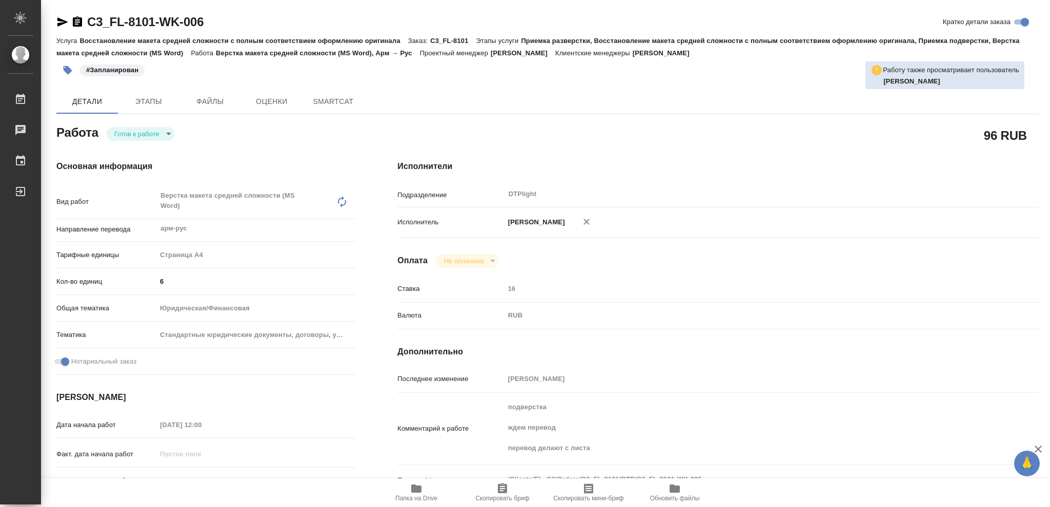
type textarea "x"
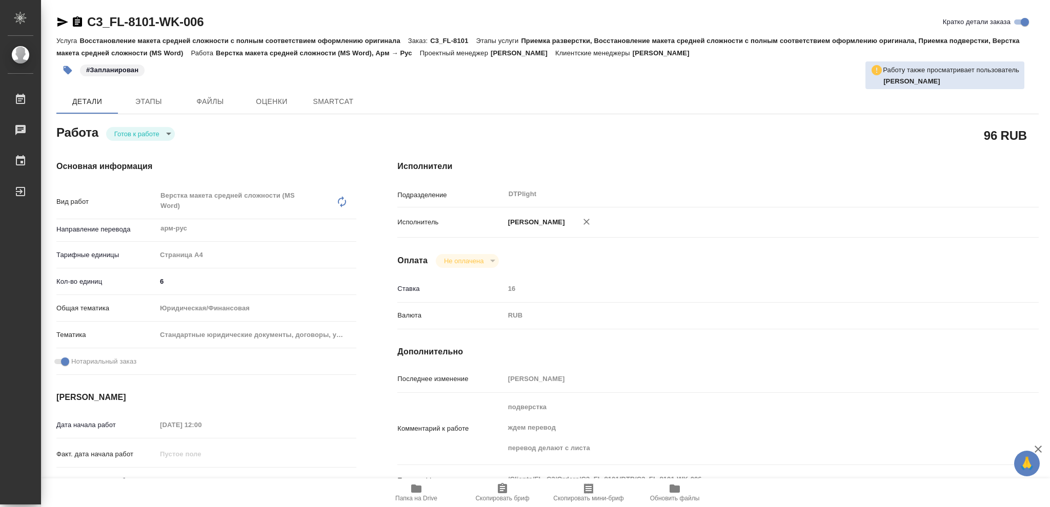
type textarea "x"
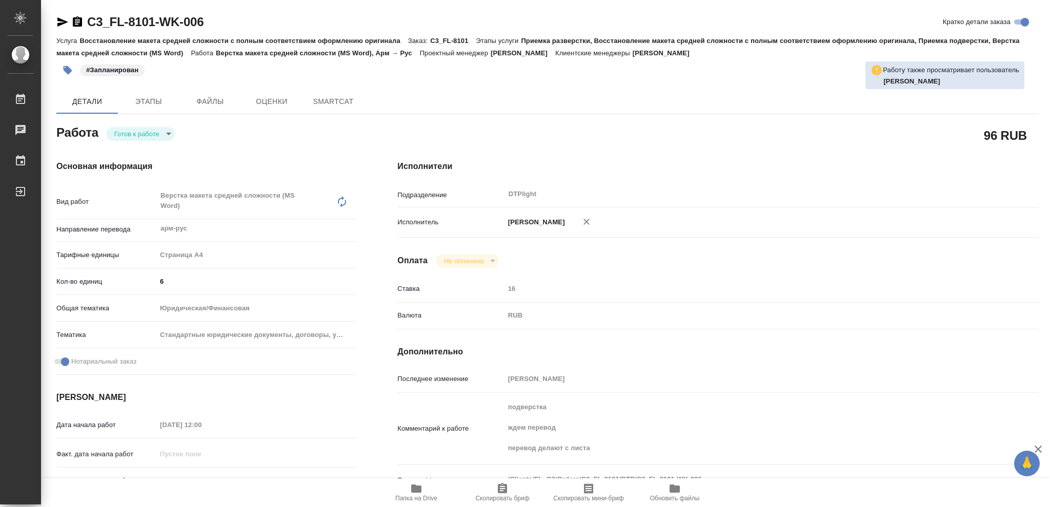
type textarea "x"
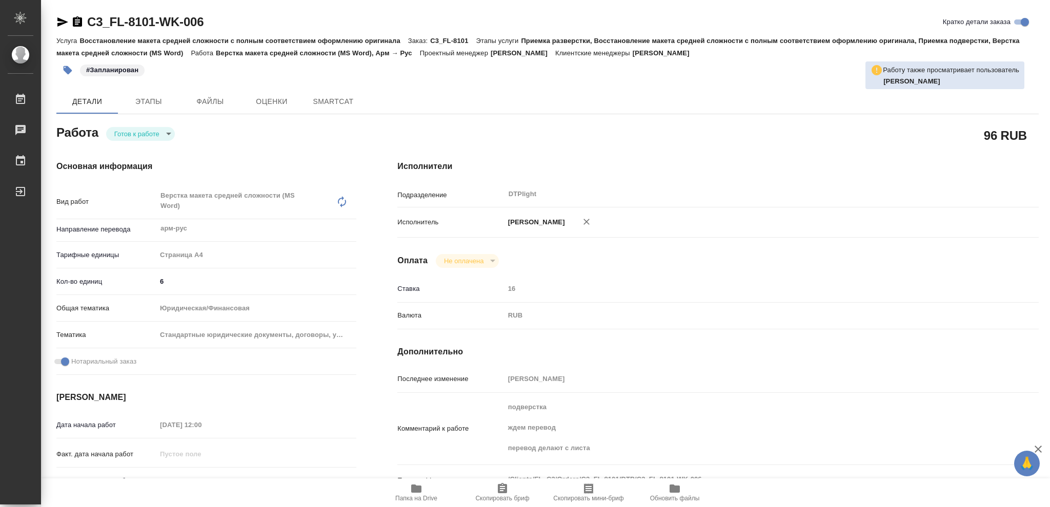
type textarea "x"
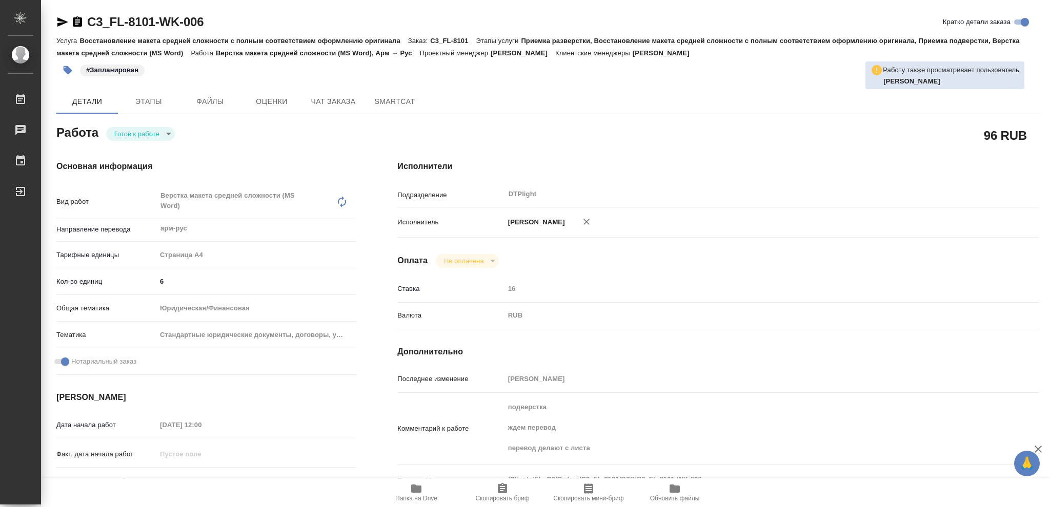
type textarea "x"
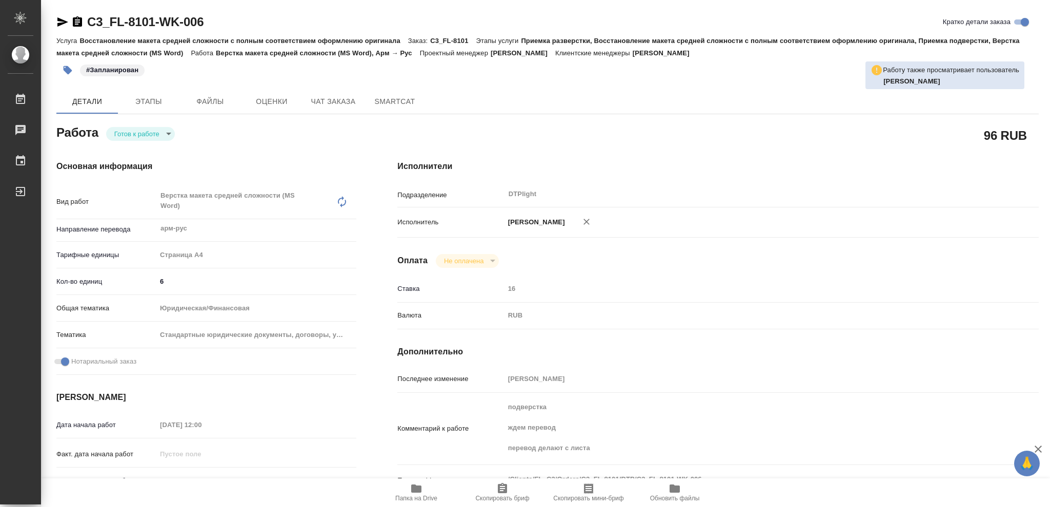
type textarea "x"
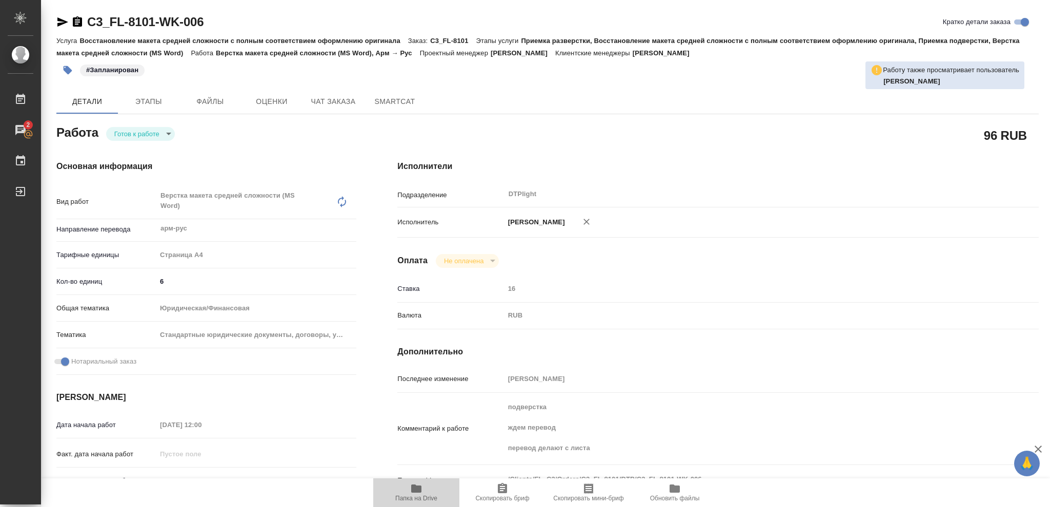
click at [419, 491] on icon "button" at bounding box center [416, 489] width 10 height 8
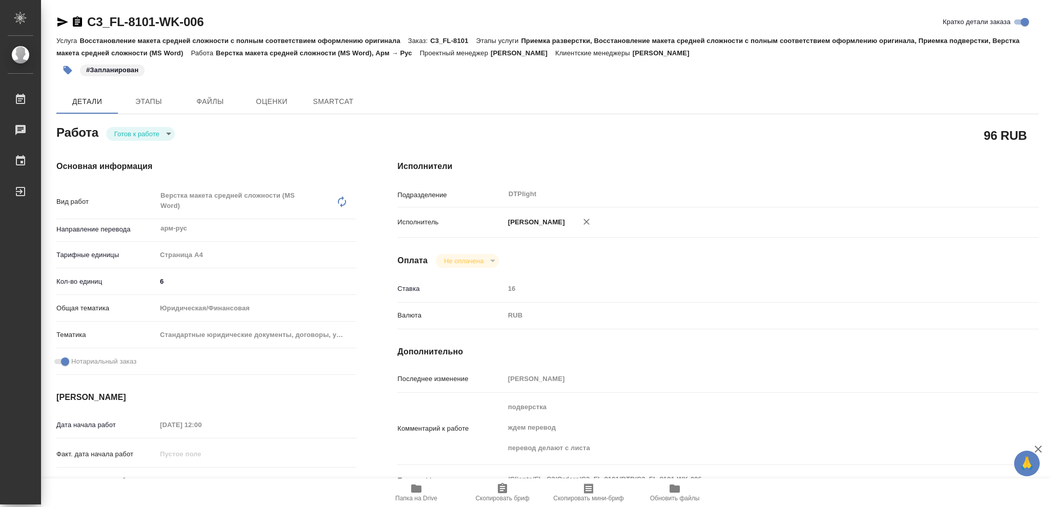
type textarea "x"
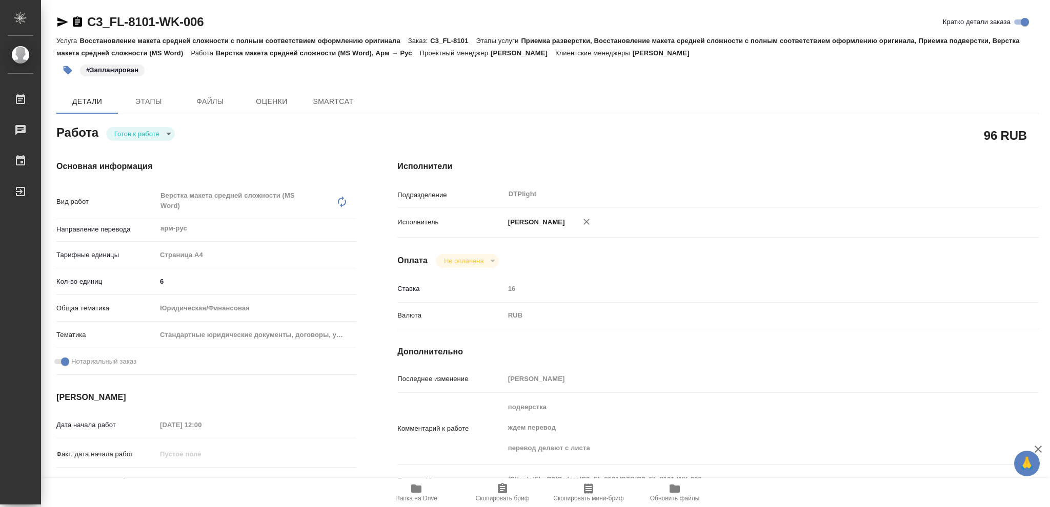
type textarea "x"
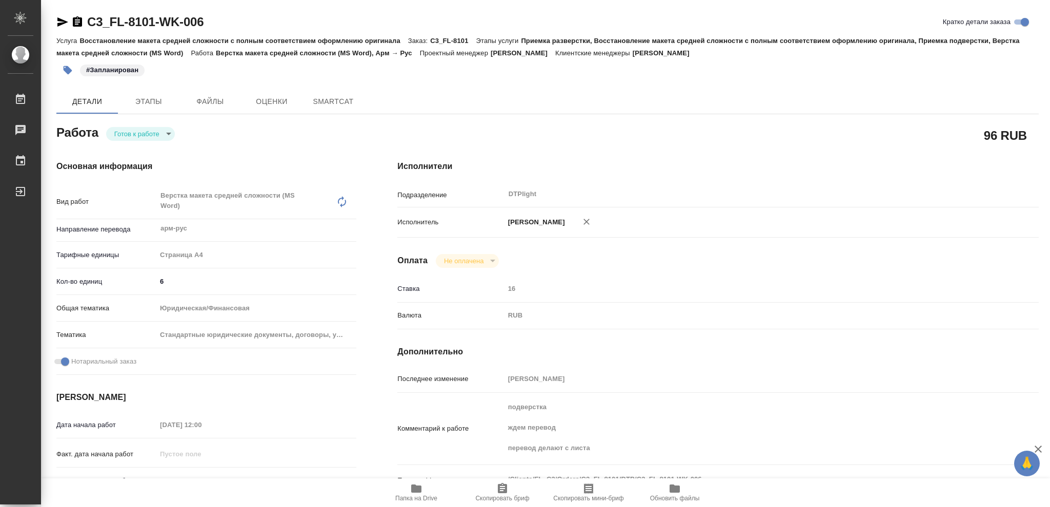
type textarea "x"
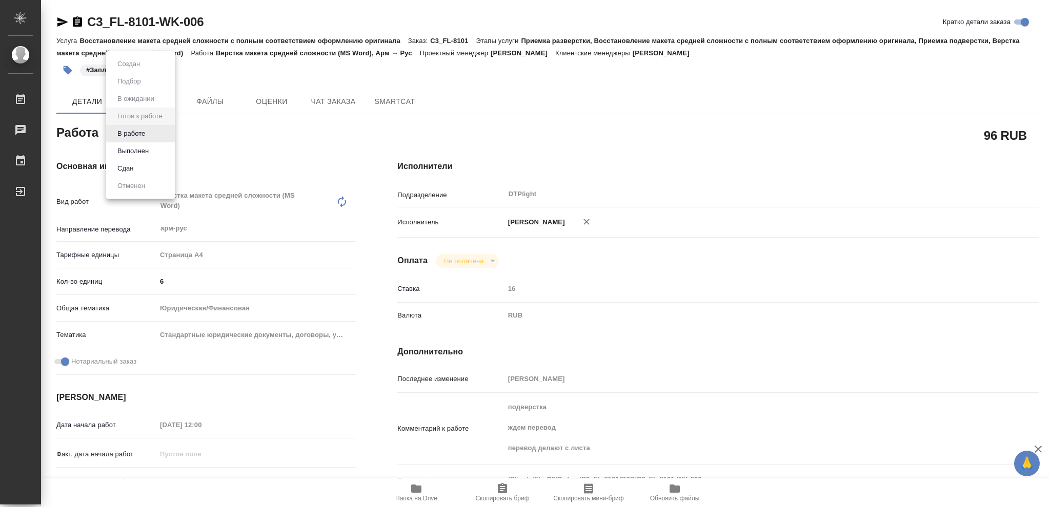
click at [169, 132] on body "🙏 .cls-1 fill:#fff; AWATERA [PERSON_NAME] Чаты График Выйти C3_FL-8101-WK-006 К…" at bounding box center [525, 253] width 1050 height 507
type textarea "x"
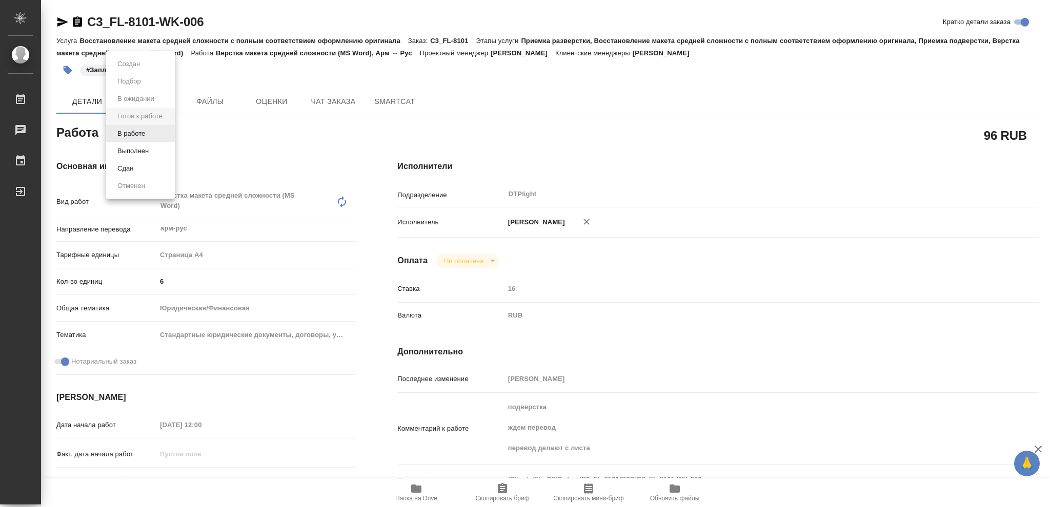
type textarea "x"
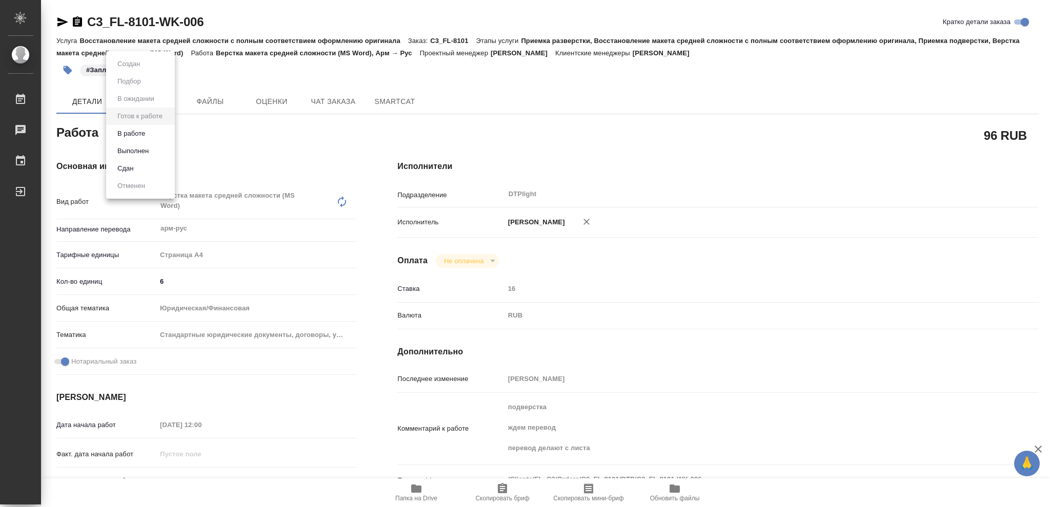
type textarea "x"
click at [143, 133] on button "В работе" at bounding box center [131, 133] width 34 height 11
type textarea "x"
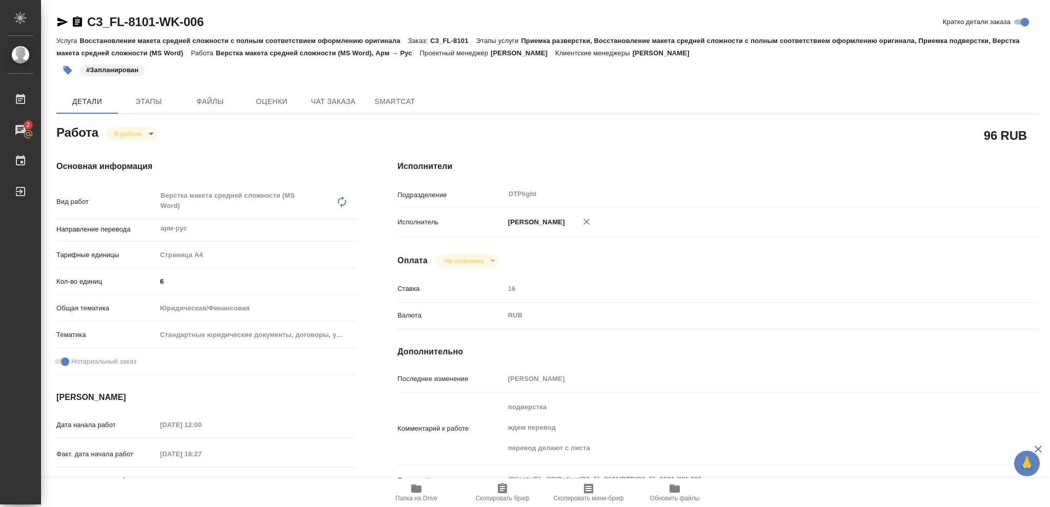
type textarea "x"
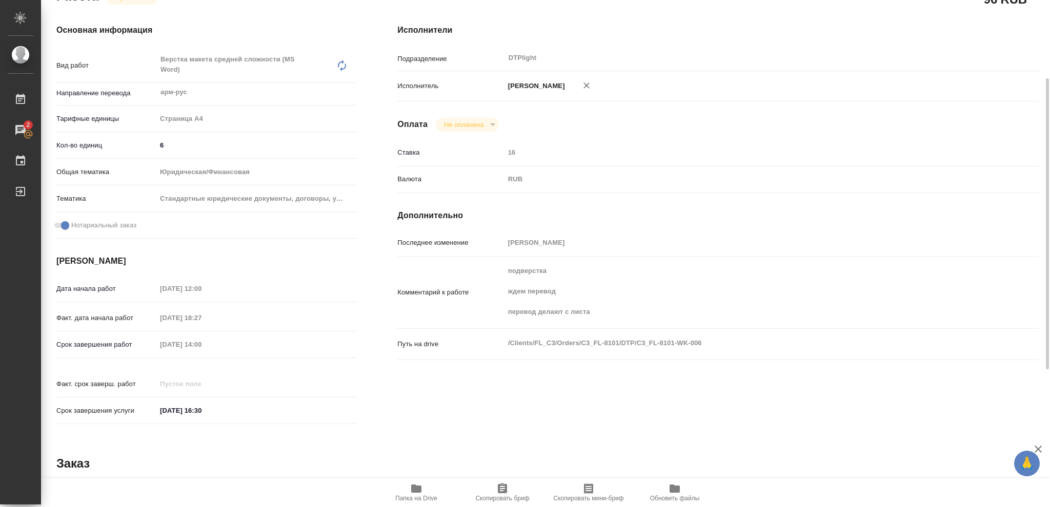
scroll to position [205, 0]
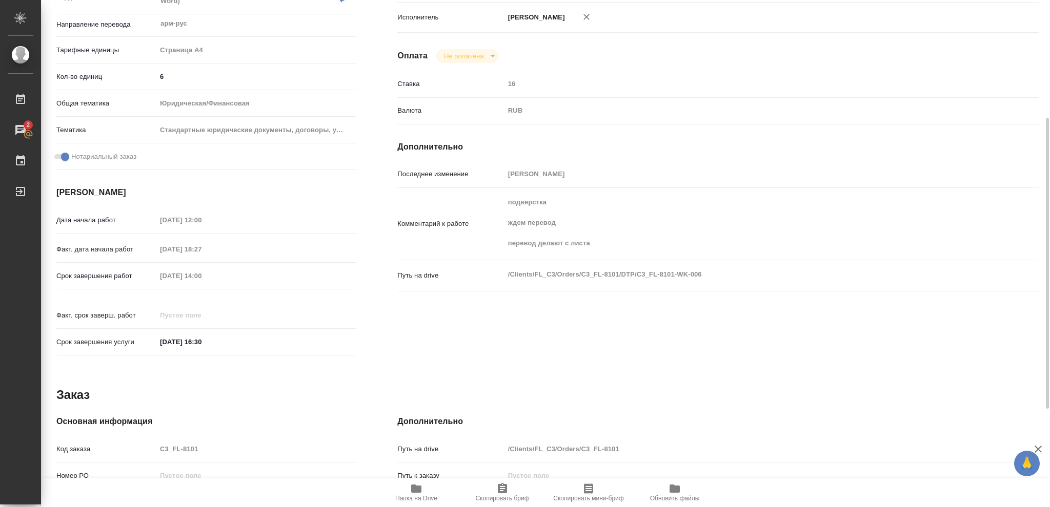
type textarea "x"
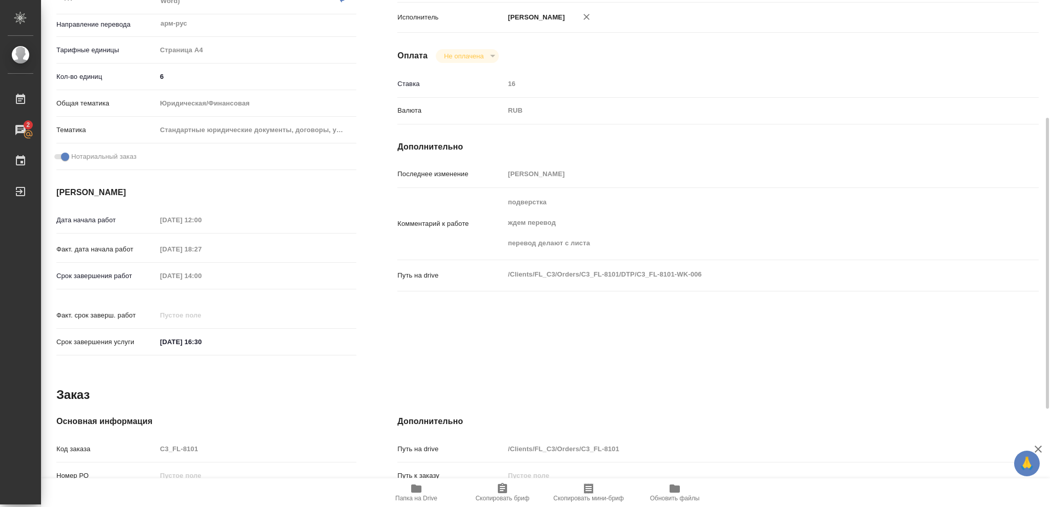
scroll to position [0, 0]
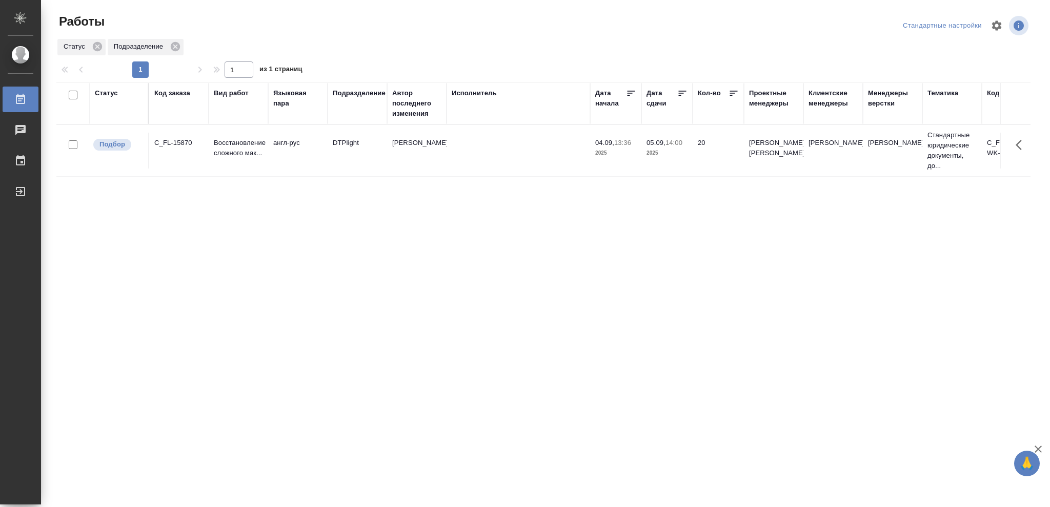
click at [99, 93] on div "Статус" at bounding box center [106, 93] width 23 height 10
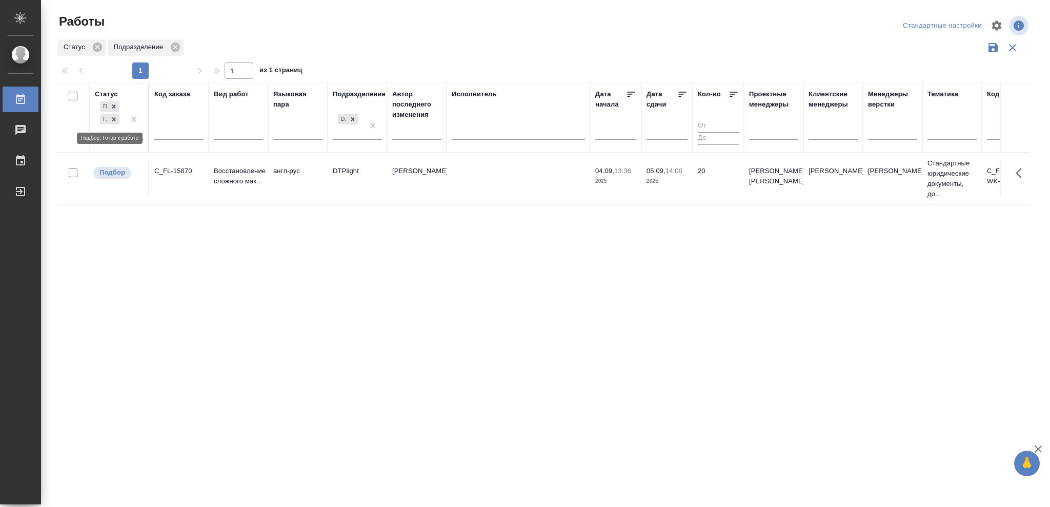
drag, startPoint x: 112, startPoint y: 123, endPoint x: 173, endPoint y: 142, distance: 64.5
click at [111, 123] on icon at bounding box center [113, 119] width 7 height 7
click at [353, 118] on icon at bounding box center [352, 116] width 7 height 7
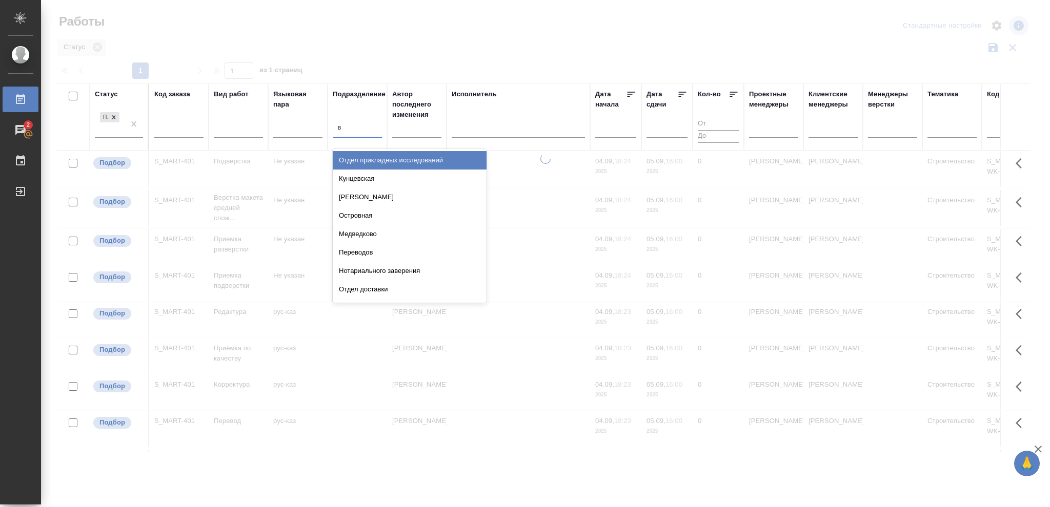
type input "ве"
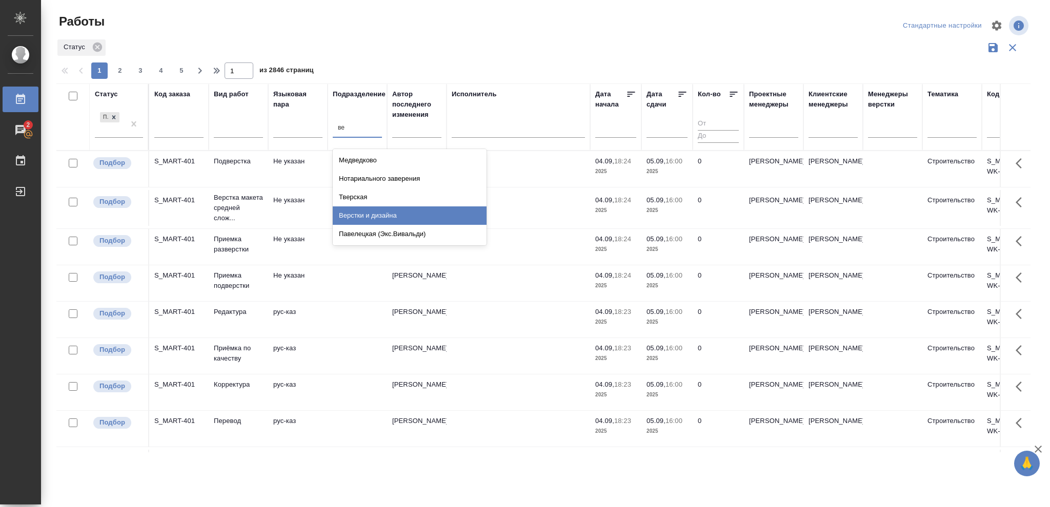
click at [386, 211] on div "Верстки и дизайна" at bounding box center [410, 216] width 154 height 18
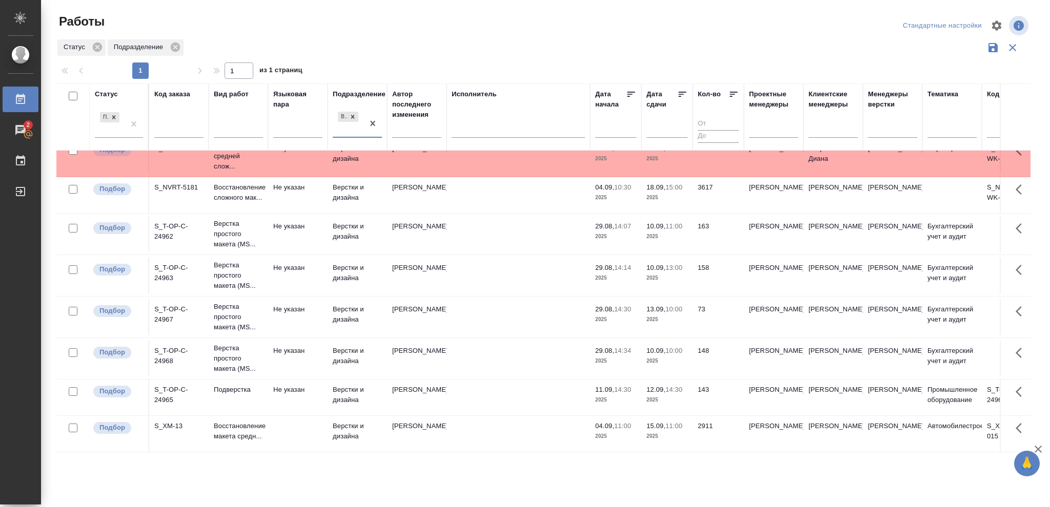
scroll to position [146, 0]
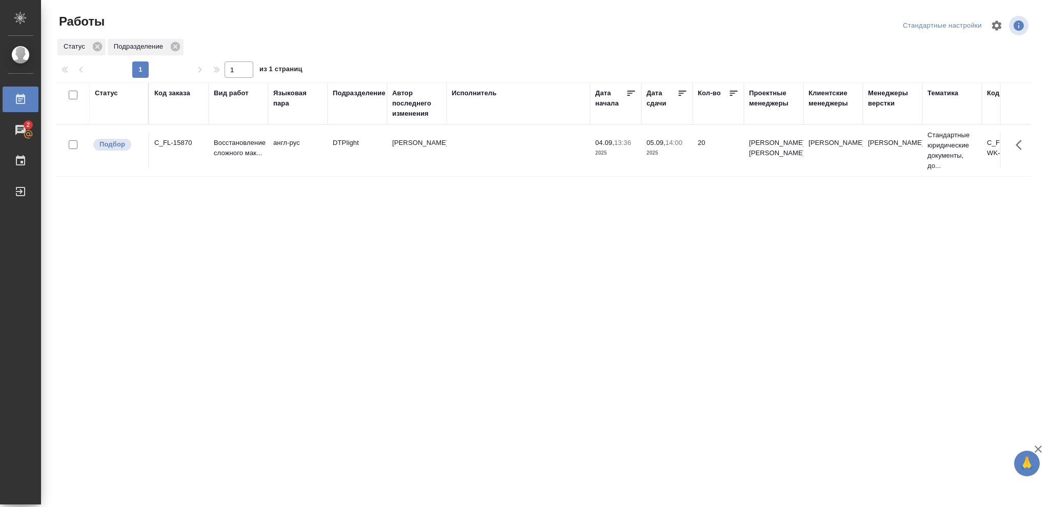
click at [98, 97] on div "Статус" at bounding box center [106, 93] width 23 height 10
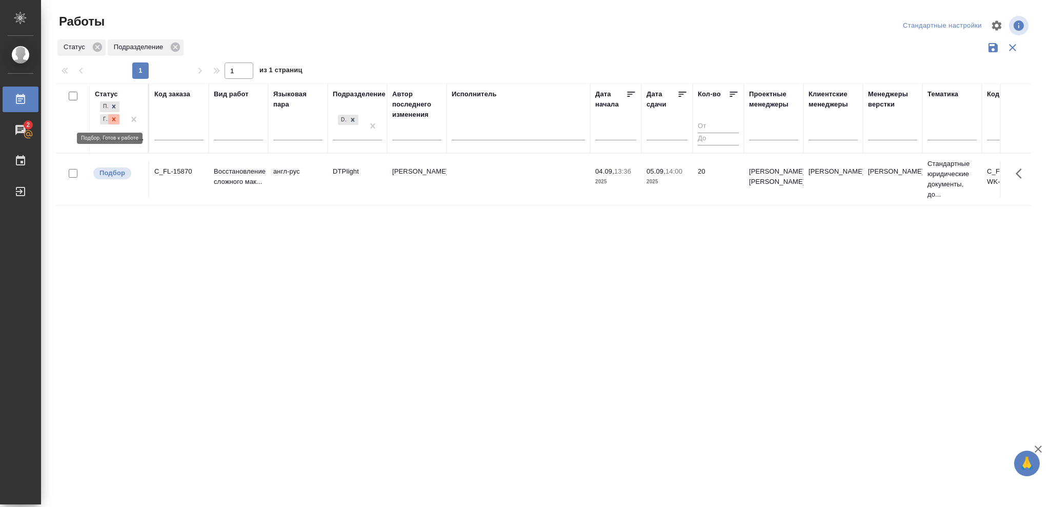
click at [114, 121] on icon at bounding box center [113, 119] width 7 height 7
drag, startPoint x: 350, startPoint y: 117, endPoint x: 555, endPoint y: 121, distance: 205.1
click at [350, 117] on icon at bounding box center [352, 117] width 7 height 7
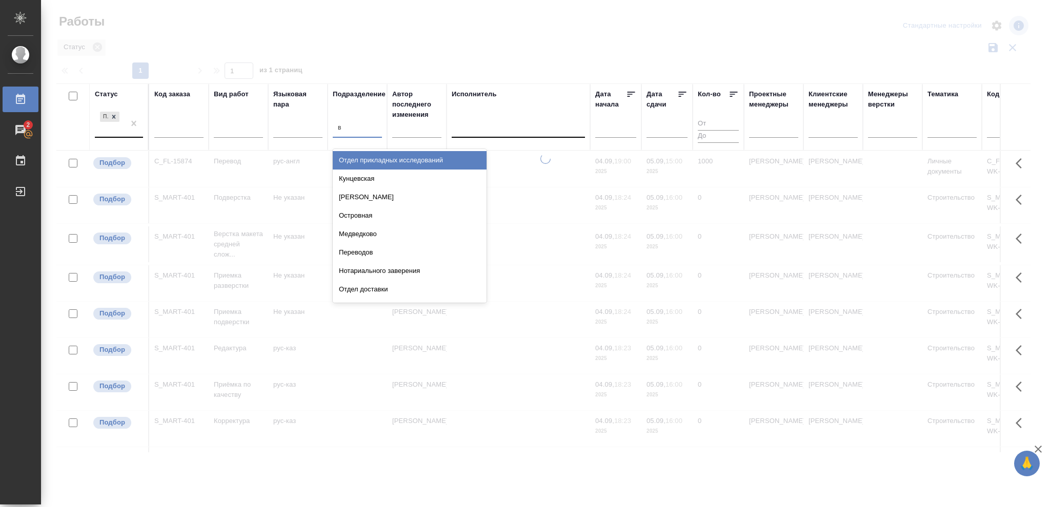
type input "ве"
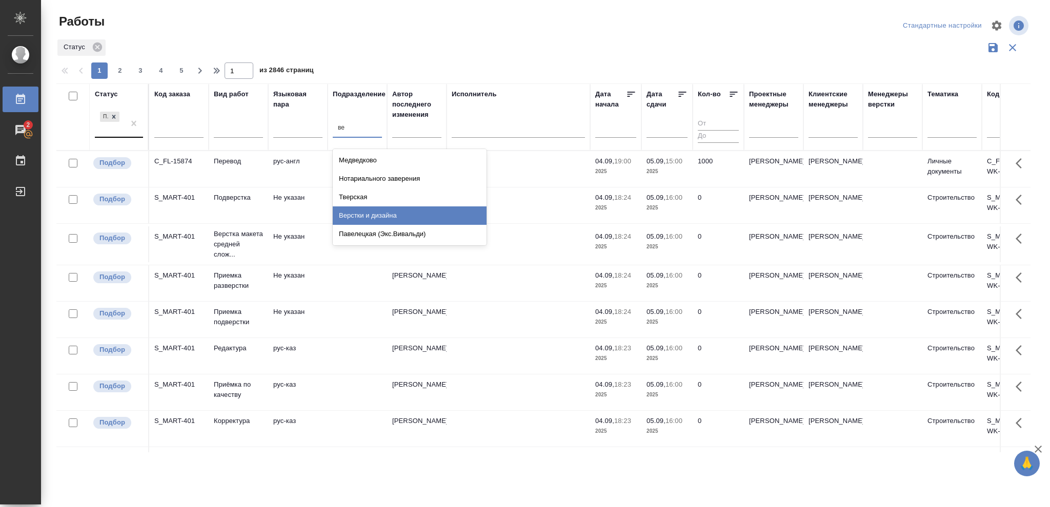
click at [371, 217] on div "Верстки и дизайна" at bounding box center [410, 216] width 154 height 18
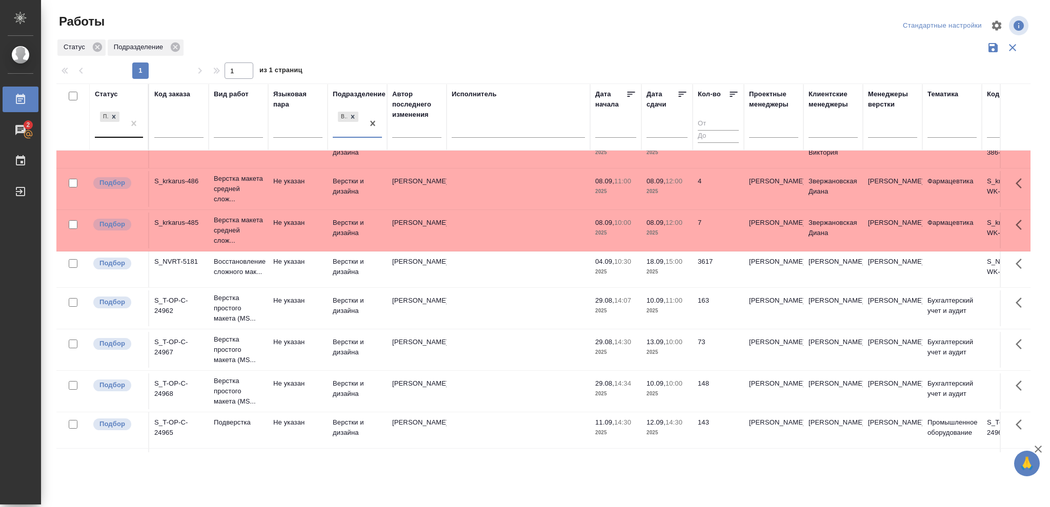
scroll to position [104, 0]
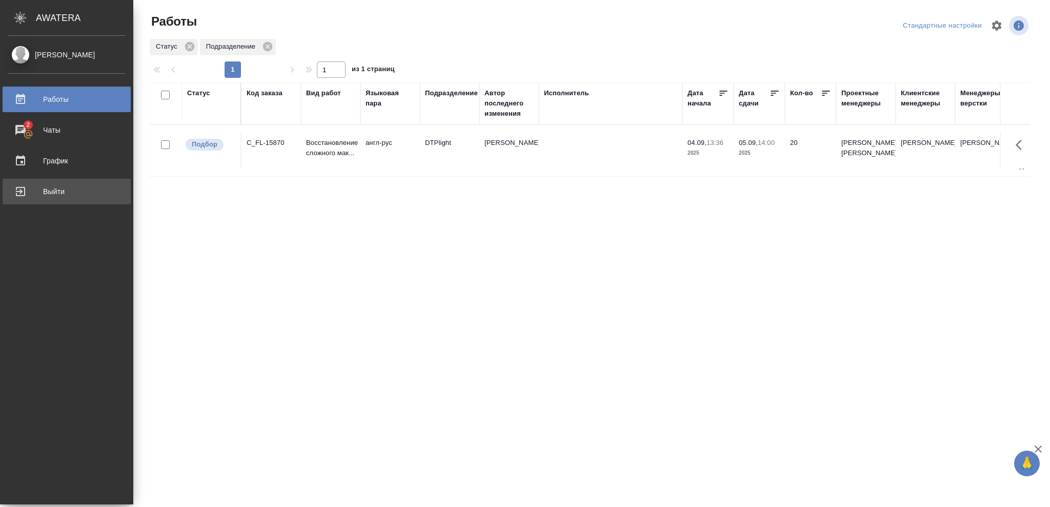
click at [51, 189] on div "Выйти" at bounding box center [67, 191] width 118 height 15
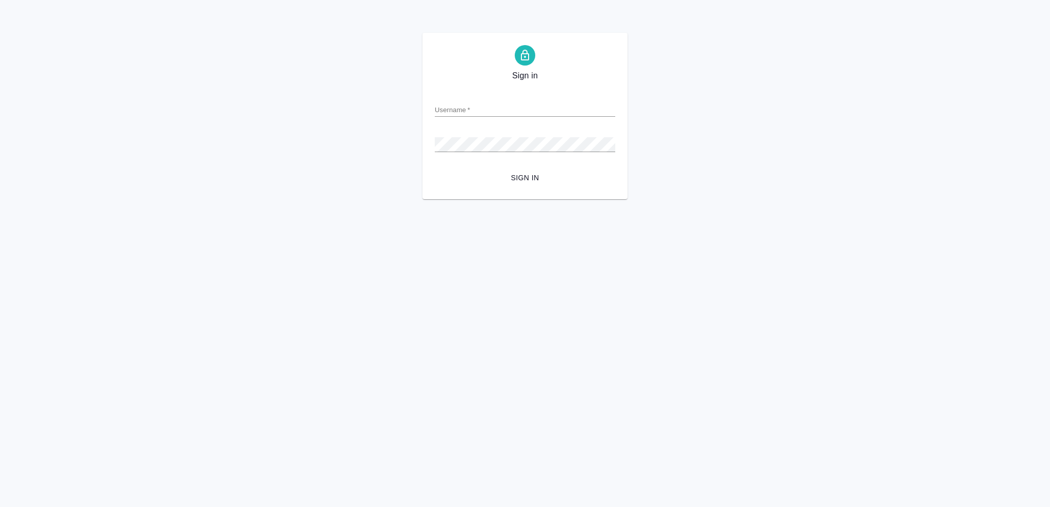
click at [443, 107] on input "Username   *" at bounding box center [525, 110] width 180 height 14
type input "[EMAIL_ADDRESS][DOMAIN_NAME]"
click at [533, 178] on span "Sign in" at bounding box center [525, 178] width 164 height 13
